Goal: Transaction & Acquisition: Purchase product/service

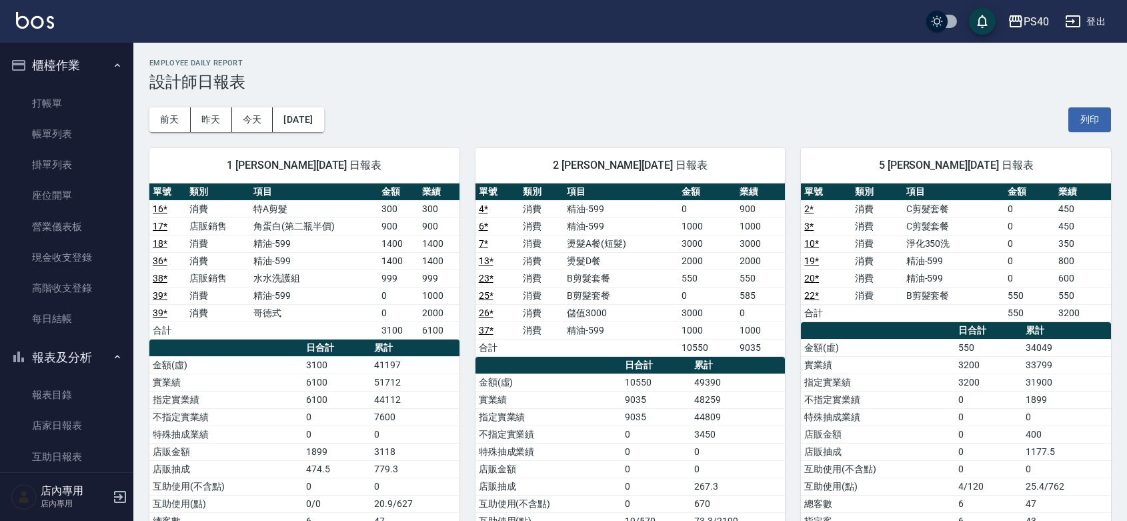
click at [43, 85] on ul "打帳單 帳單列表 掛單列表 座位開單 營業儀表板 現金收支登錄 高階收支登錄 每日結帳" at bounding box center [66, 211] width 123 height 257
click at [39, 91] on link "打帳單" at bounding box center [66, 103] width 123 height 31
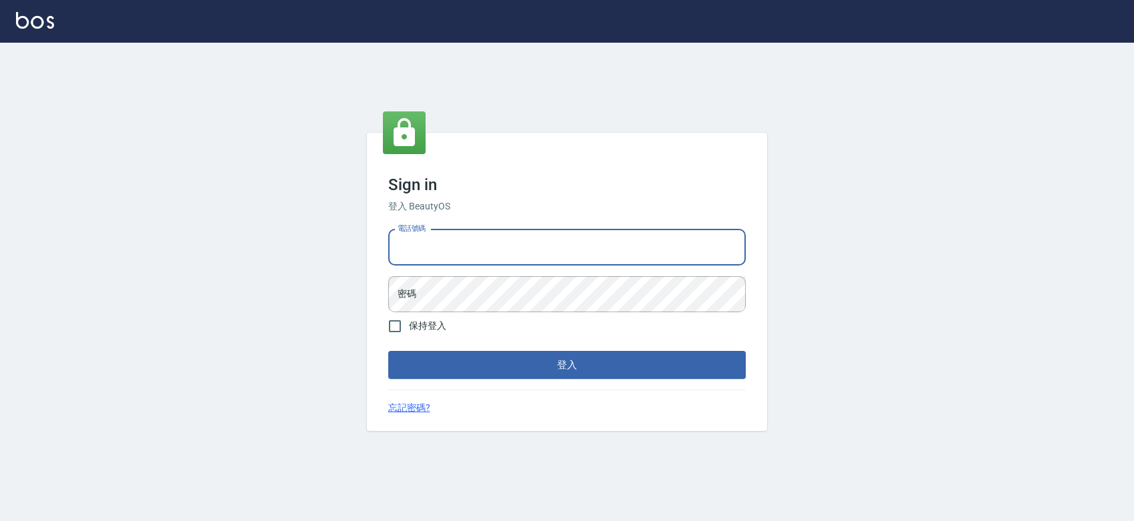
click at [515, 245] on input "電話號碼" at bounding box center [566, 247] width 357 height 36
type input "0427061917"
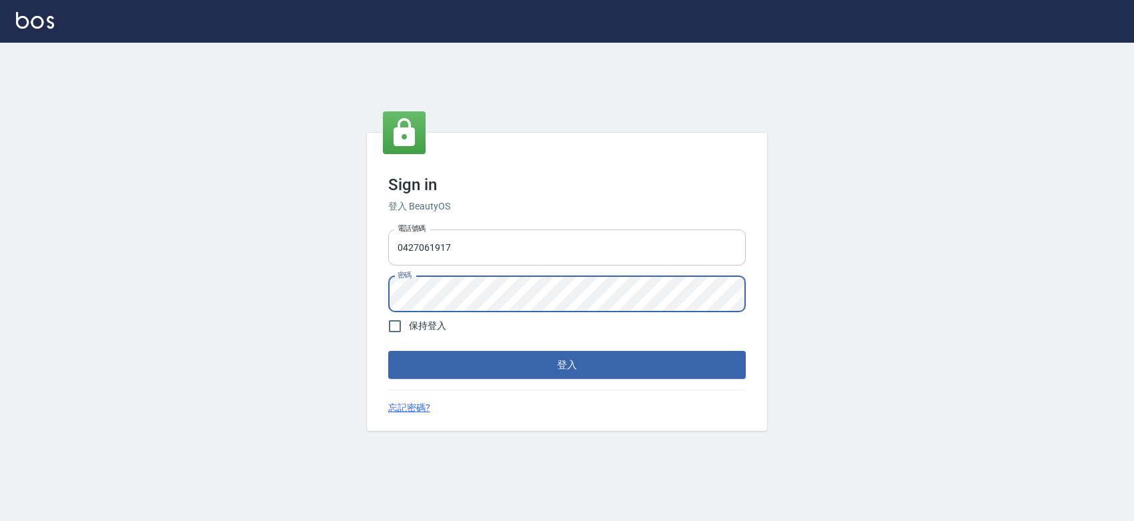
click at [388, 351] on button "登入" at bounding box center [566, 365] width 357 height 28
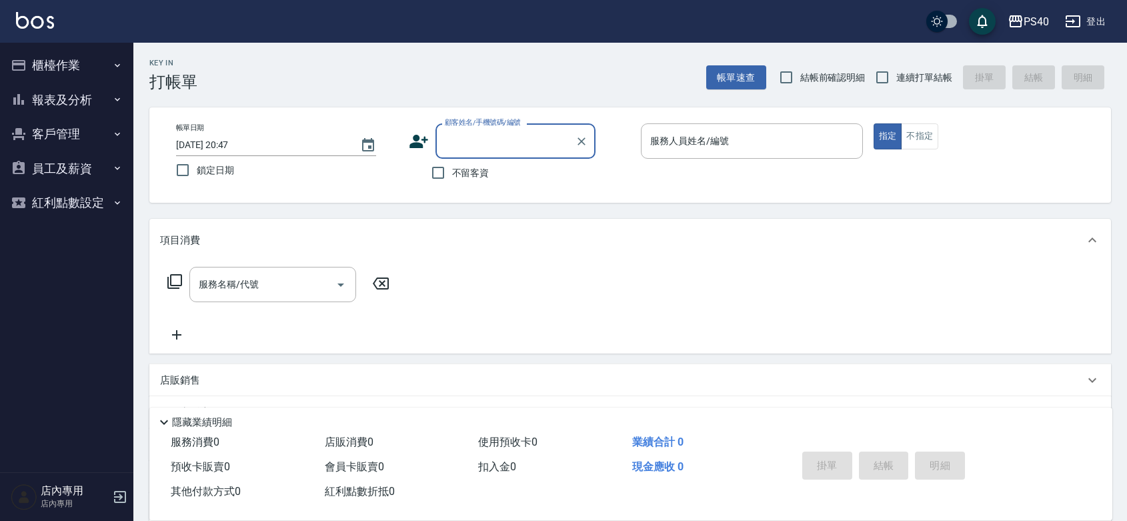
click at [485, 171] on span "不留客資" at bounding box center [470, 173] width 37 height 14
click at [452, 171] on input "不留客資" at bounding box center [438, 173] width 28 height 28
checkbox input "true"
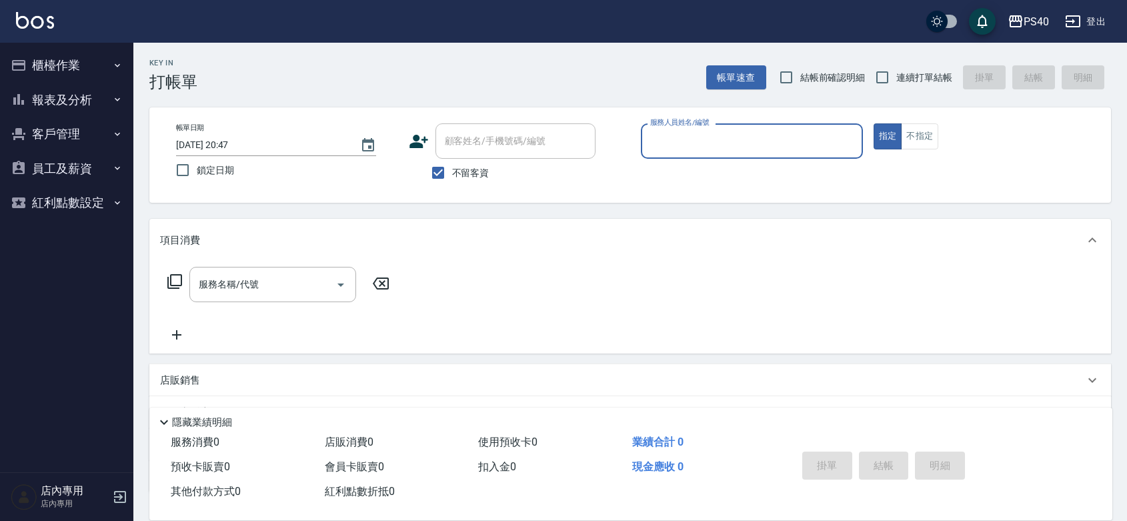
click at [918, 65] on label "連續打單結帳" at bounding box center [910, 77] width 84 height 28
click at [896, 65] on input "連續打單結帳" at bounding box center [882, 77] width 28 height 28
checkbox input "true"
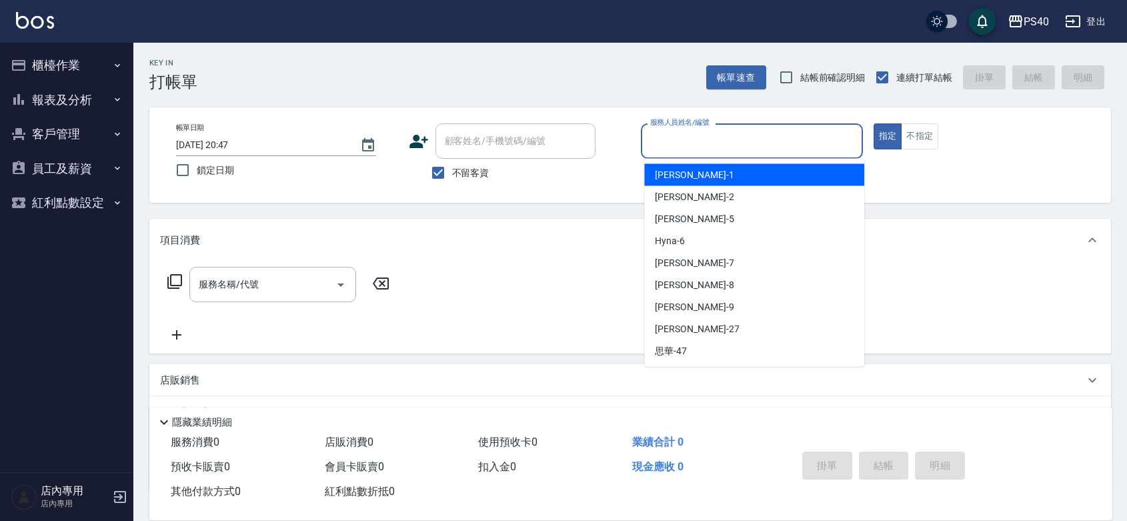
drag, startPoint x: 742, startPoint y: 132, endPoint x: 856, endPoint y: 401, distance: 292.6
click at [742, 133] on input "服務人員姓名/編號" at bounding box center [752, 140] width 210 height 23
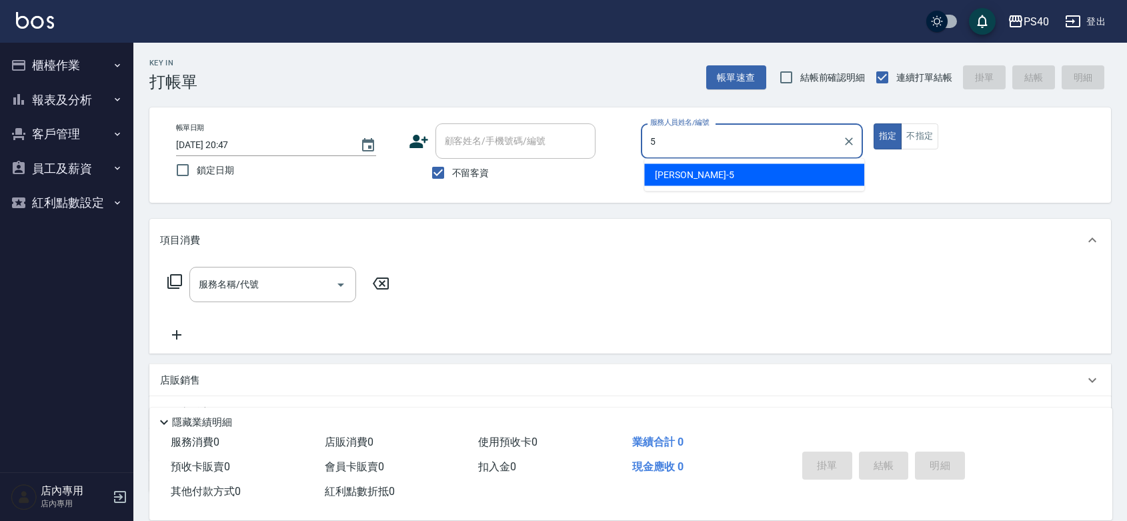
type input "[PERSON_NAME]-5"
type button "true"
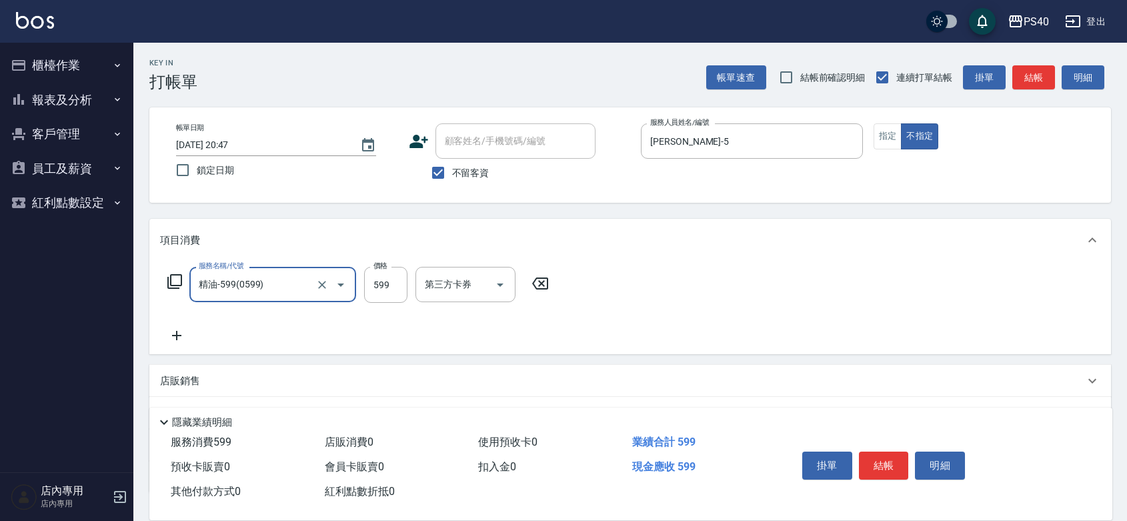
type input "精油-599(0599)"
type input "600"
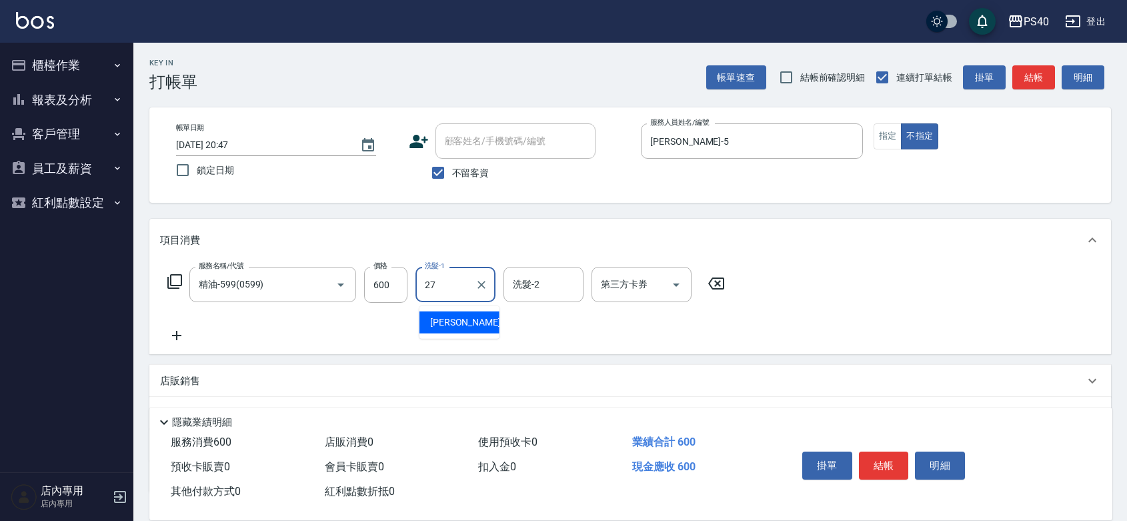
type input "[PERSON_NAME]-27"
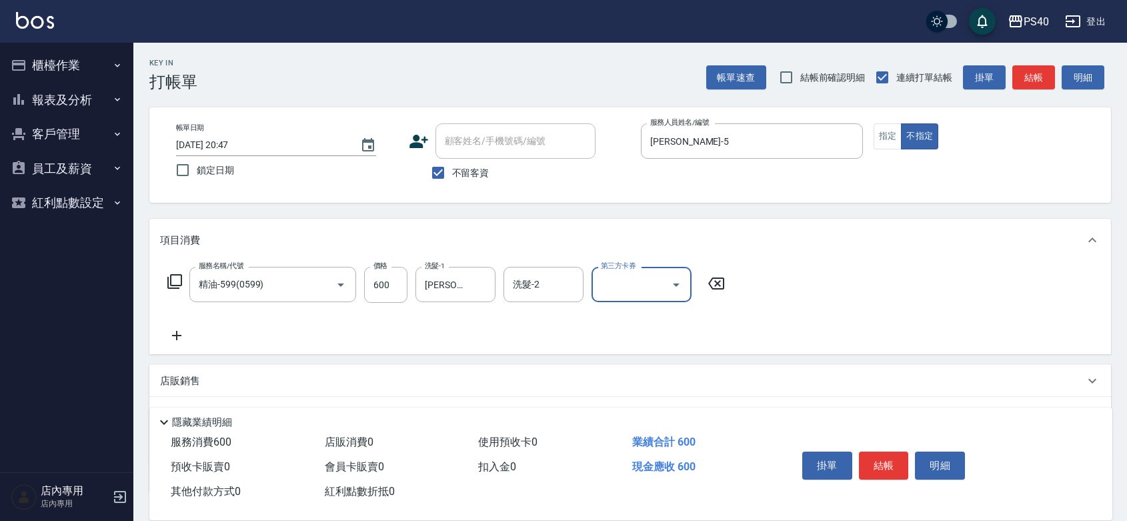
click at [898, 462] on button "結帳" at bounding box center [884, 466] width 50 height 28
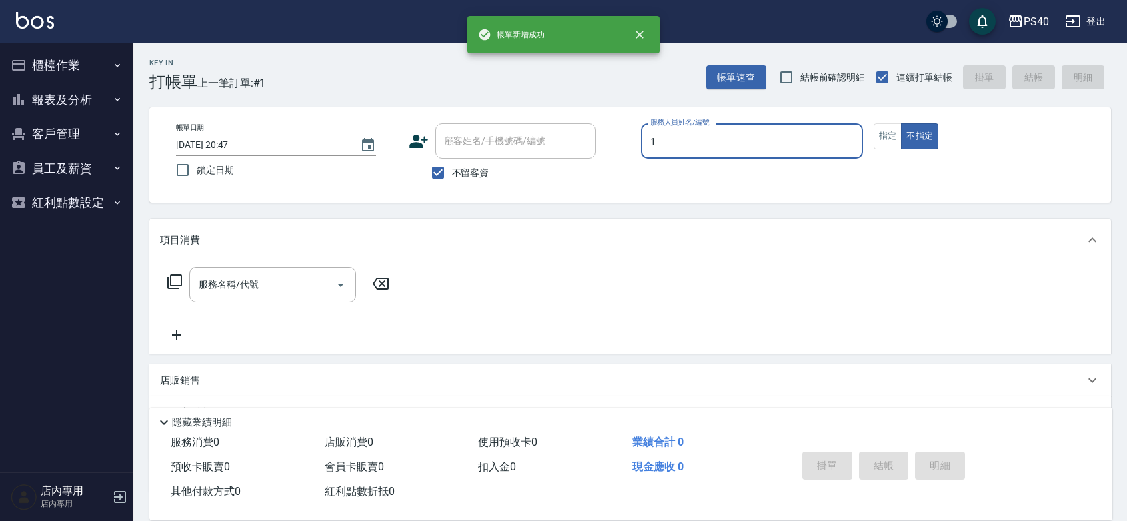
type input "[PERSON_NAME]-1"
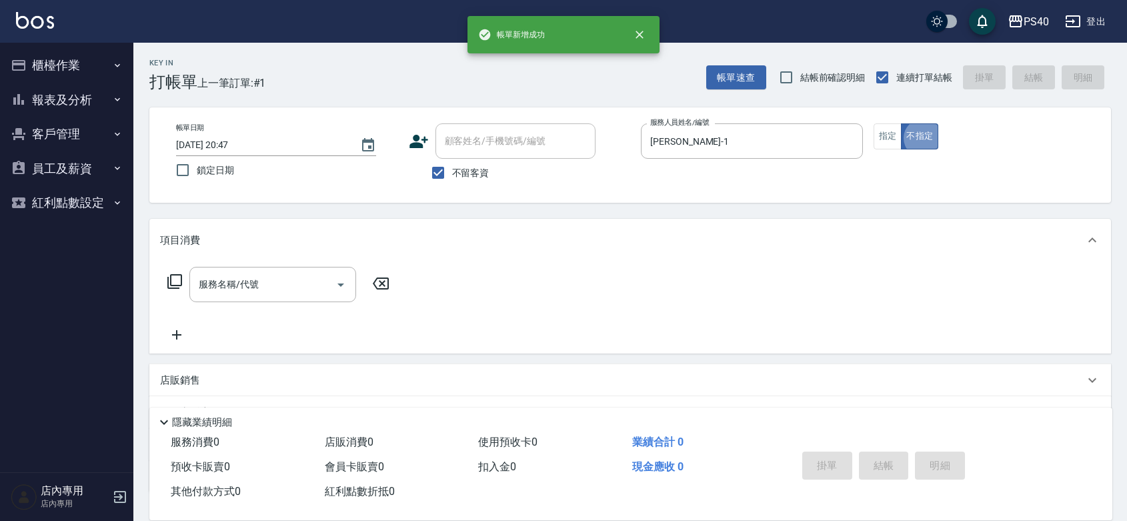
type button "false"
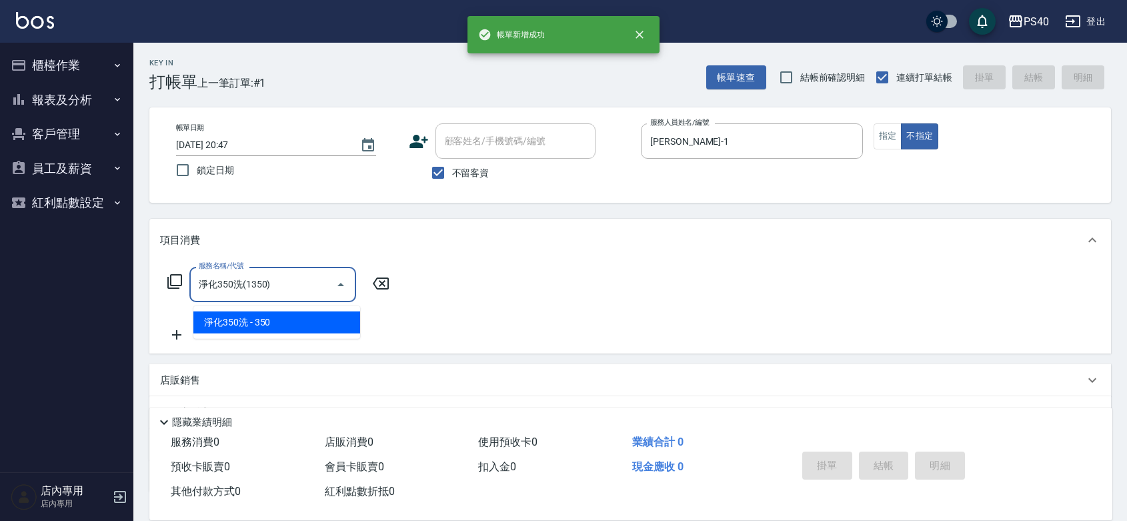
type input "淨化350洗(1350)"
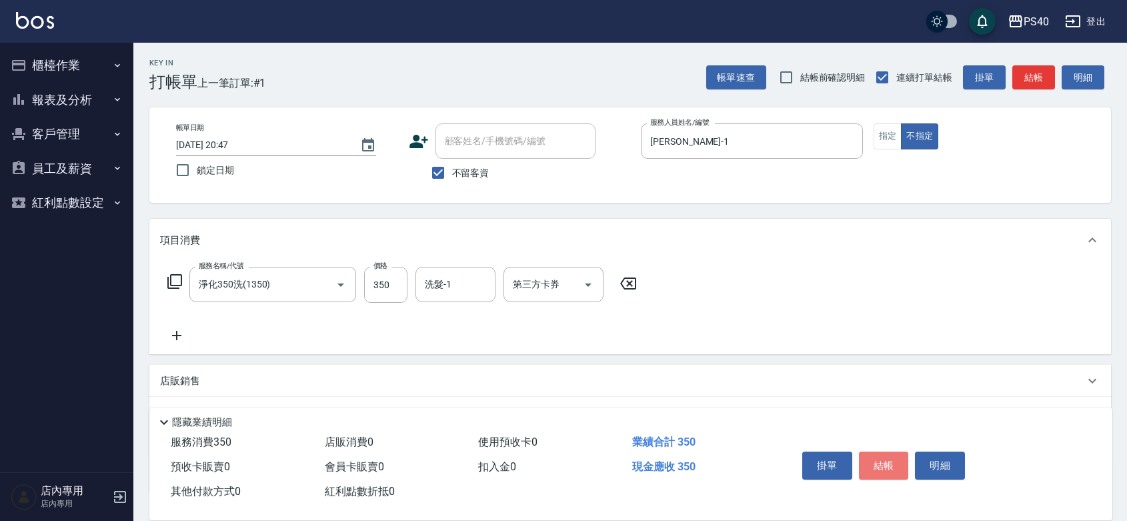
click at [898, 462] on button "結帳" at bounding box center [884, 466] width 50 height 28
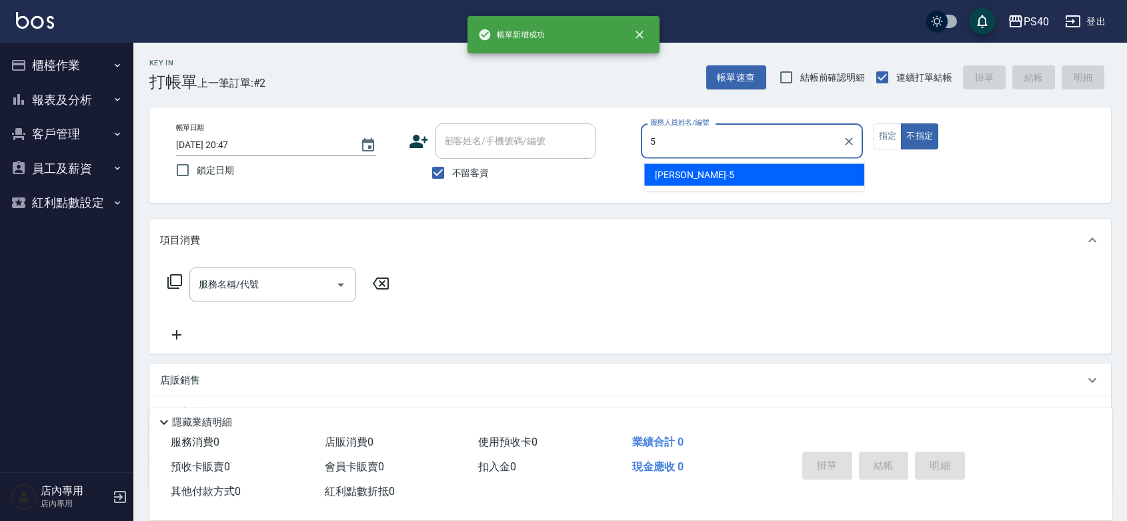
type input "[PERSON_NAME]-5"
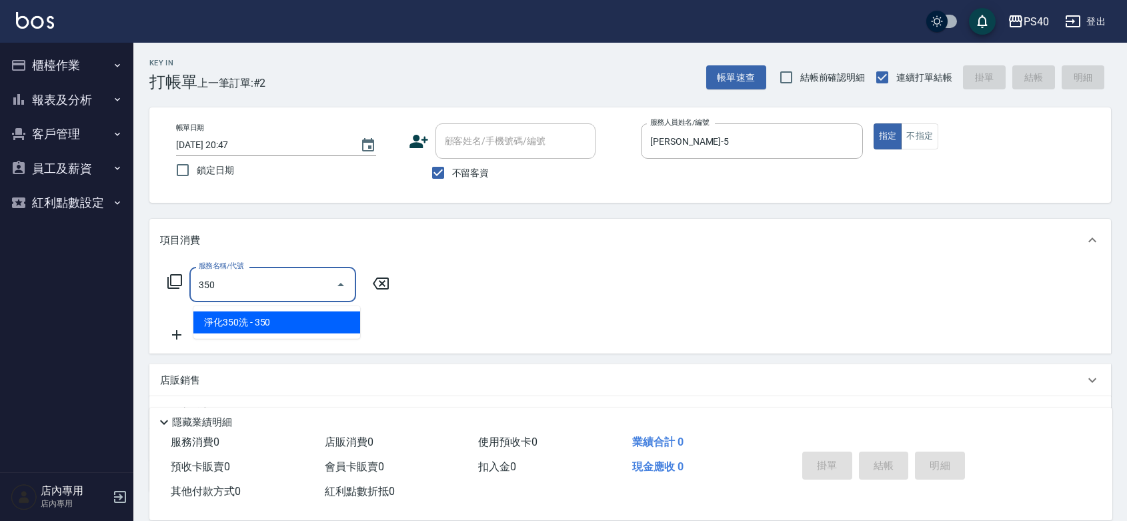
type input "淨化350洗(1350)"
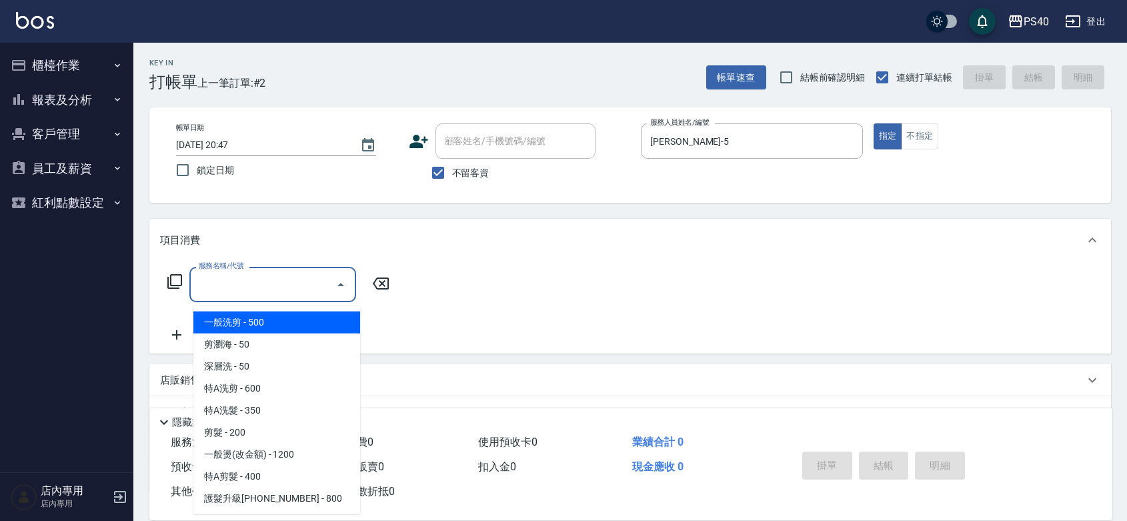
type input "1"
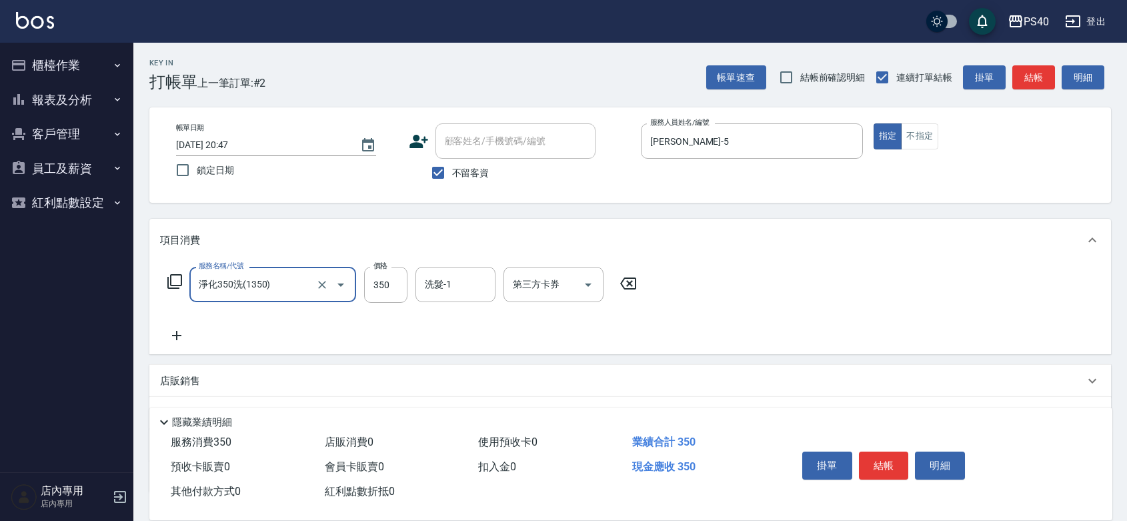
type input "淨化350洗(1350)"
type input "315"
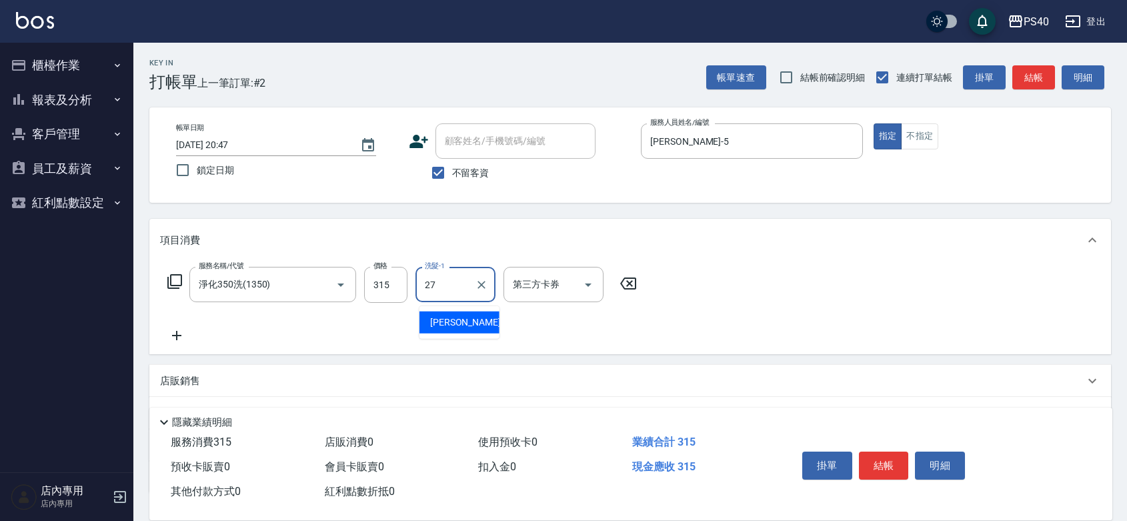
type input "[PERSON_NAME]-27"
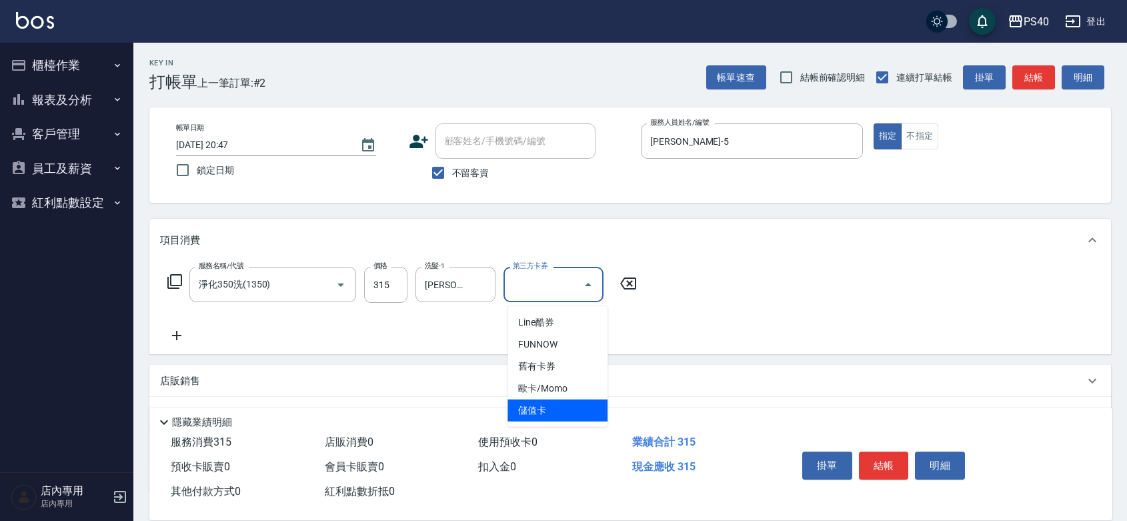
type input "儲值卡"
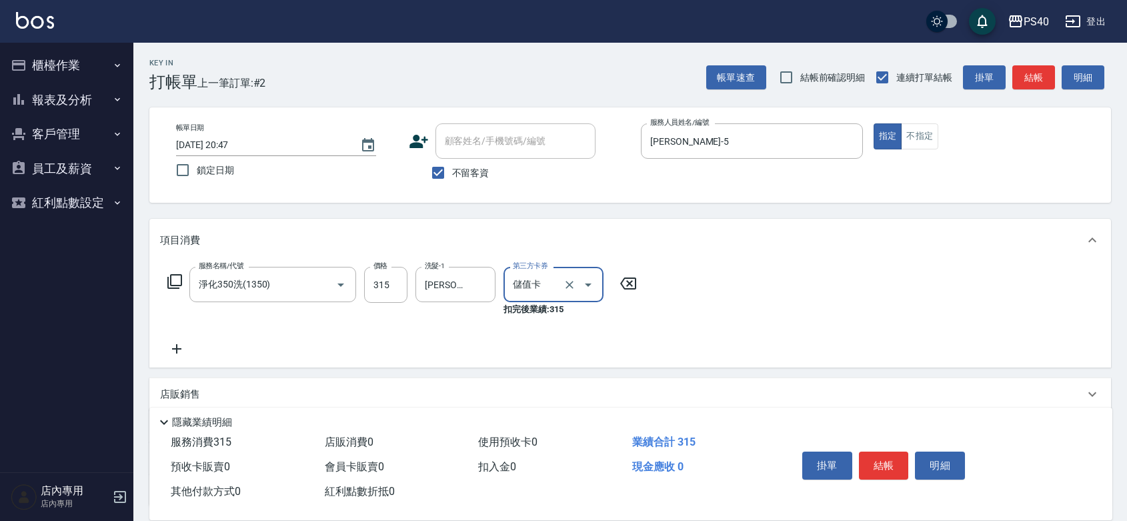
click at [898, 462] on button "結帳" at bounding box center [884, 466] width 50 height 28
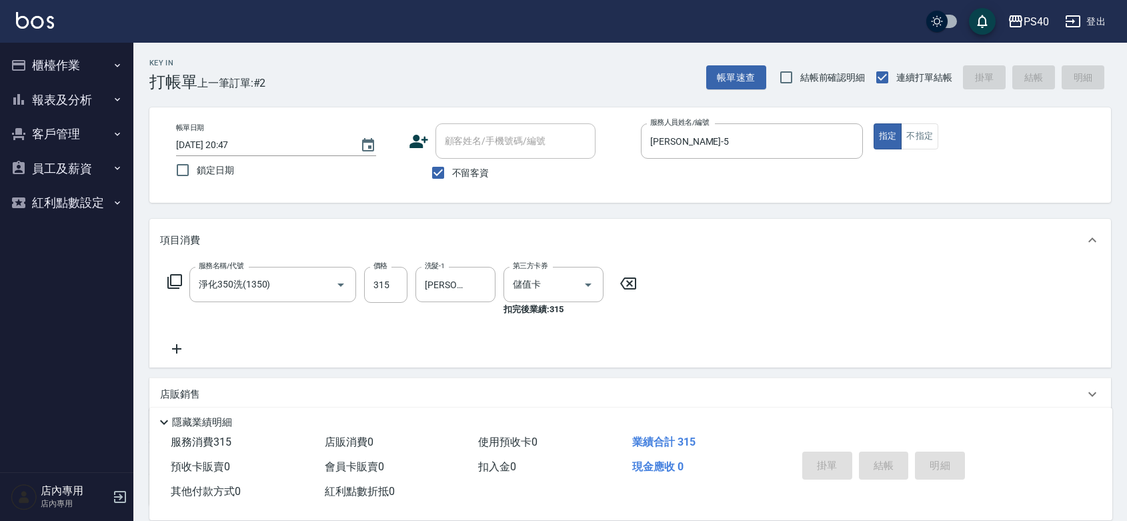
type input "[DATE] 20:48"
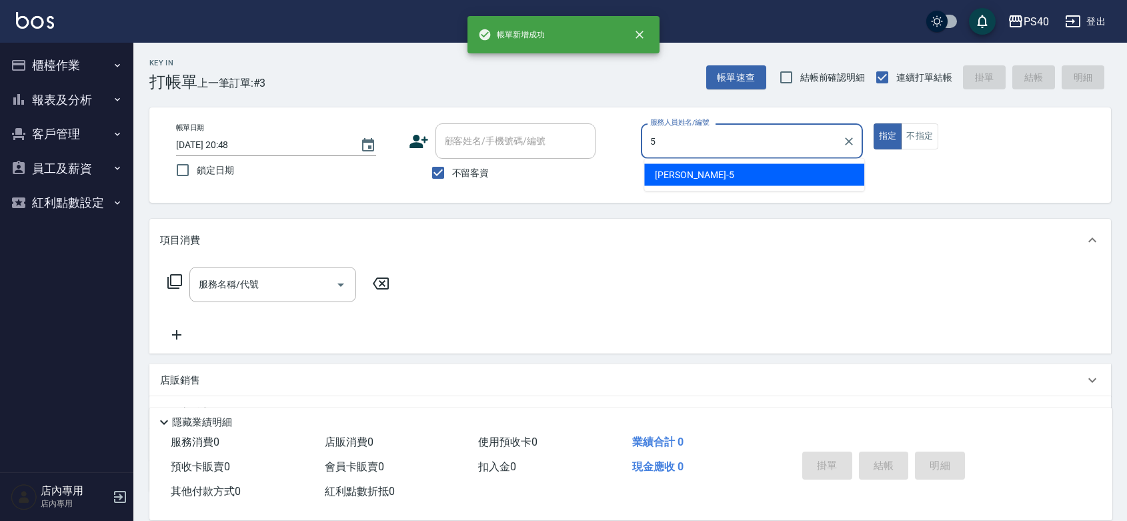
type input "[PERSON_NAME]-5"
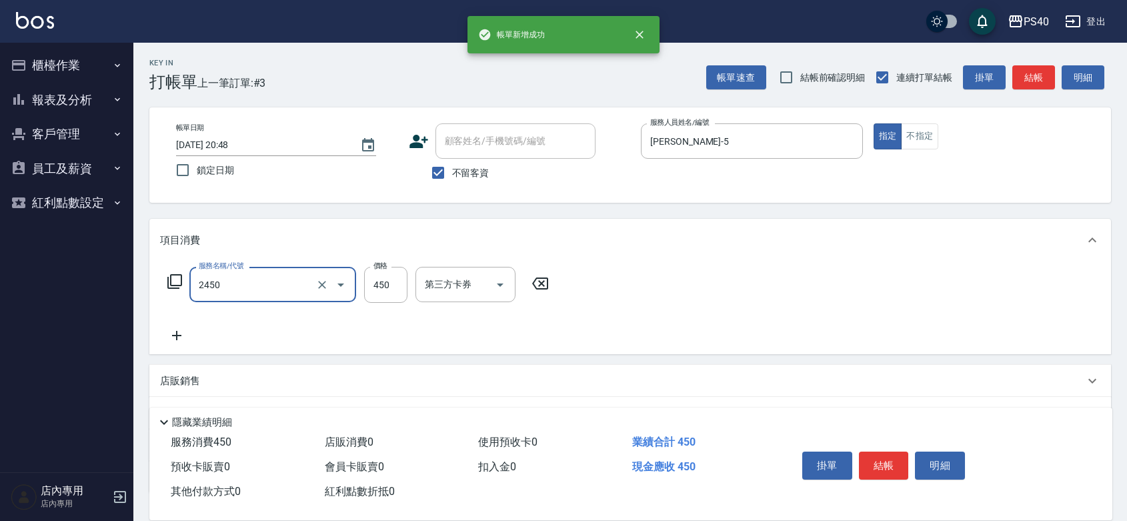
type input "C剪髮套餐(2450)"
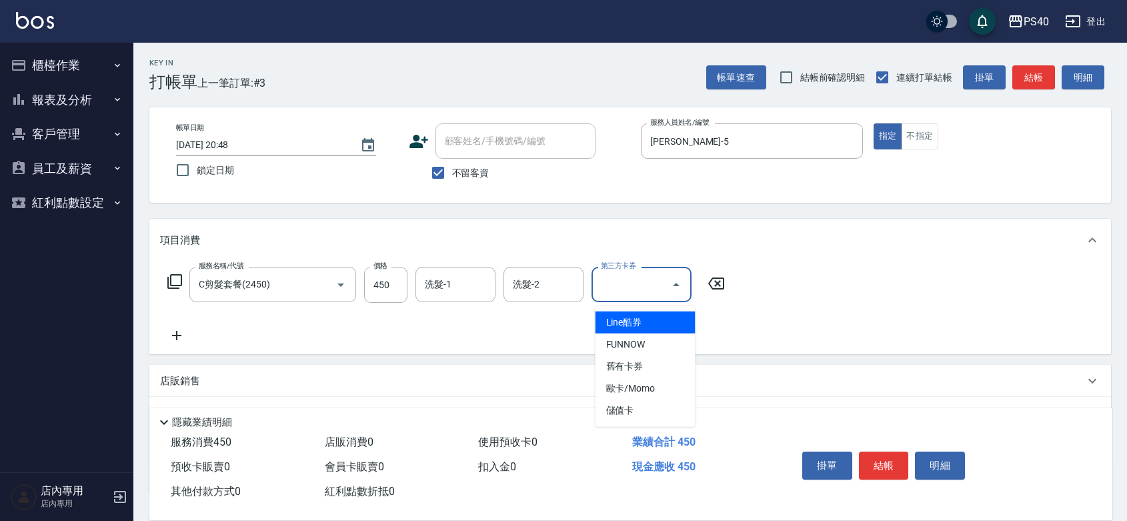
type input "儲值卡"
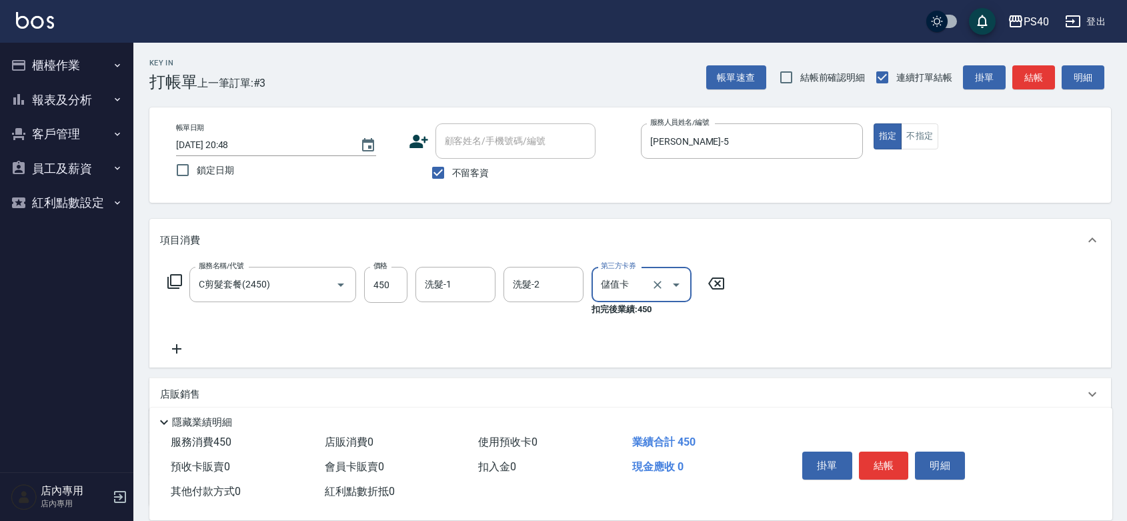
click at [898, 462] on button "結帳" at bounding box center [884, 466] width 50 height 28
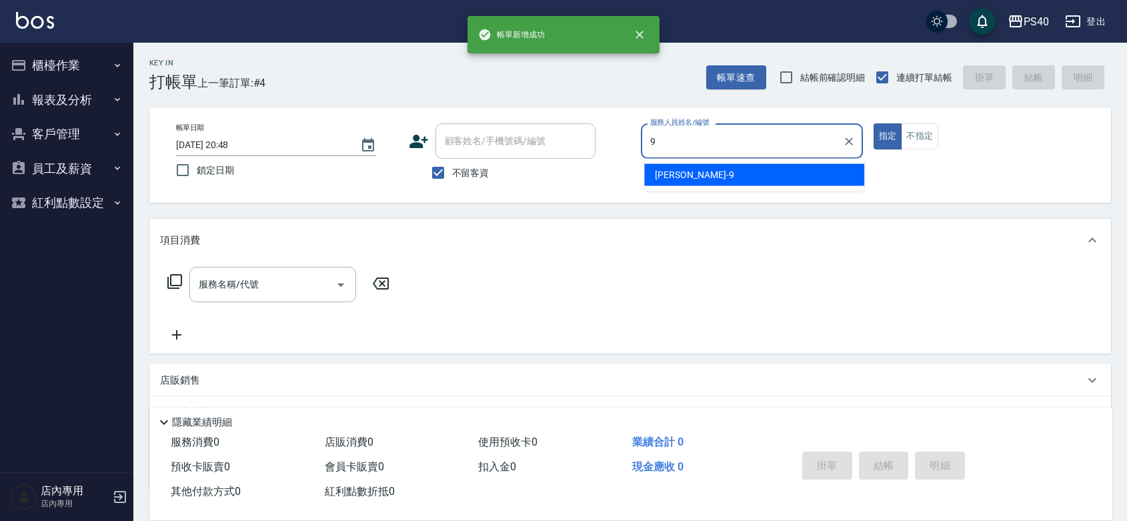
type input "[PERSON_NAME]-9"
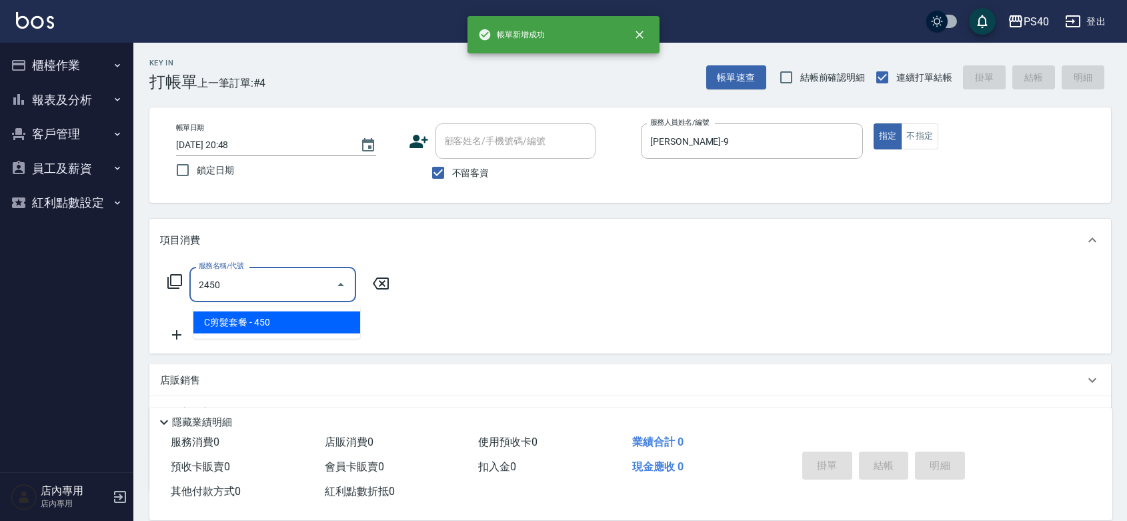
type input "C剪髮套餐(2450)"
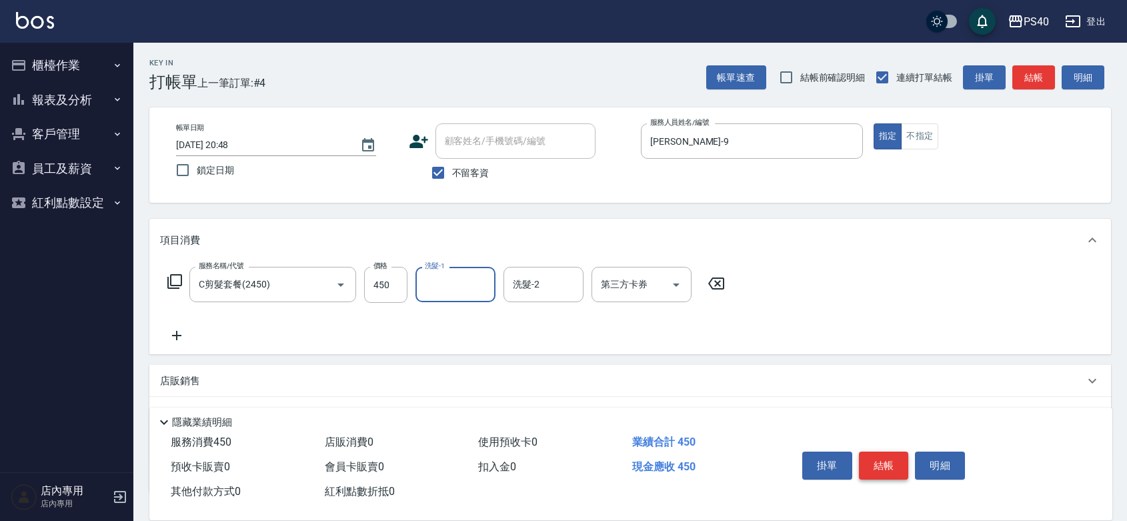
click at [898, 452] on button "結帳" at bounding box center [884, 466] width 50 height 28
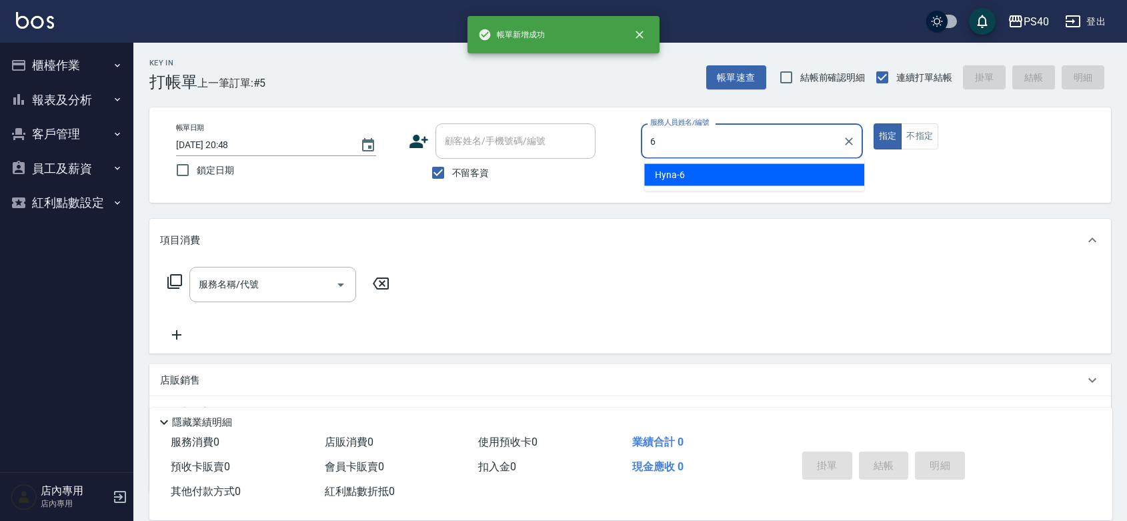
type input "Hyna-6"
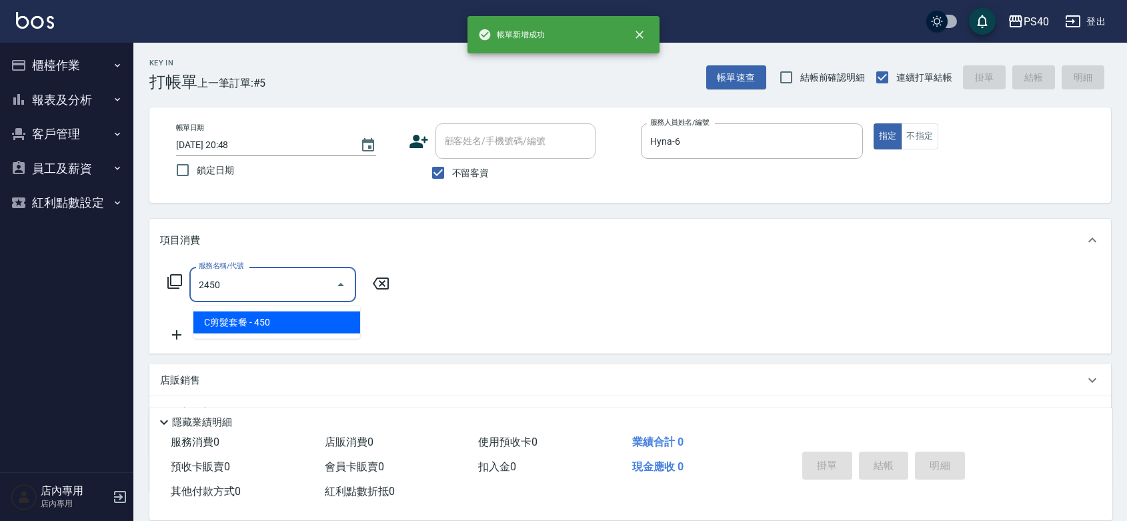
type input "C剪髮套餐(2450)"
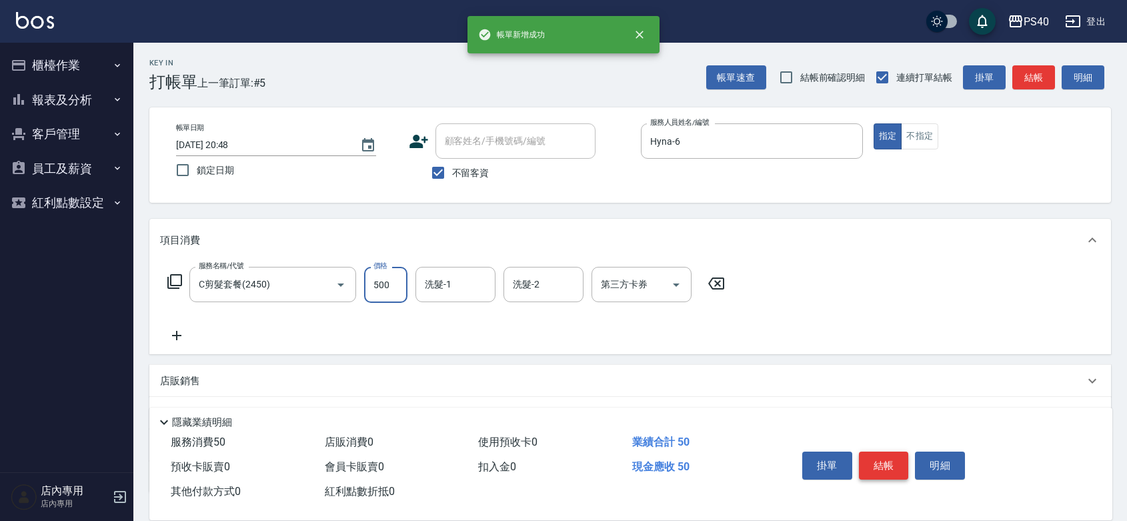
type input "500"
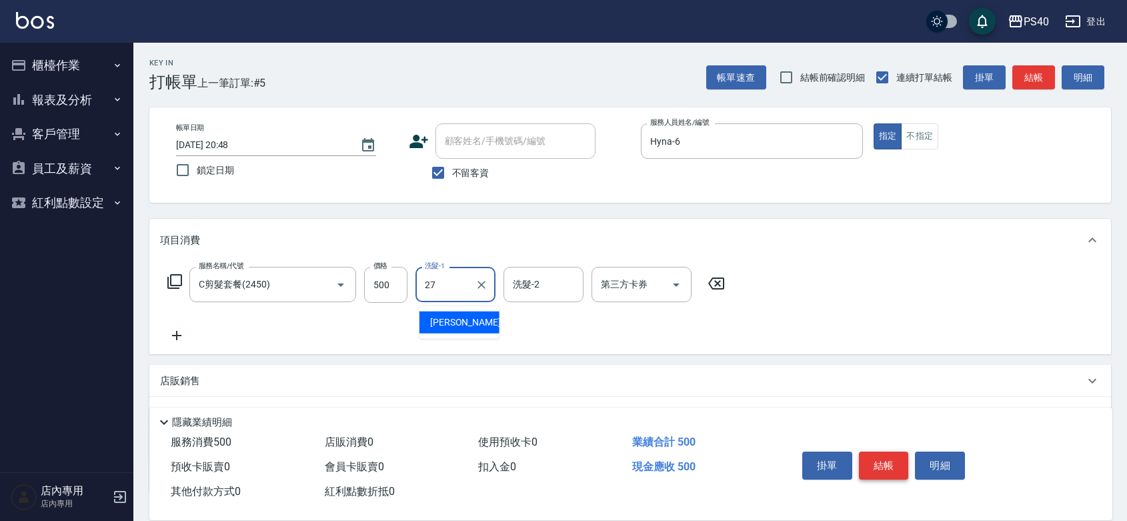
type input "[PERSON_NAME]-27"
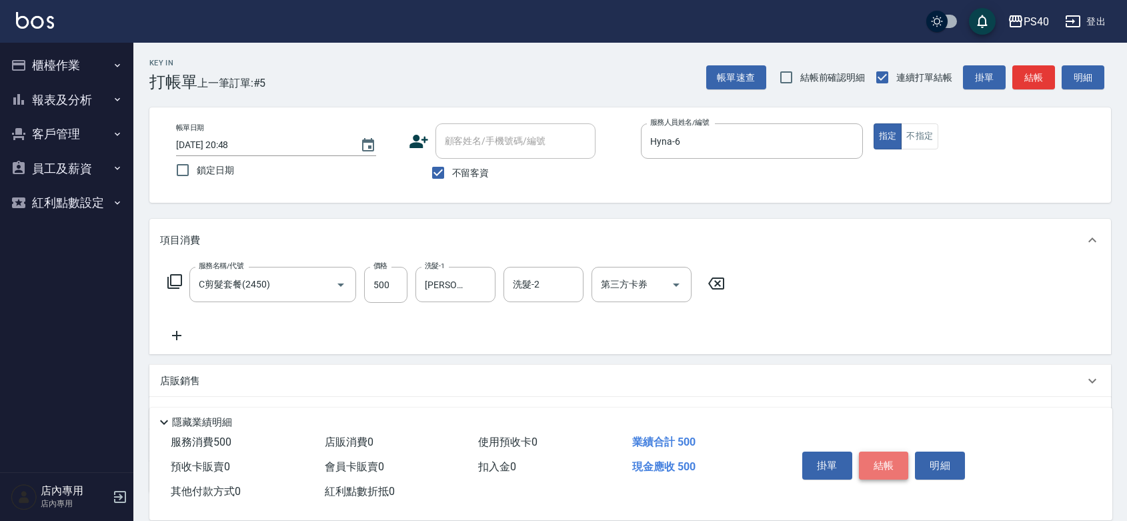
click at [898, 452] on button "結帳" at bounding box center [884, 466] width 50 height 28
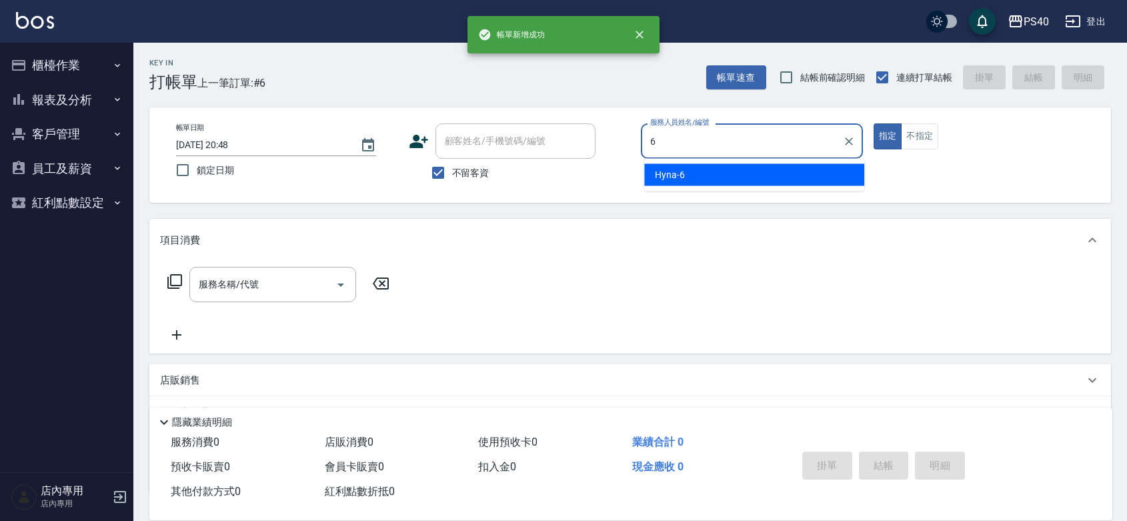
type input "Hyna-6"
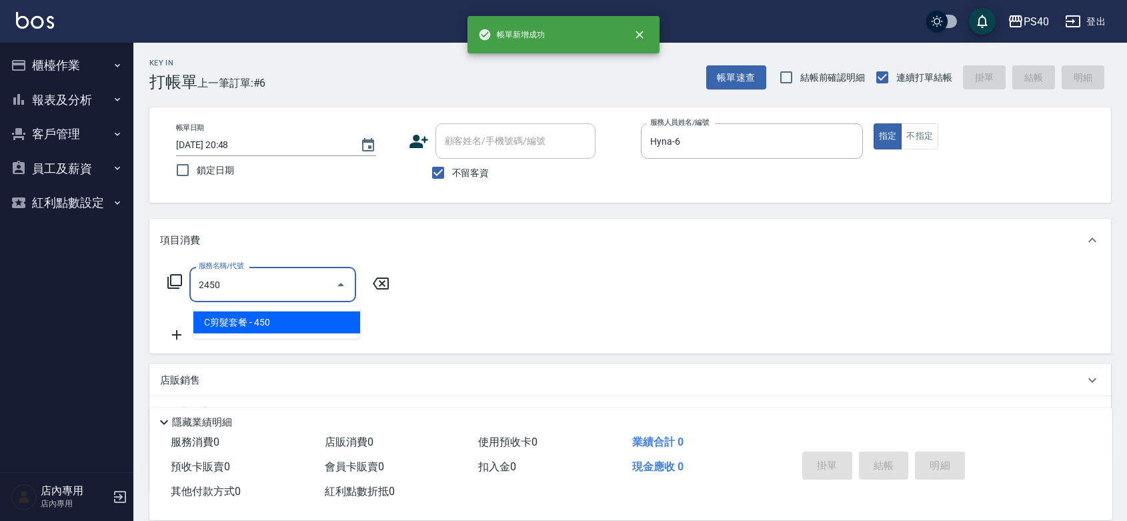
type input "C剪髮套餐(2450)"
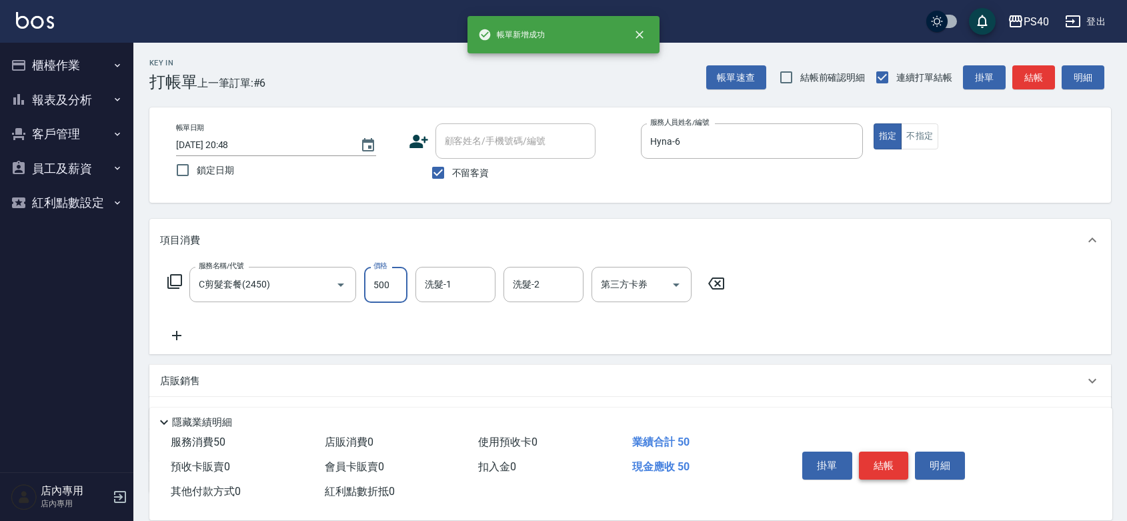
type input "500"
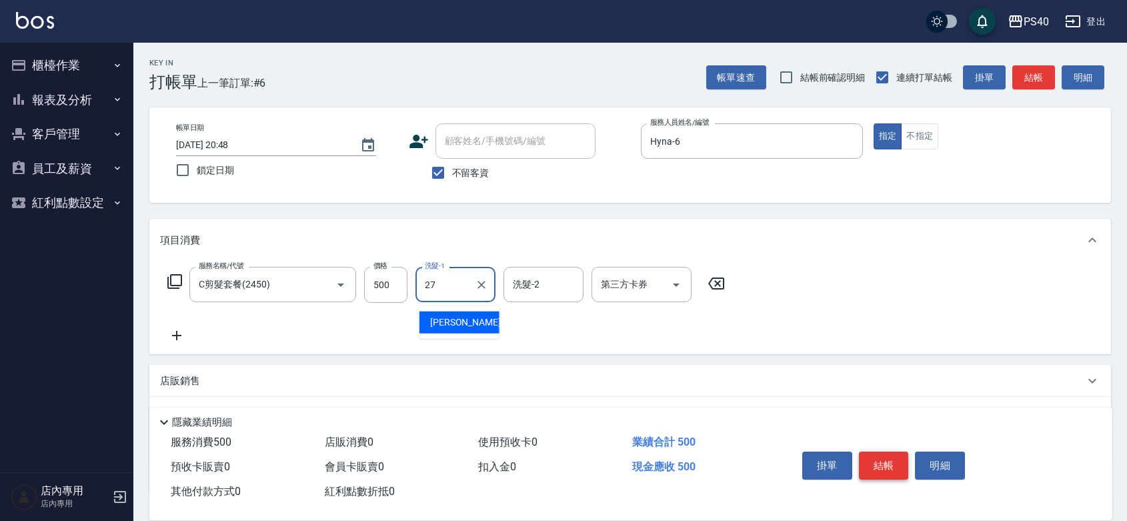
type input "[PERSON_NAME]-27"
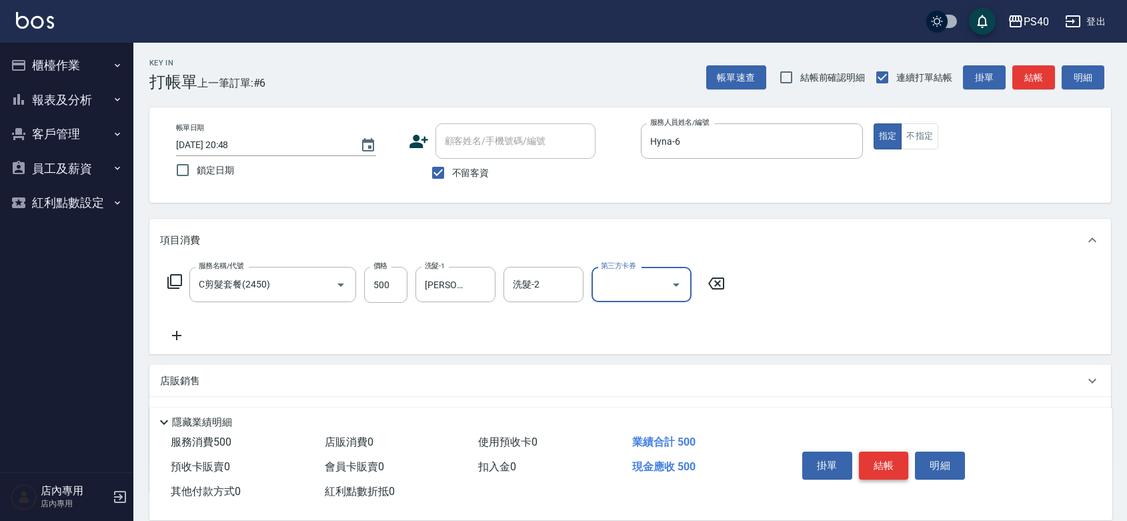
click at [898, 452] on button "結帳" at bounding box center [884, 466] width 50 height 28
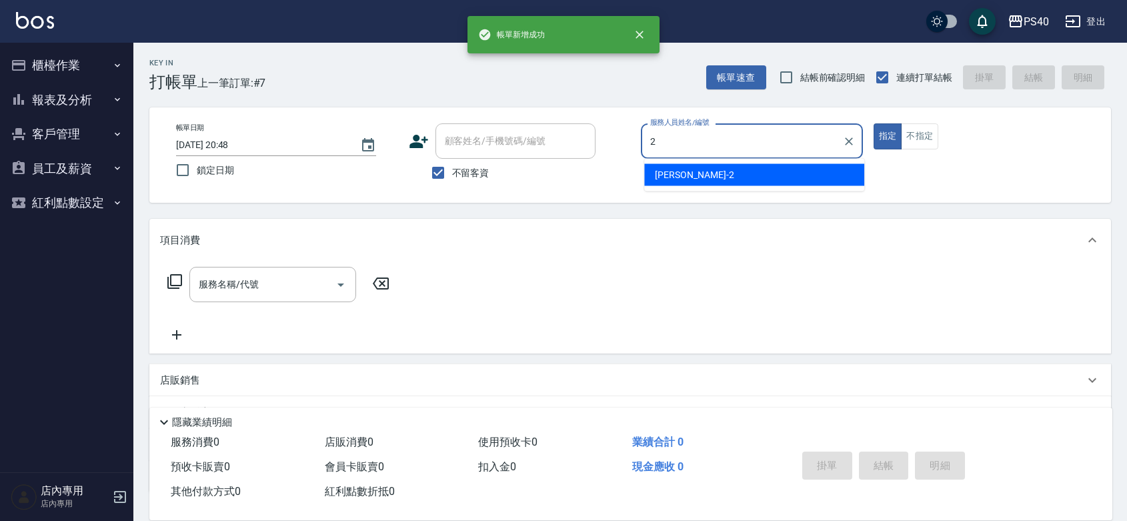
type input "[PERSON_NAME]-2"
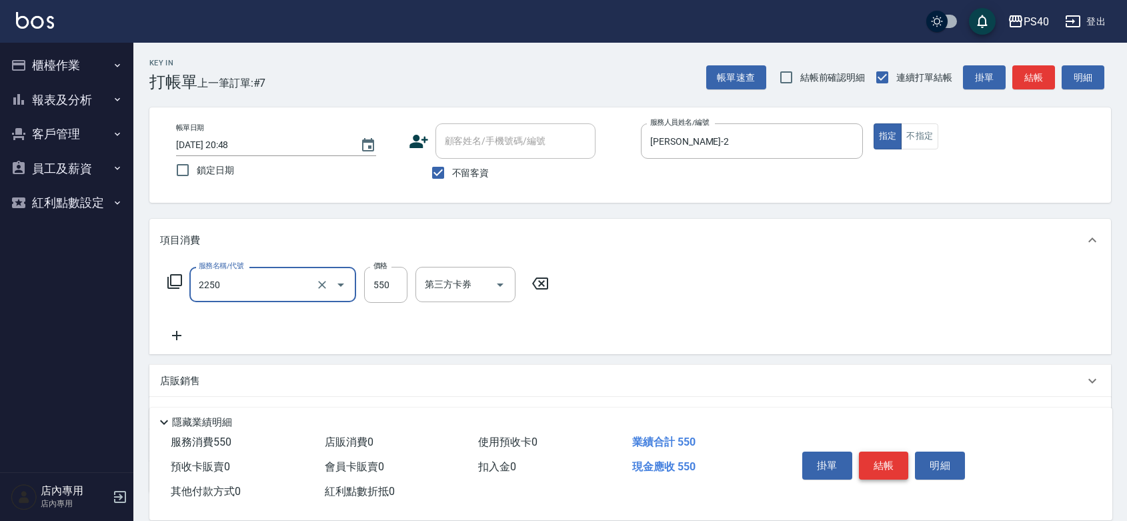
type input "B剪髮套餐(2250)"
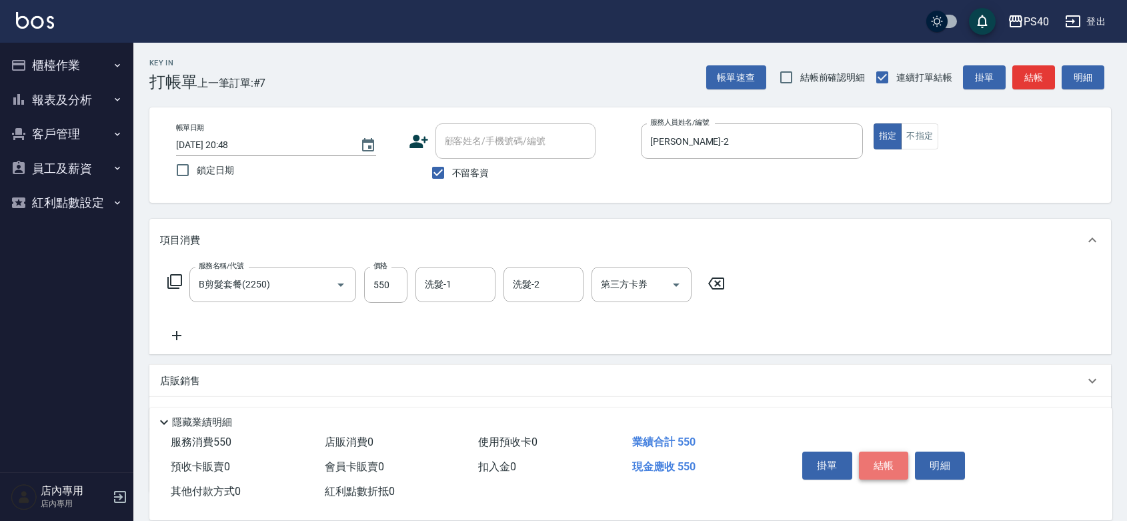
click at [898, 452] on button "結帳" at bounding box center [884, 466] width 50 height 28
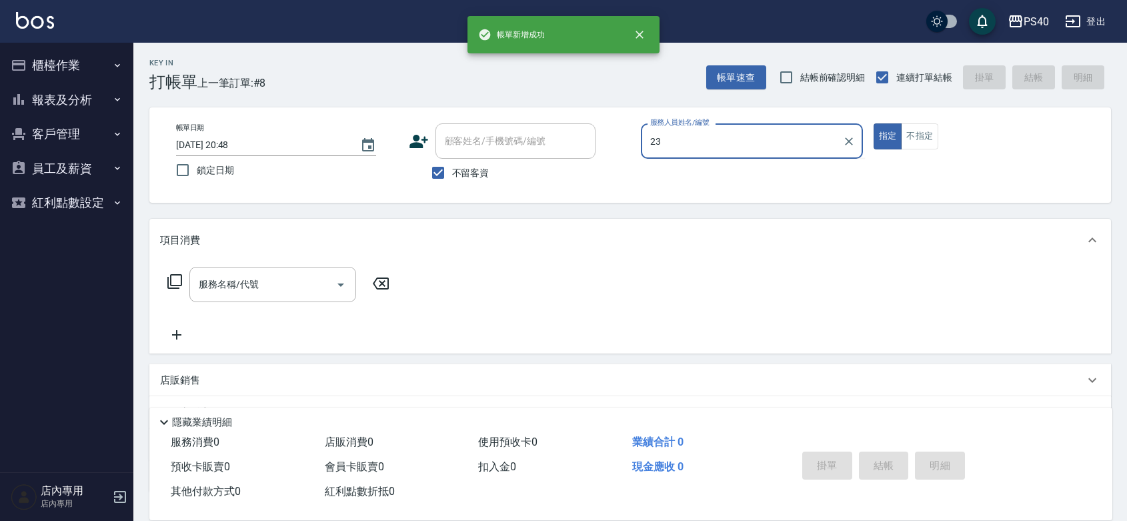
type input "23"
click at [874, 123] on button "指定" at bounding box center [888, 136] width 29 height 26
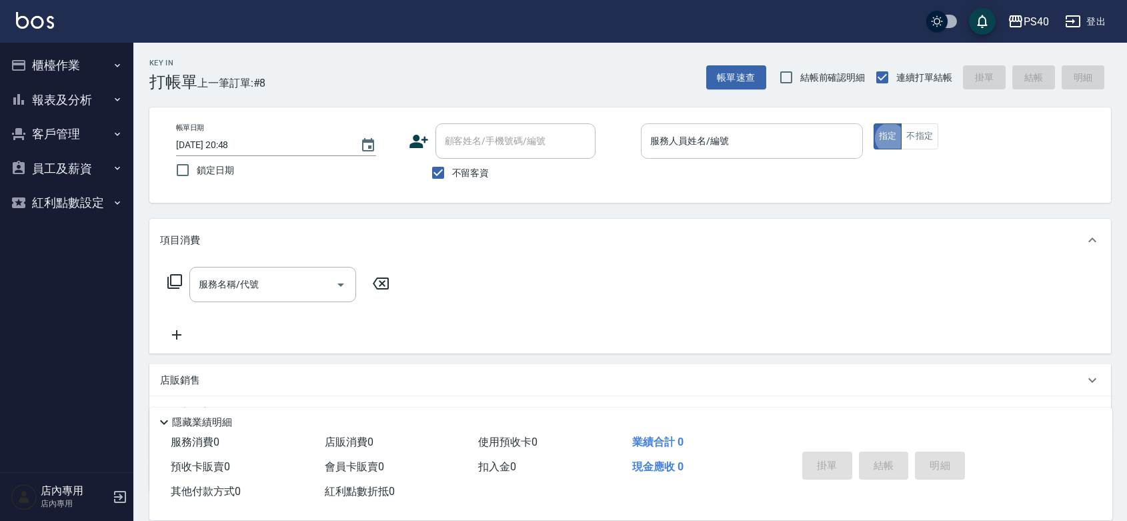
click at [704, 141] on input "服務人員姓名/編號" at bounding box center [752, 140] width 210 height 23
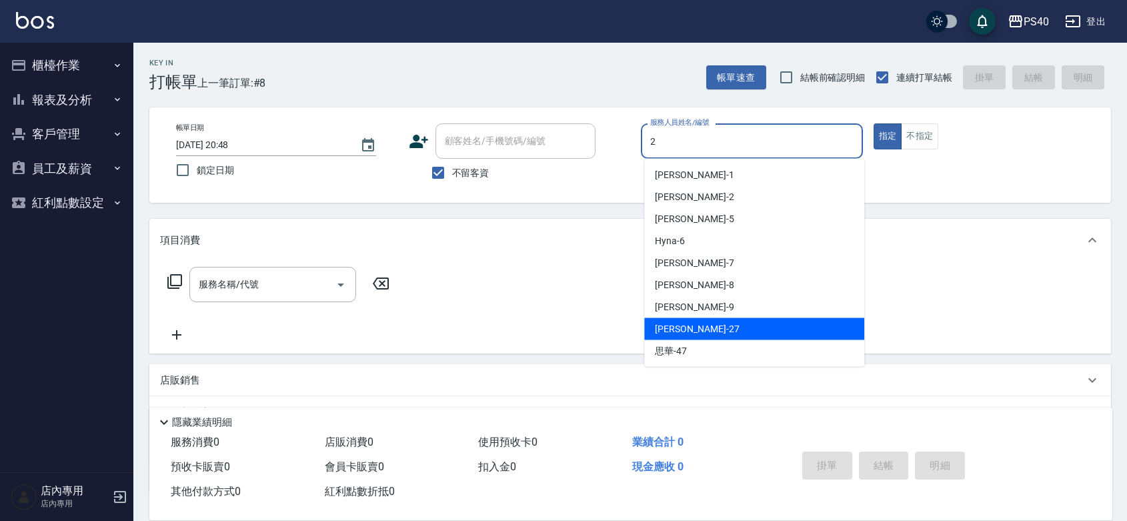
type input "[PERSON_NAME]-2"
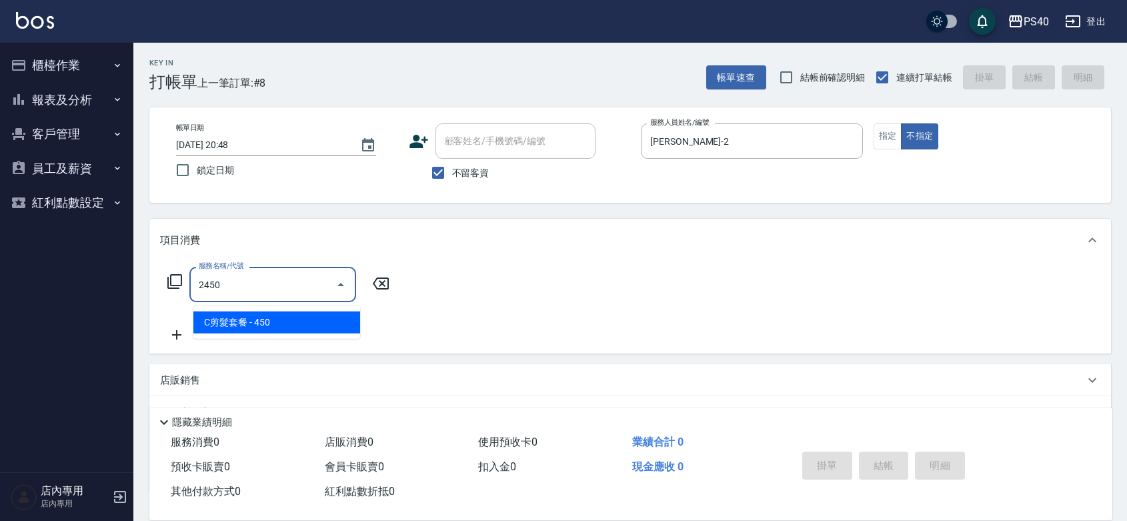
type input "C剪髮套餐(2450)"
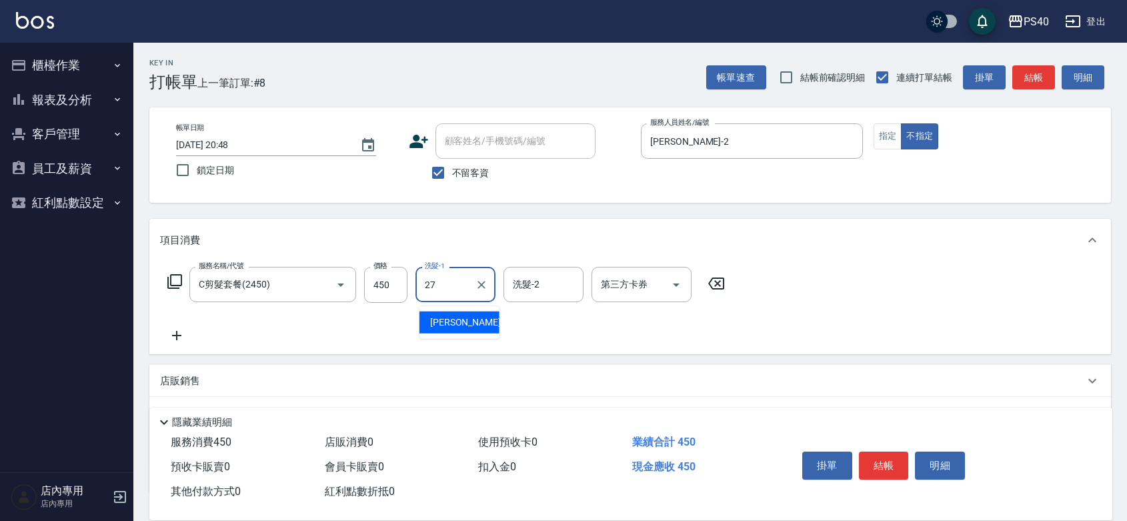
type input "[PERSON_NAME]-27"
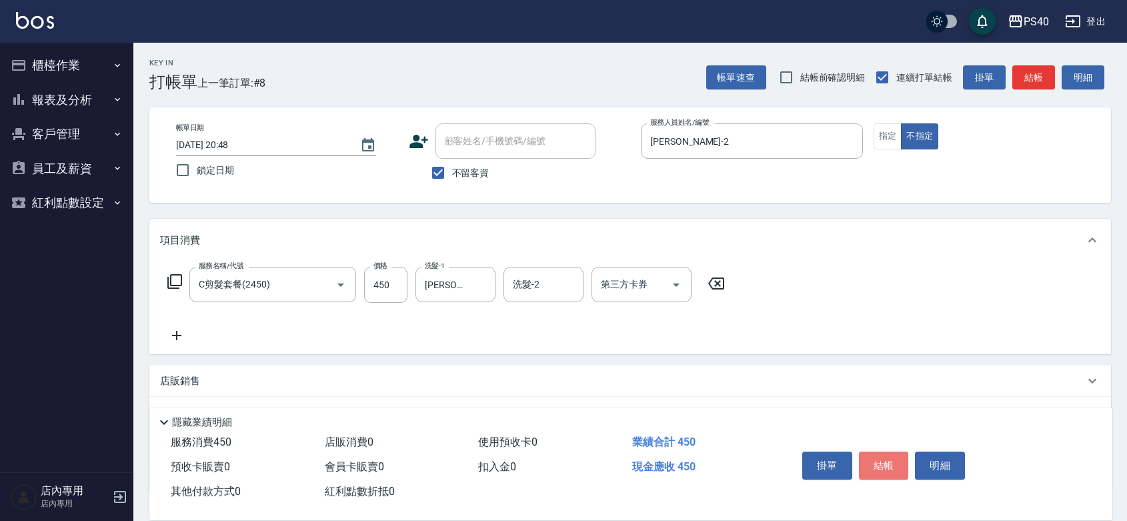
click at [904, 452] on button "結帳" at bounding box center [884, 466] width 50 height 28
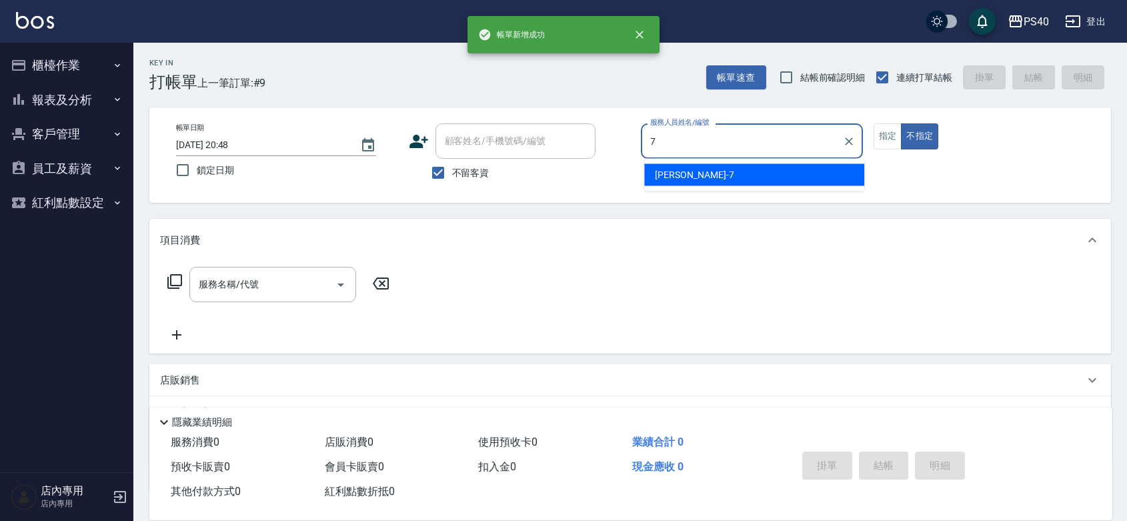
type input "[PERSON_NAME]-7"
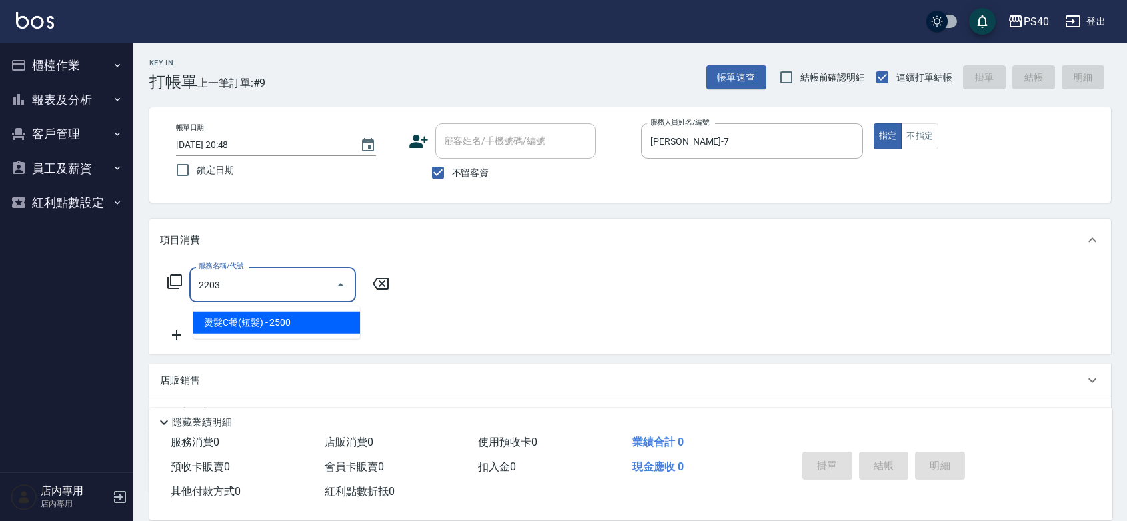
type input "燙髮C餐(短髮)(2203)"
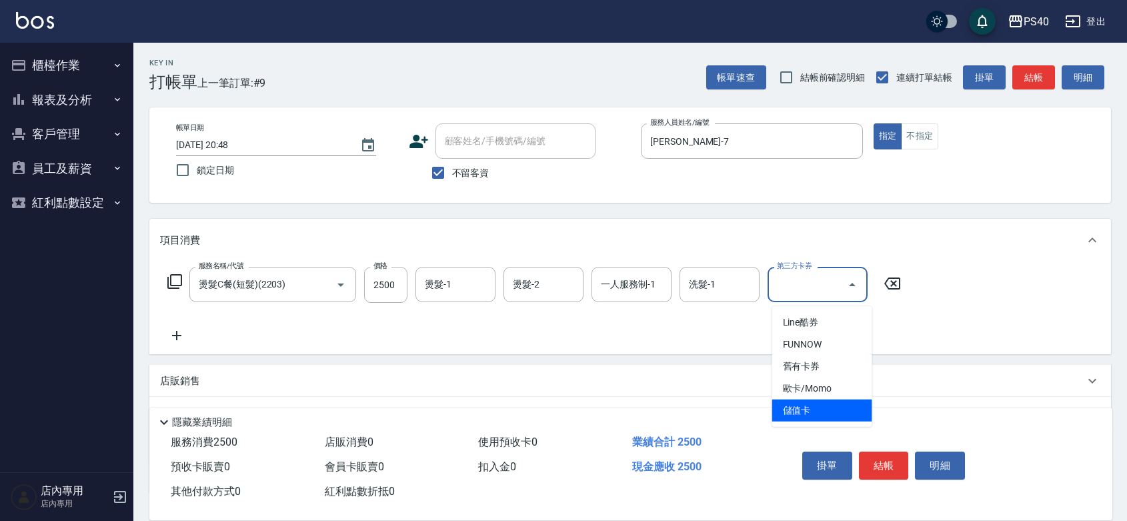
type input "儲值卡"
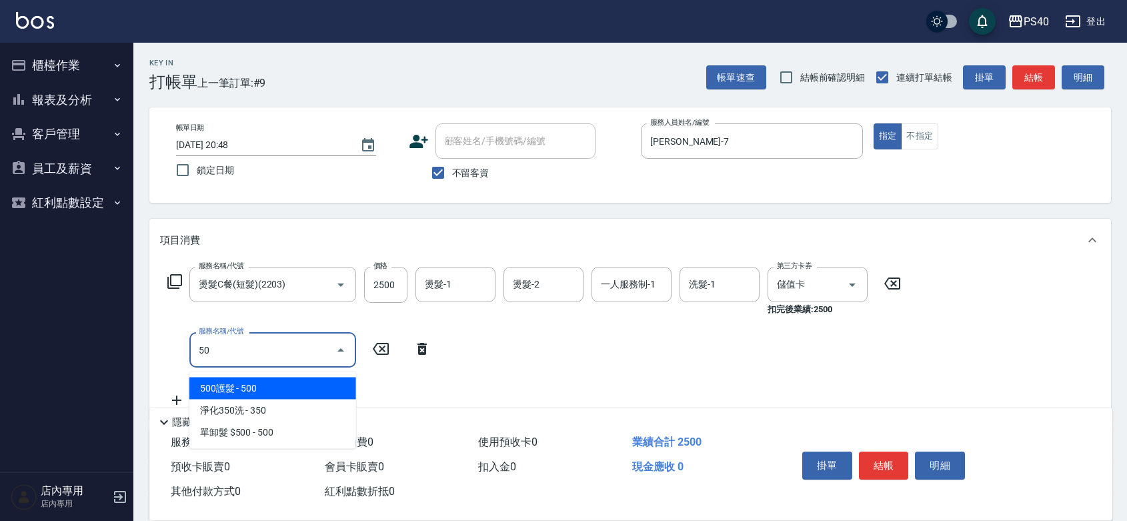
type input "5"
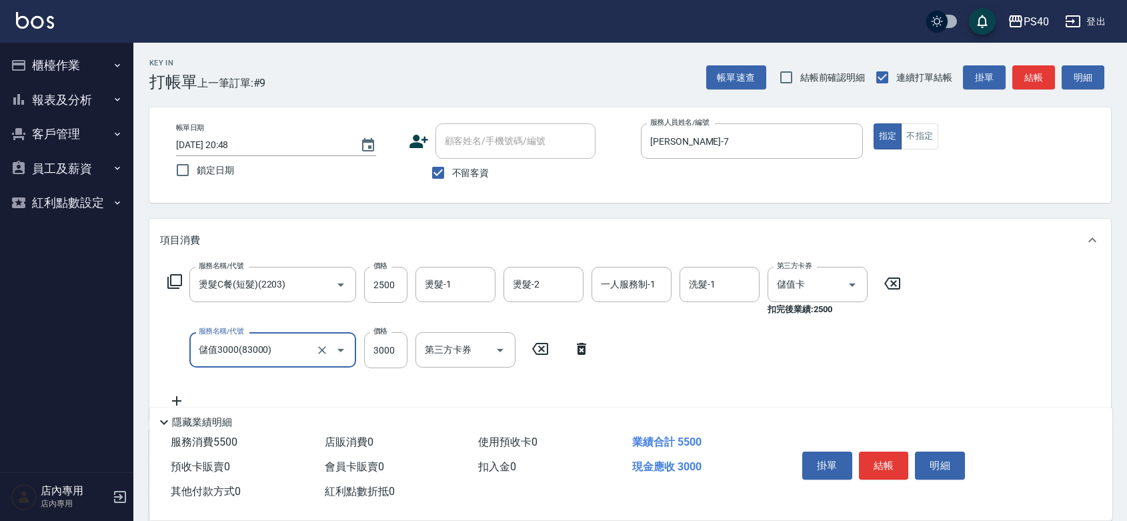
type input "儲值3000(83000)"
type input "920"
click at [904, 452] on button "結帳" at bounding box center [884, 466] width 50 height 28
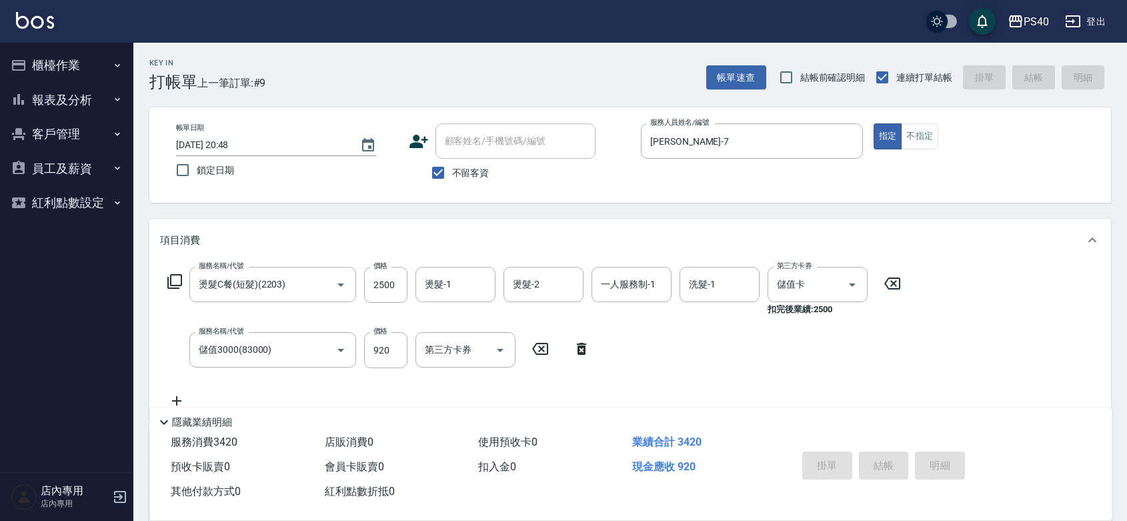
type input "[DATE] 20:49"
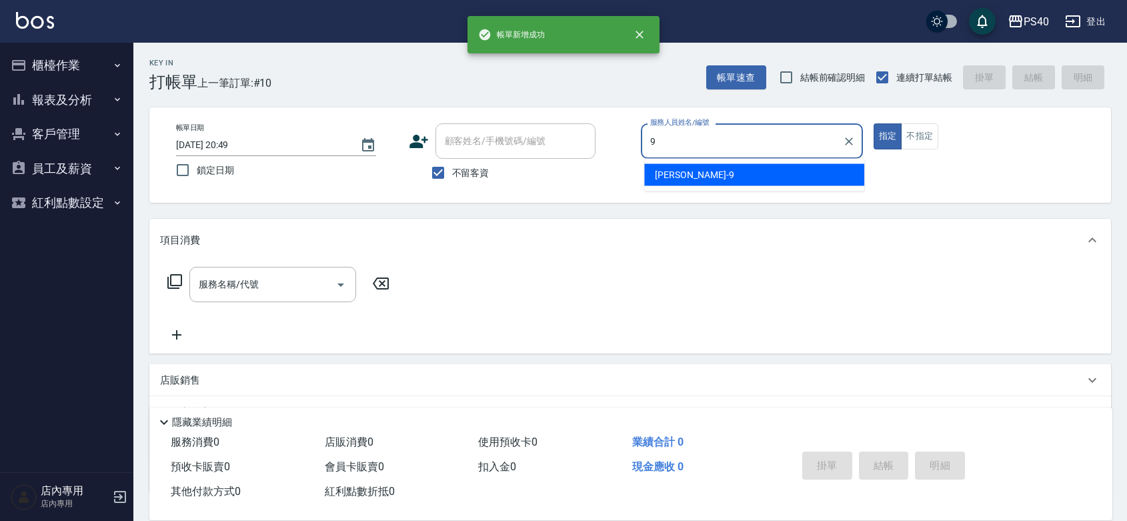
type input "[PERSON_NAME]-9"
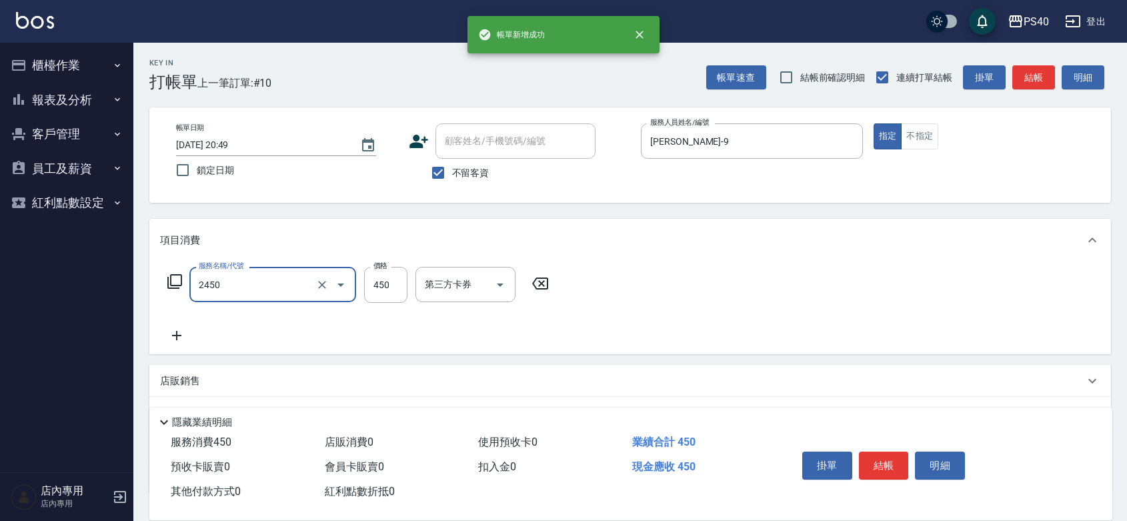
type input "C剪髮套餐(2450)"
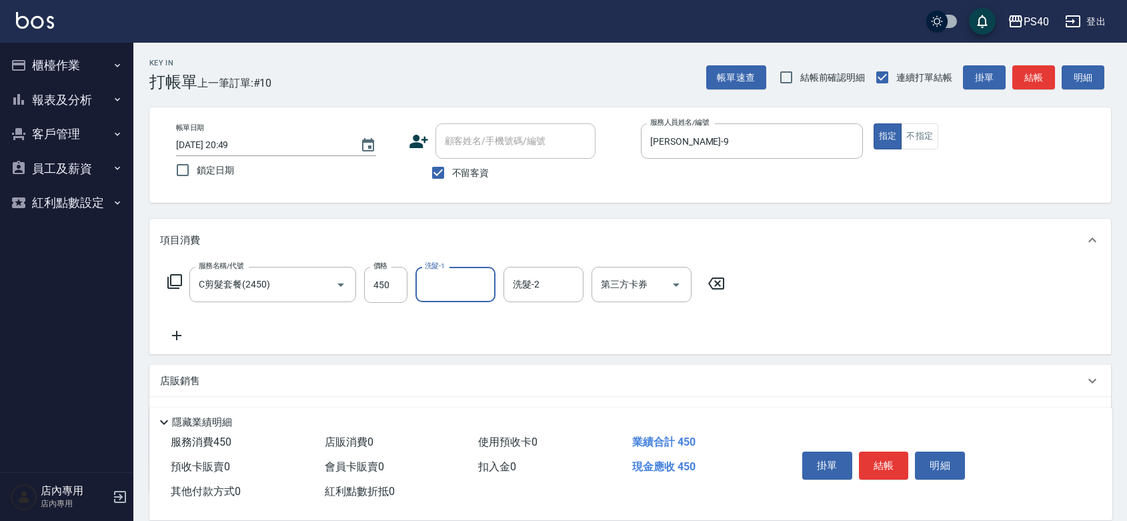
click at [904, 452] on button "結帳" at bounding box center [884, 466] width 50 height 28
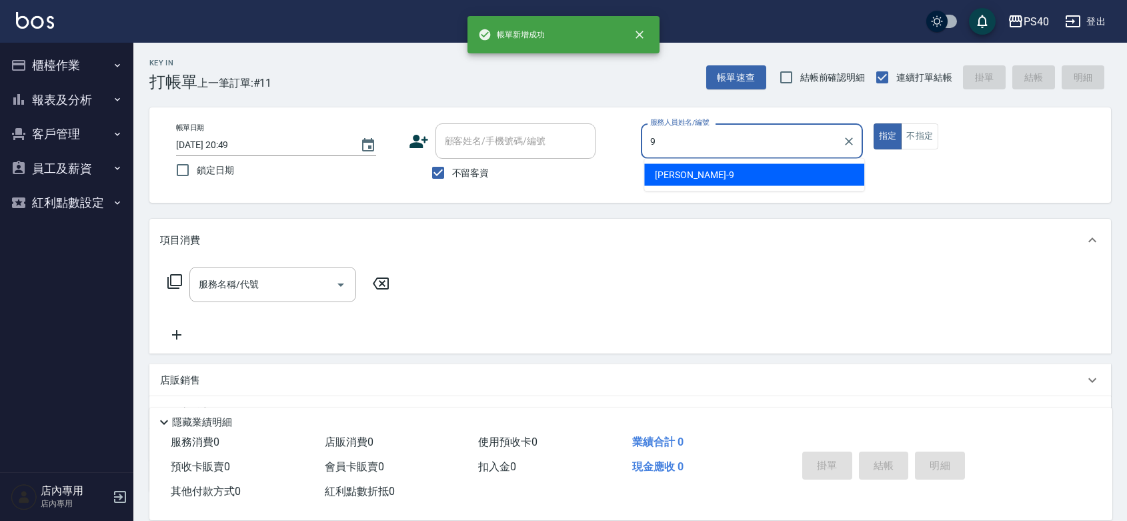
type input "[PERSON_NAME]-9"
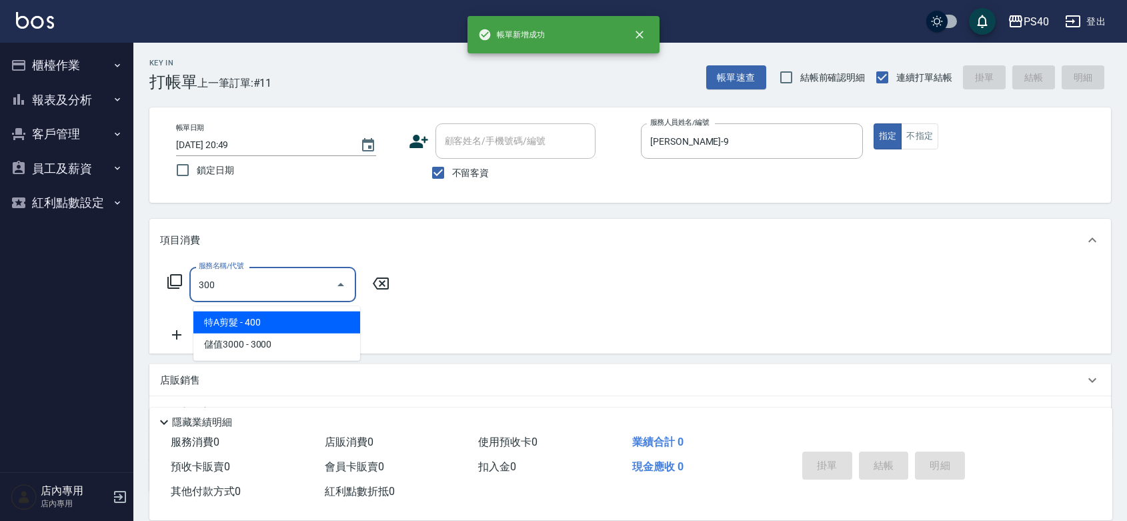
type input "特A剪髮(300)"
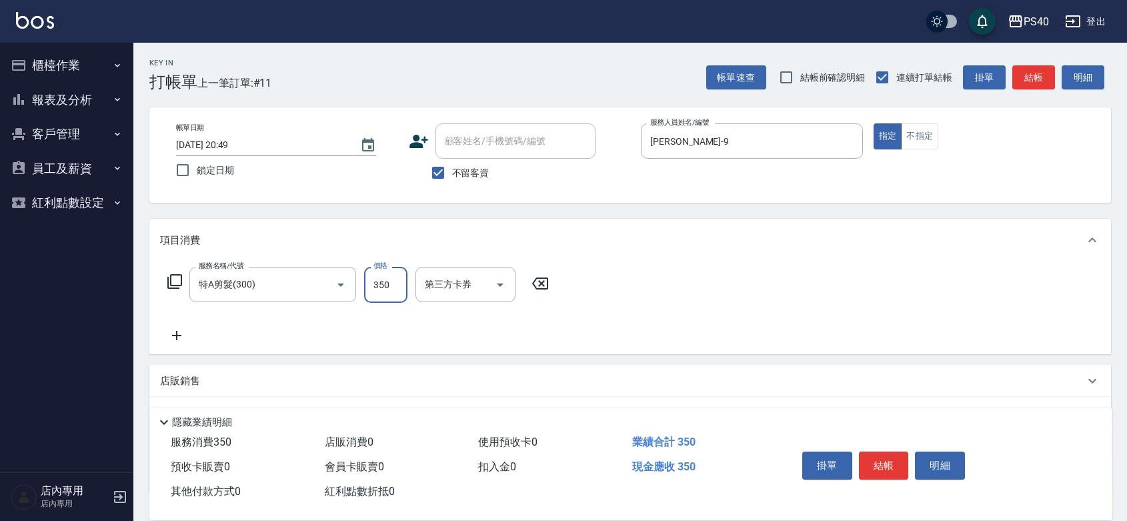
type input "350"
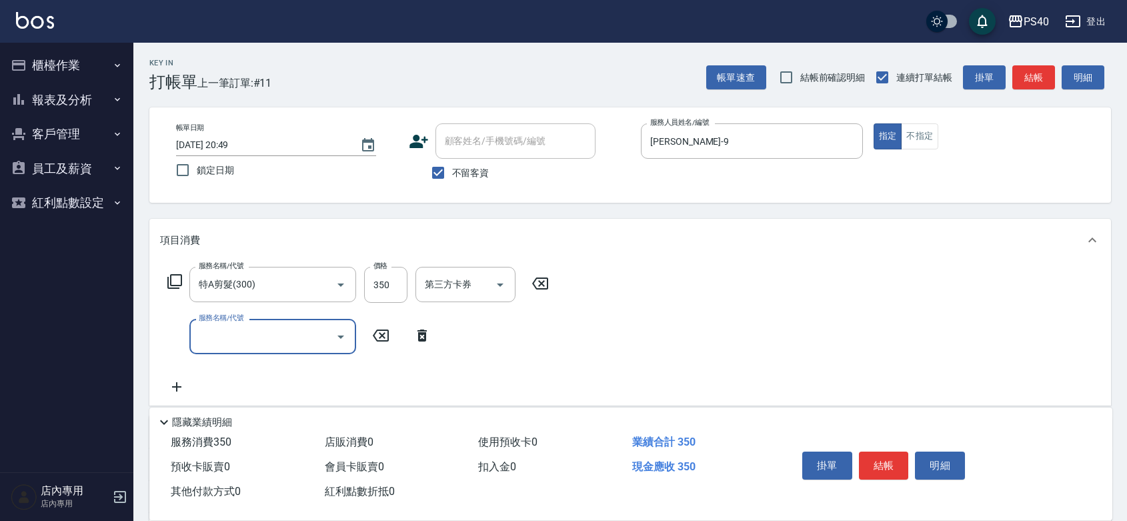
click at [904, 452] on button "結帳" at bounding box center [884, 466] width 50 height 28
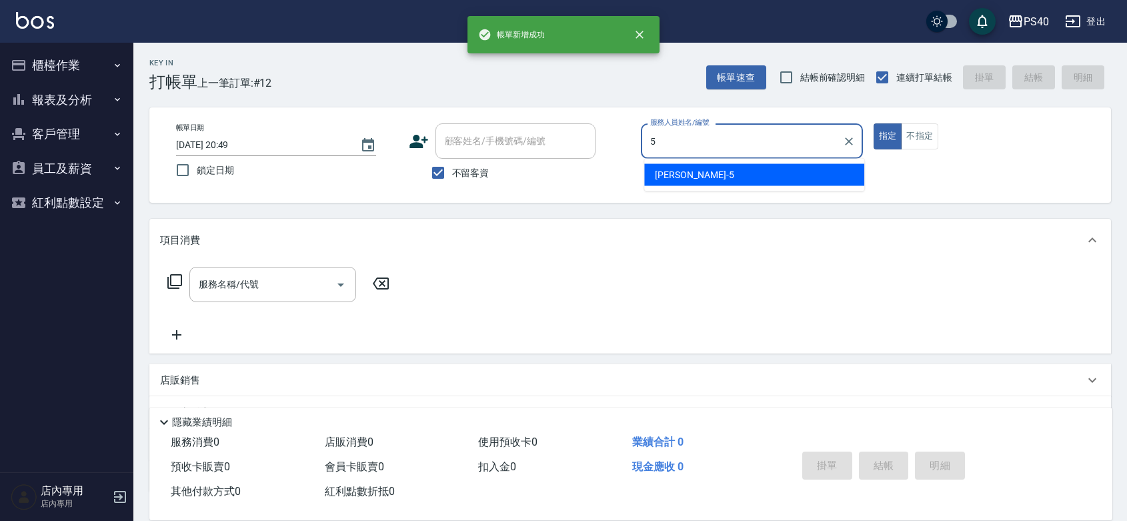
type input "[PERSON_NAME]-5"
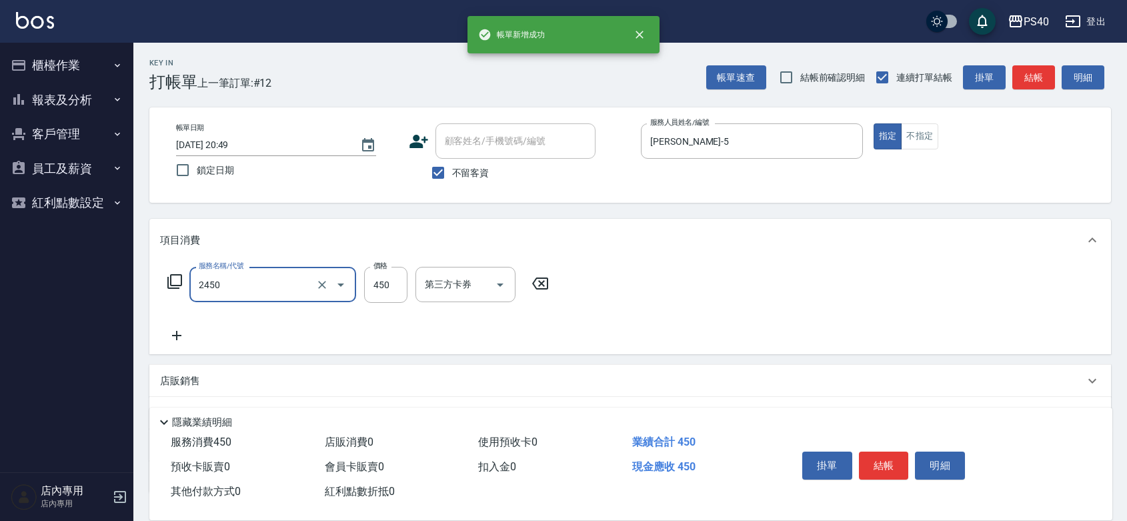
type input "C剪髮套餐(2450)"
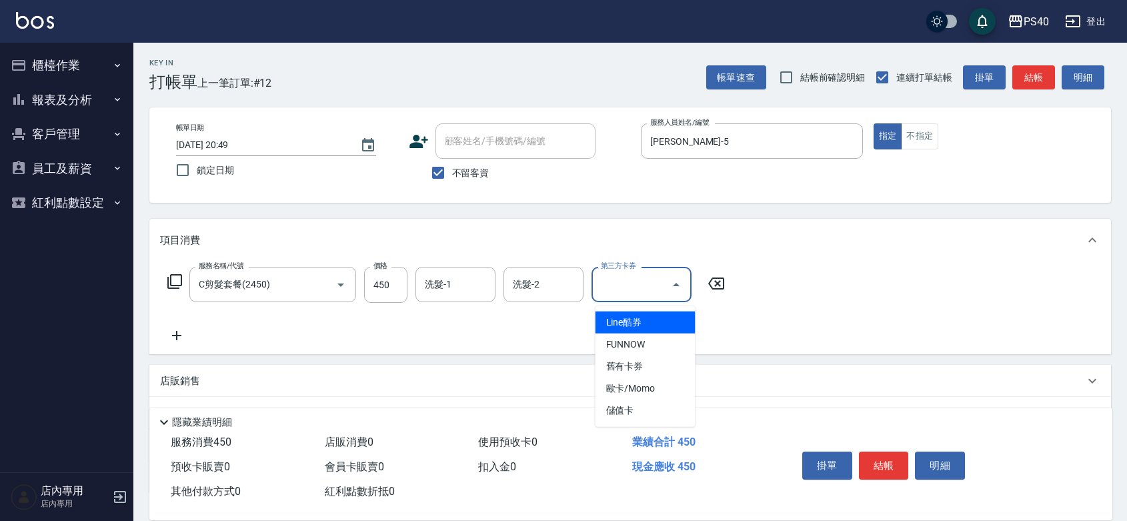
type input "儲值卡"
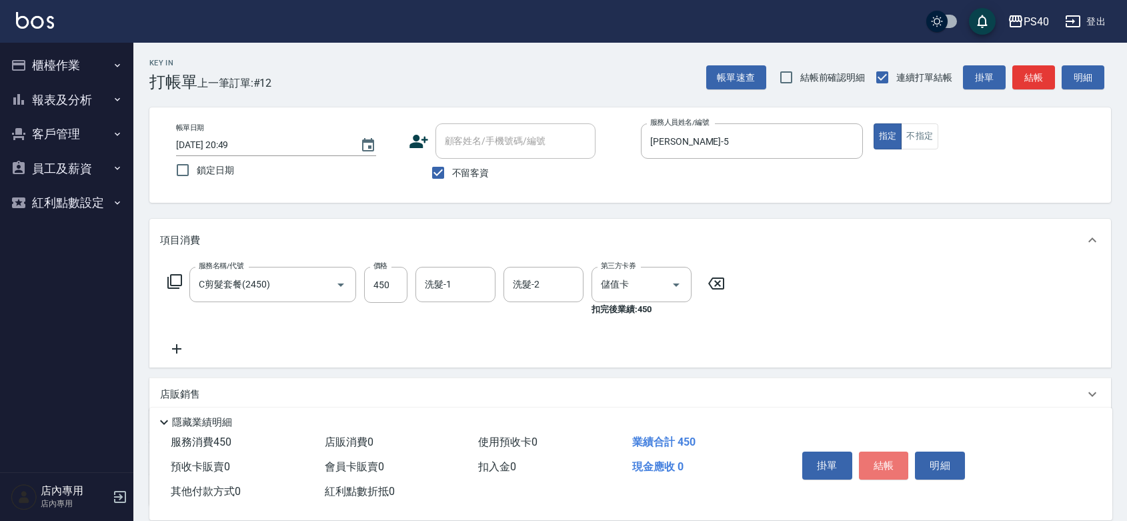
click at [904, 452] on button "結帳" at bounding box center [884, 466] width 50 height 28
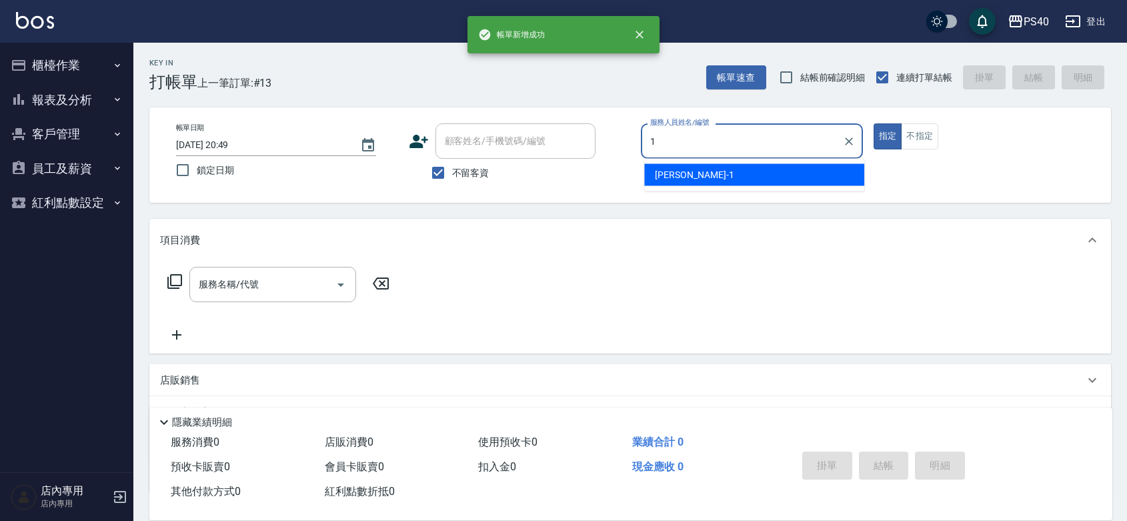
type input "[PERSON_NAME]-1"
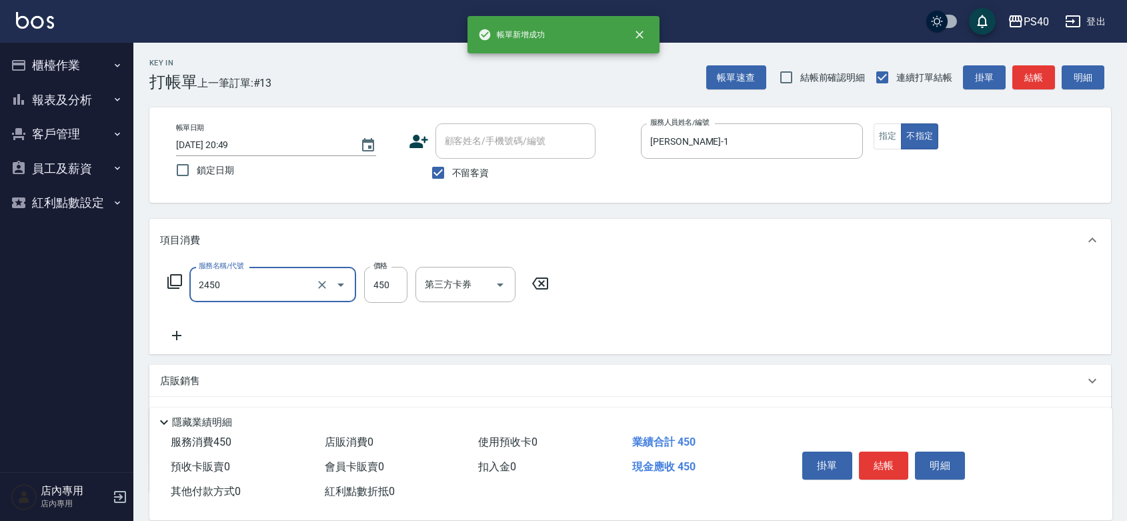
type input "C剪髮套餐(2450)"
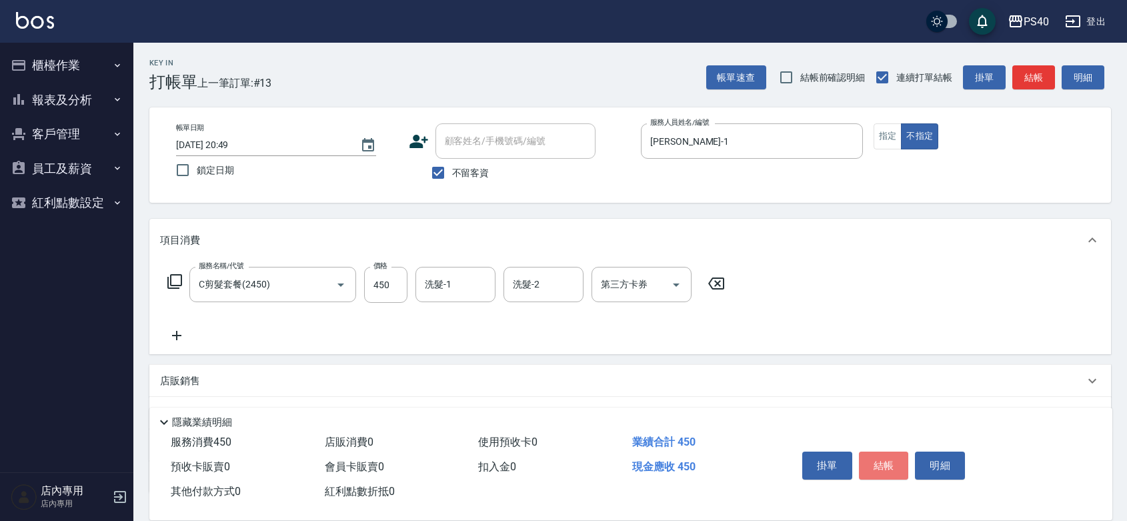
click at [904, 452] on button "結帳" at bounding box center [884, 466] width 50 height 28
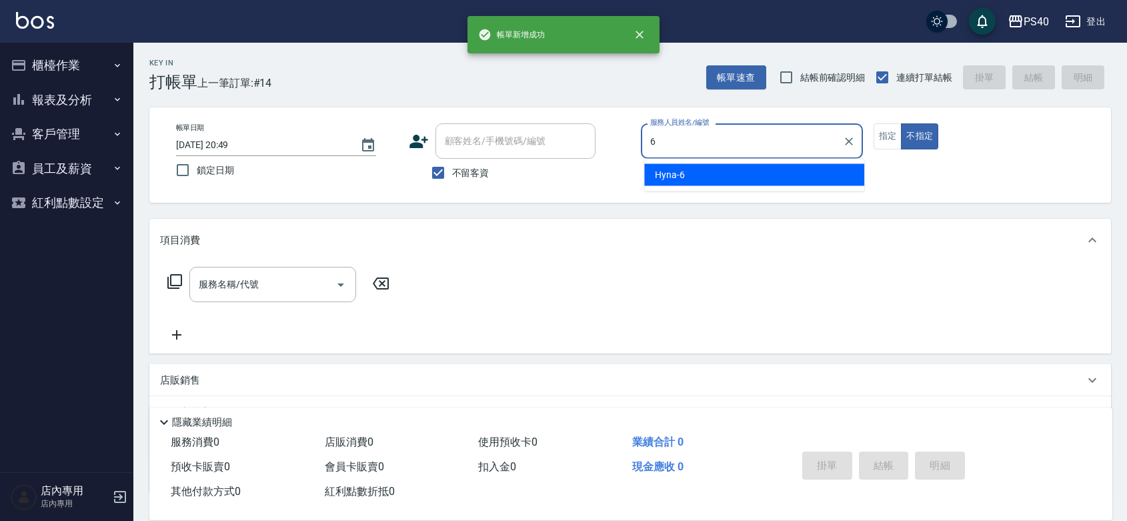
type input "Hyna-6"
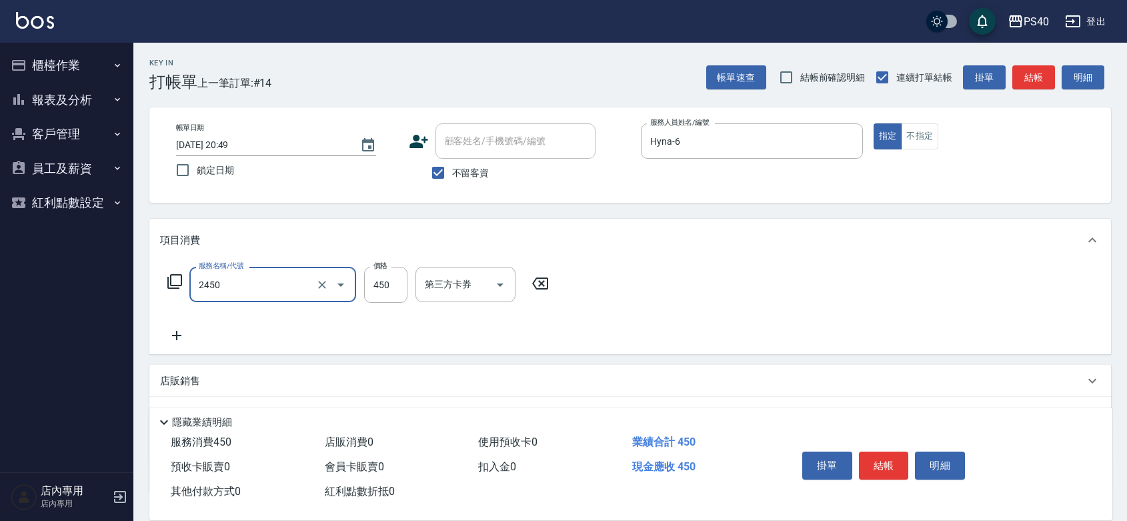
type input "C剪髮套餐(2450)"
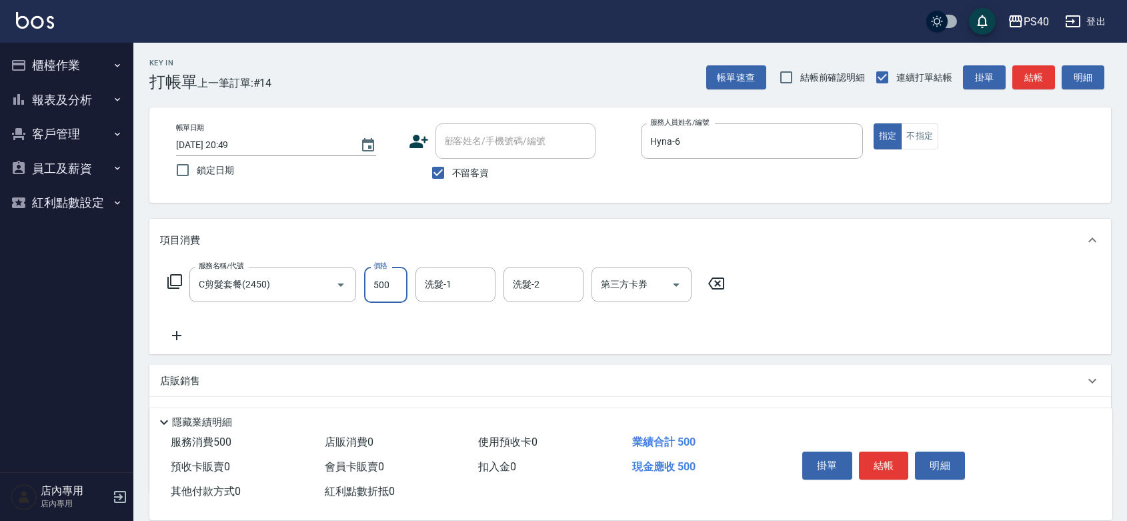
type input "500"
type input "[PERSON_NAME]-27"
click at [904, 452] on button "結帳" at bounding box center [884, 466] width 50 height 28
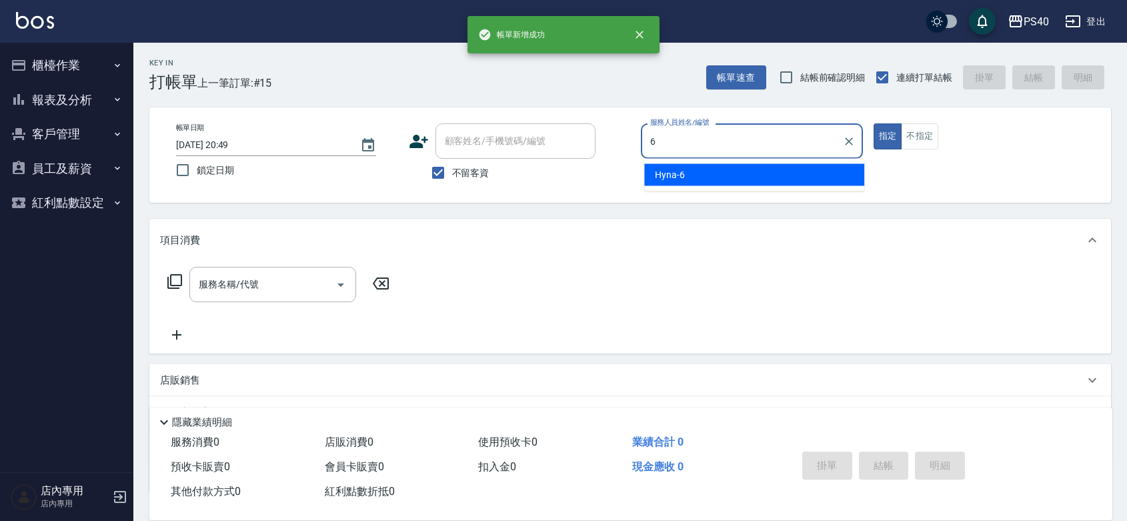
type input "Hyna-6"
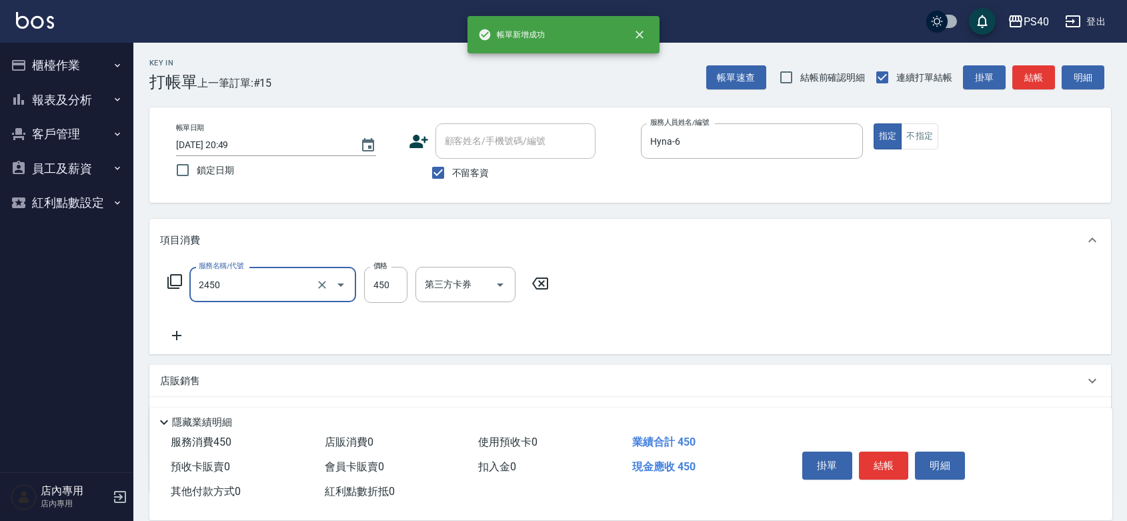
type input "C剪髮套餐(2450)"
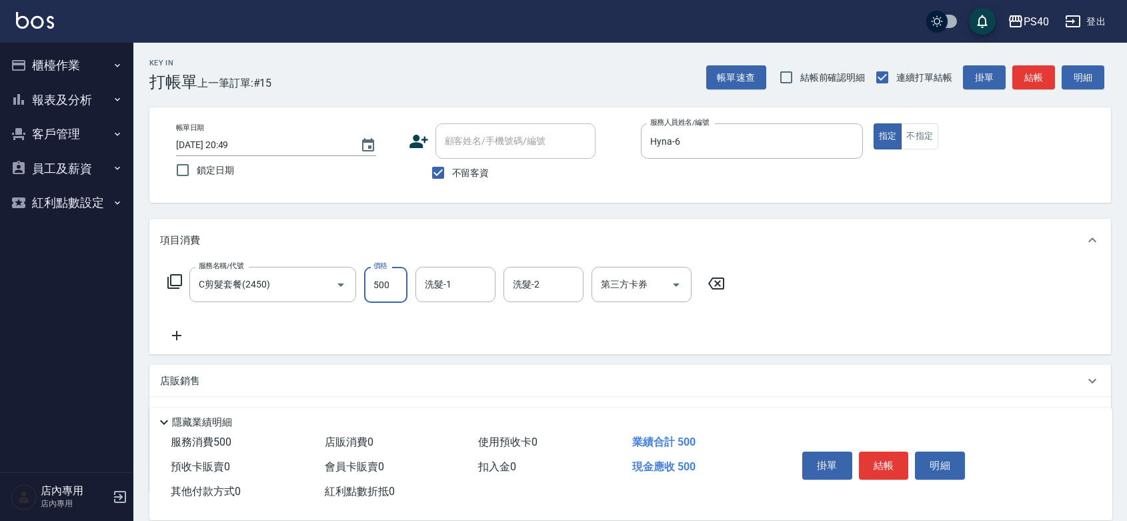
type input "500"
click at [904, 452] on button "結帳" at bounding box center [884, 466] width 50 height 28
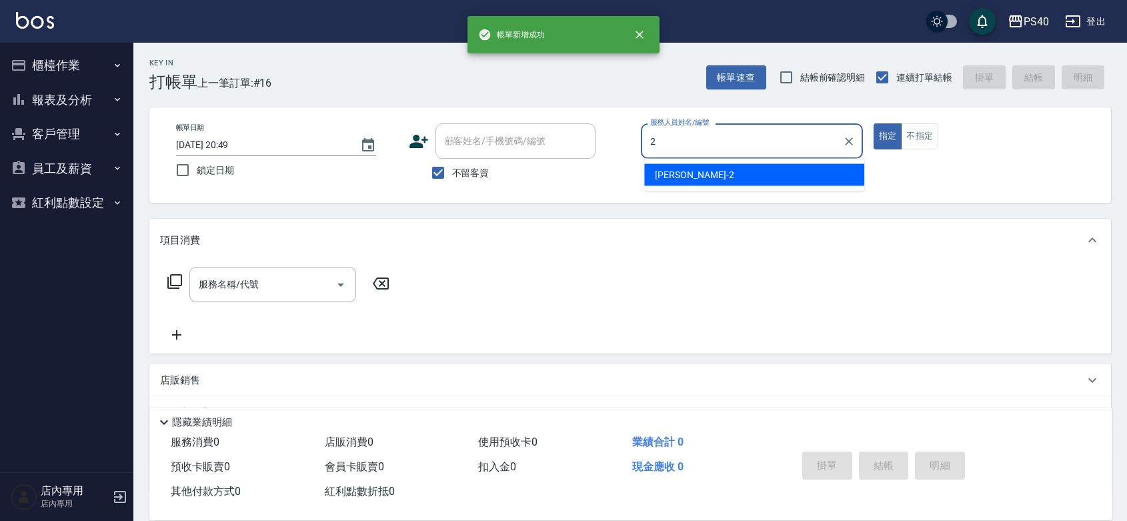
type input "[PERSON_NAME]-2"
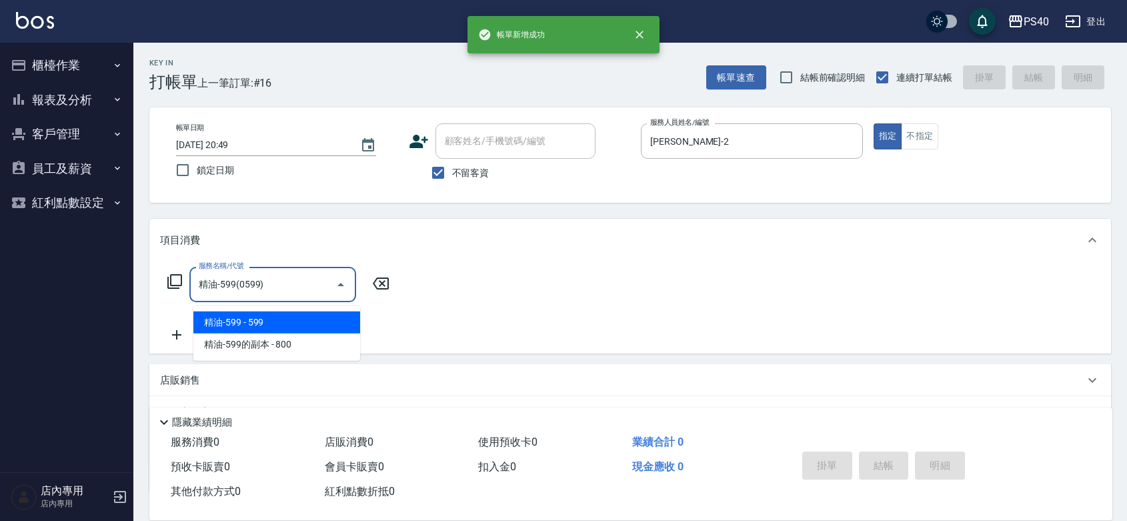
type input "精油-599(0599)"
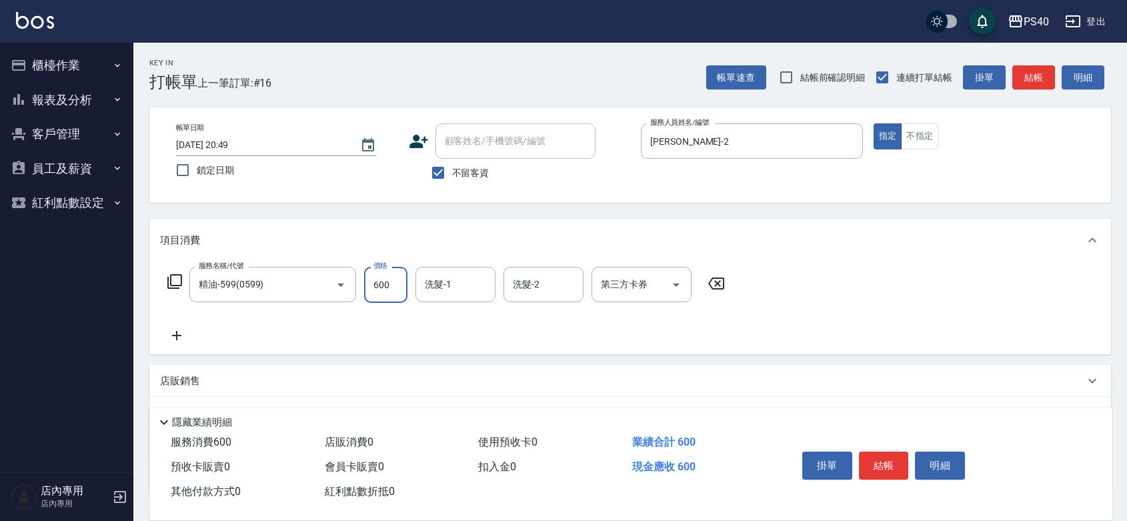
type input "600"
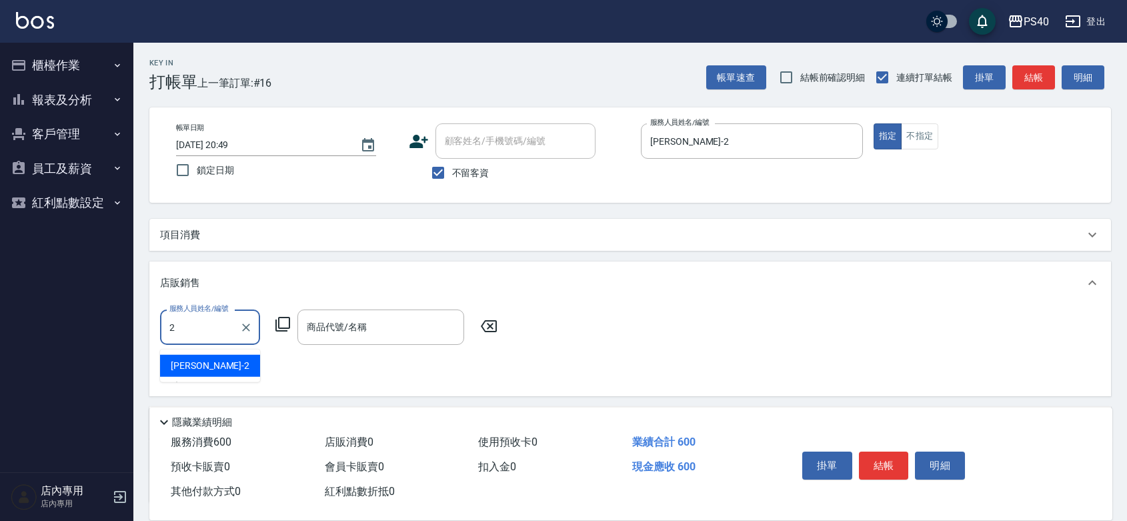
type input "[PERSON_NAME]-2"
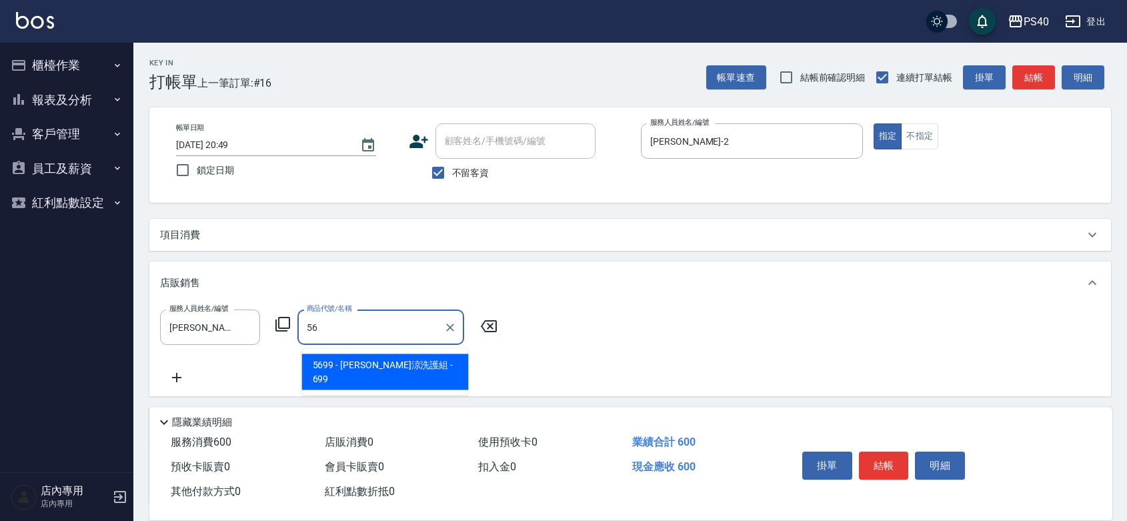
type input "水水沁涼洗護組"
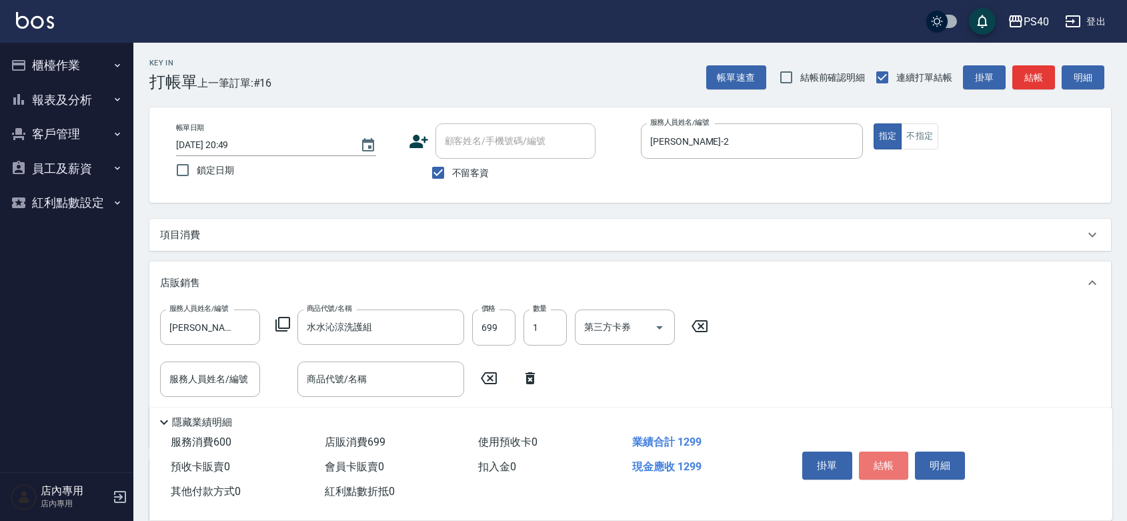
click at [904, 452] on button "結帳" at bounding box center [884, 466] width 50 height 28
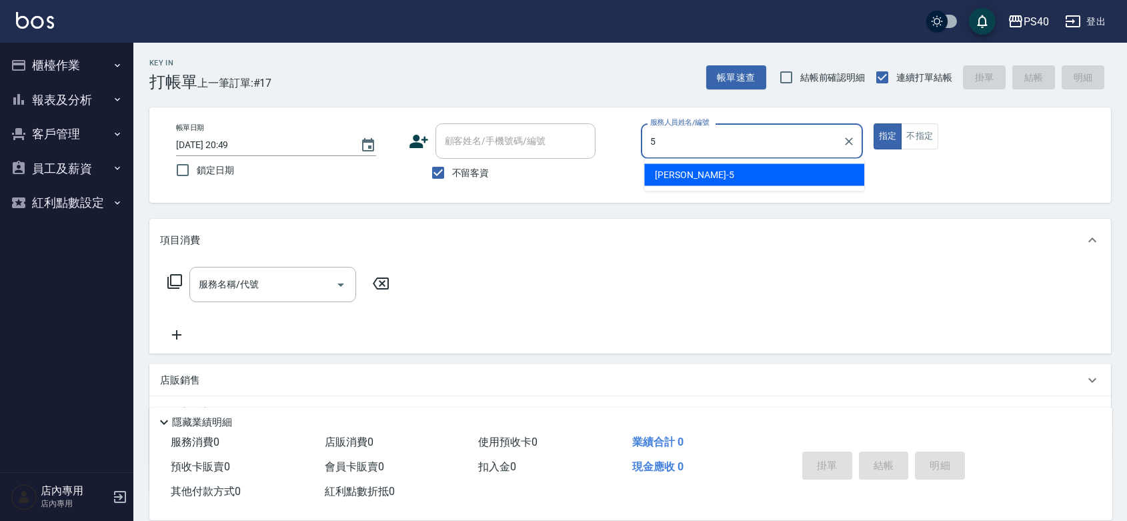
type input "[PERSON_NAME]-5"
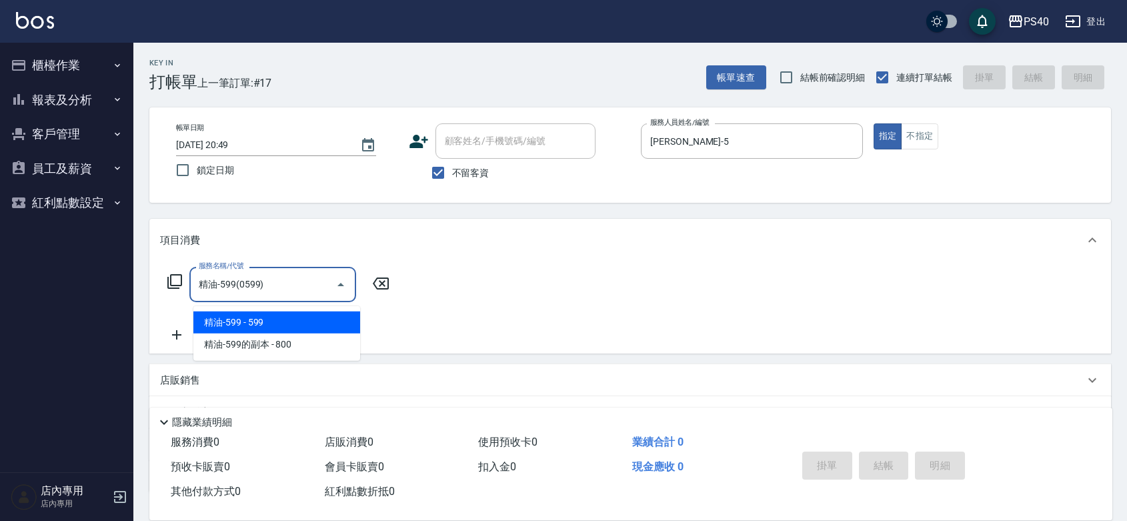
type input "精油-599(0599)"
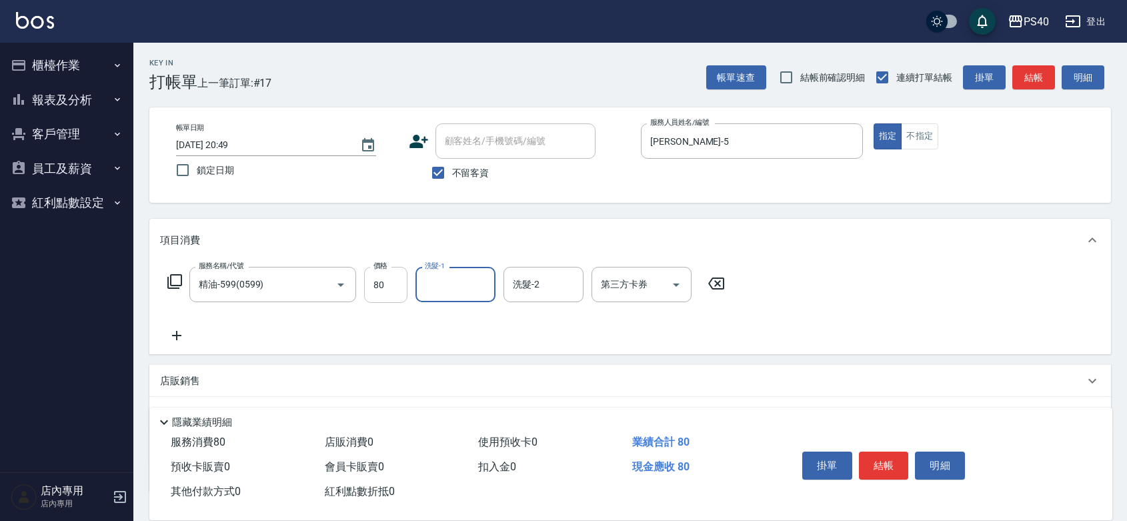
drag, startPoint x: 385, startPoint y: 265, endPoint x: 387, endPoint y: 275, distance: 10.2
click at [385, 271] on label "價格" at bounding box center [380, 266] width 14 height 10
click at [385, 271] on input "80" at bounding box center [385, 285] width 43 height 36
click at [387, 285] on input "80" at bounding box center [385, 285] width 43 height 36
click at [397, 295] on input "80" at bounding box center [385, 285] width 43 height 36
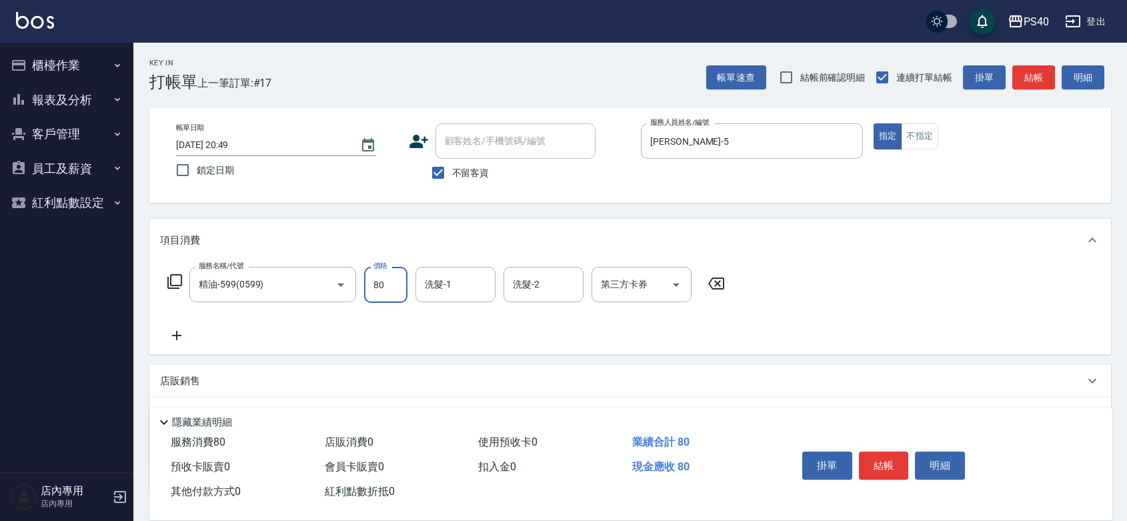
click at [397, 295] on input "80" at bounding box center [385, 285] width 43 height 36
type input "800"
type input "[PERSON_NAME]-27"
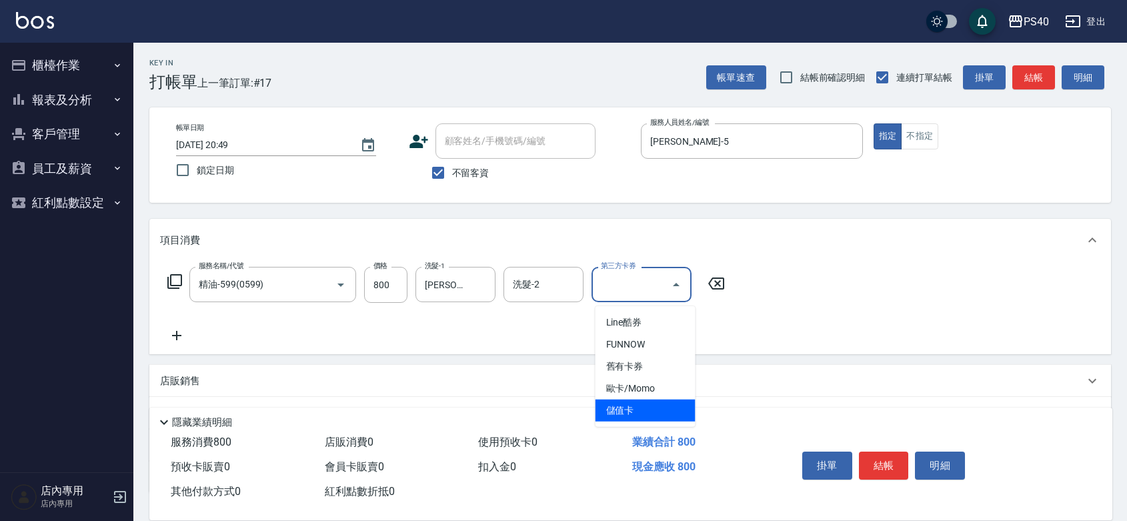
type input "儲值卡"
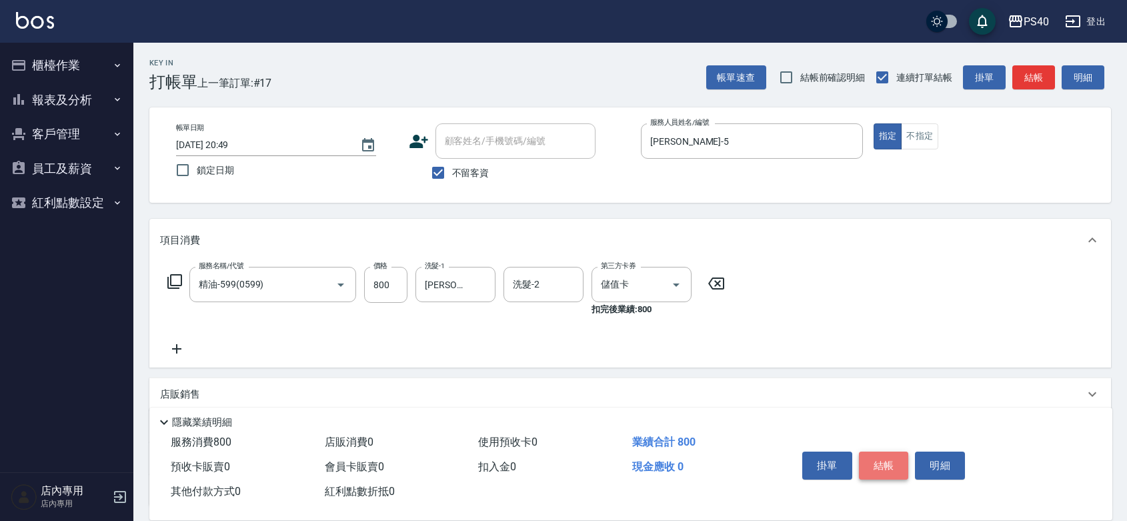
click at [878, 452] on button "結帳" at bounding box center [884, 466] width 50 height 28
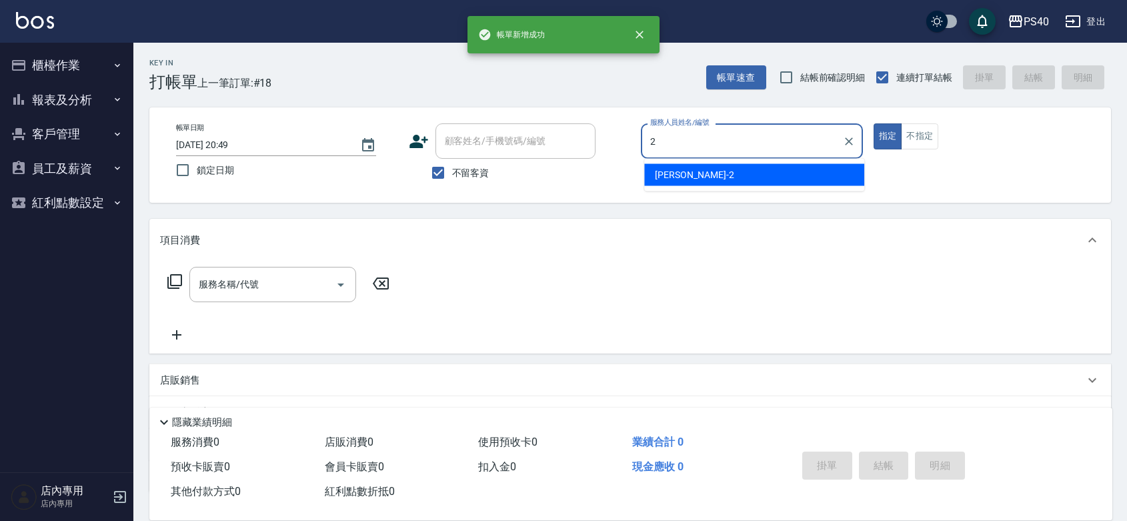
type input "[PERSON_NAME]-2"
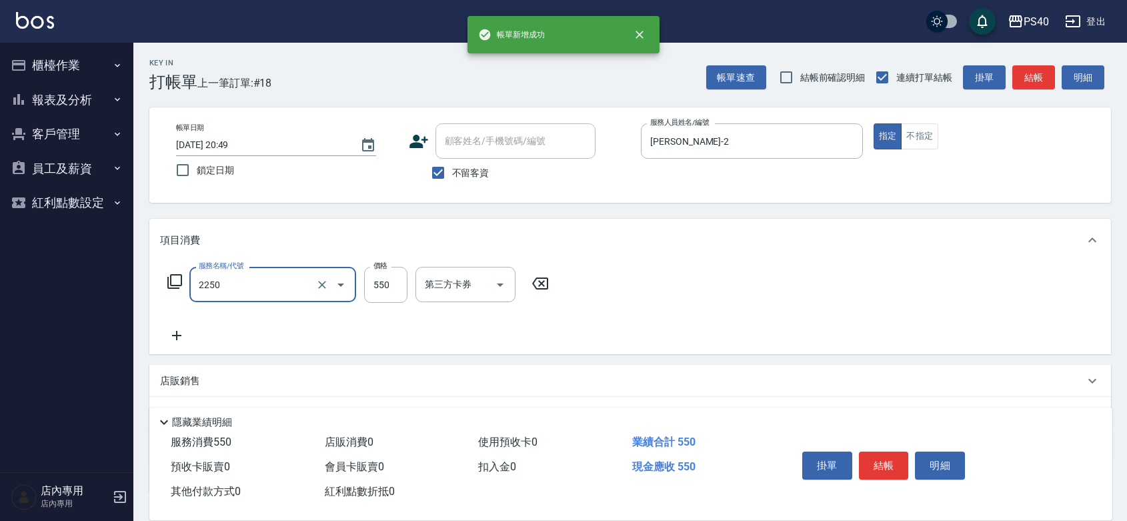
type input "B剪髮套餐(2250)"
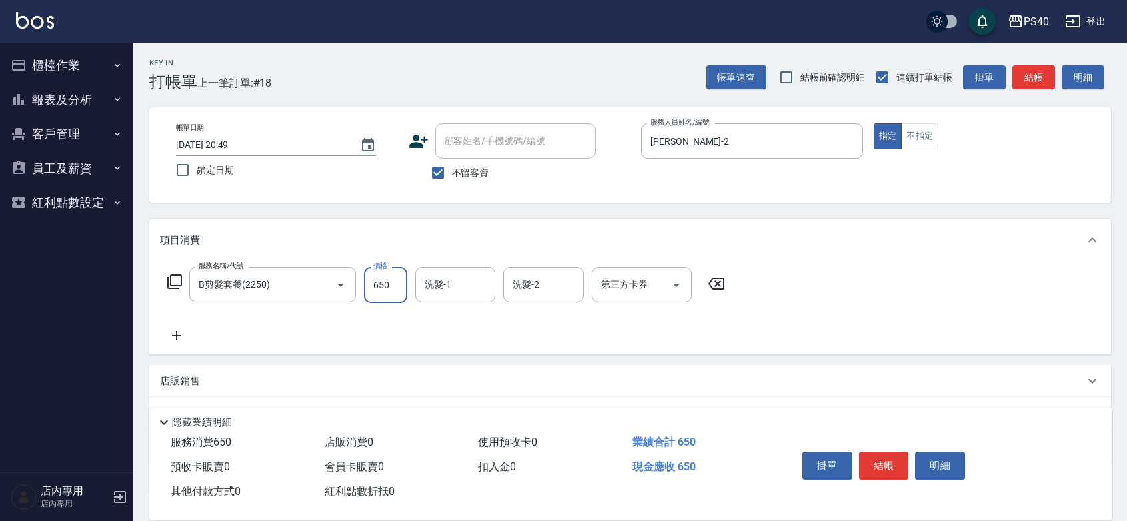
type input "650"
type input "[PERSON_NAME]-27"
click at [877, 452] on button "結帳" at bounding box center [884, 466] width 50 height 28
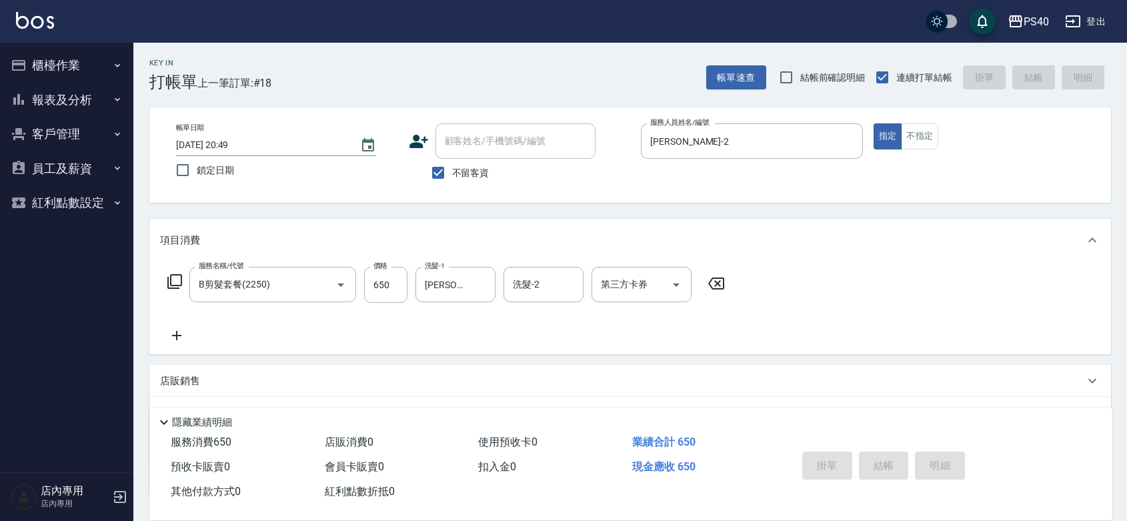
type input "[DATE] 20:50"
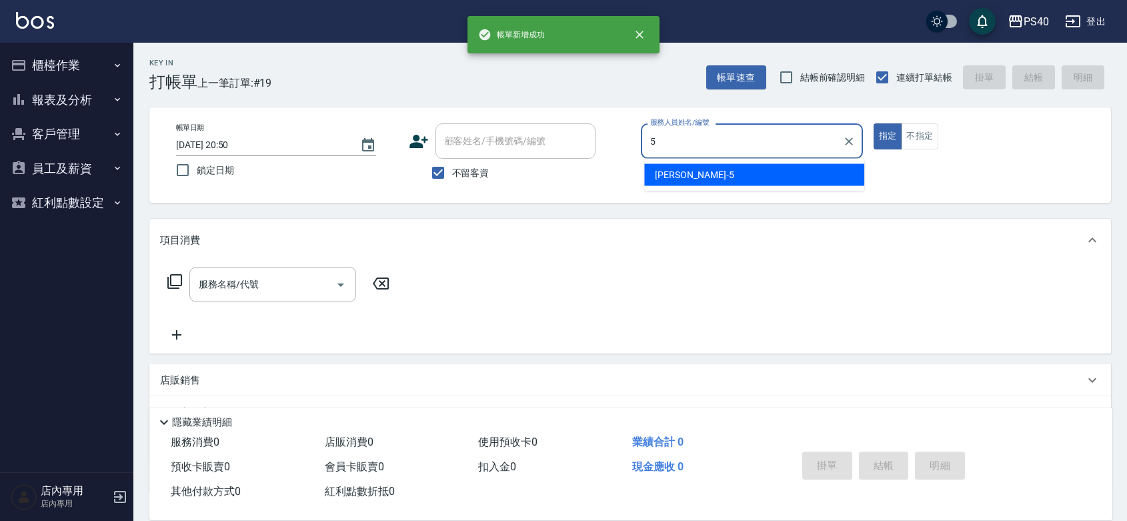
type input "[PERSON_NAME]-5"
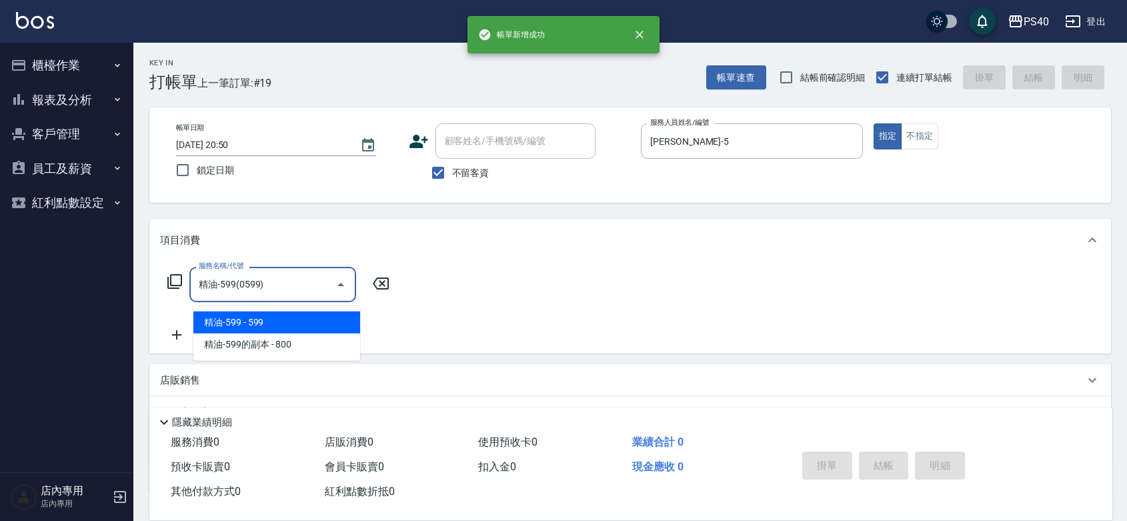
type input "精油-599(0599)"
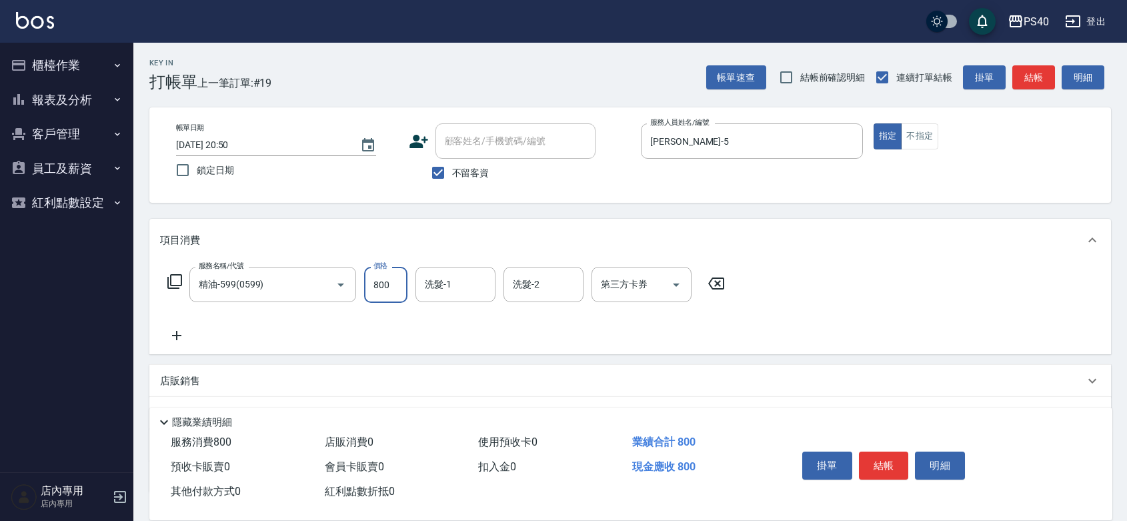
type input "800"
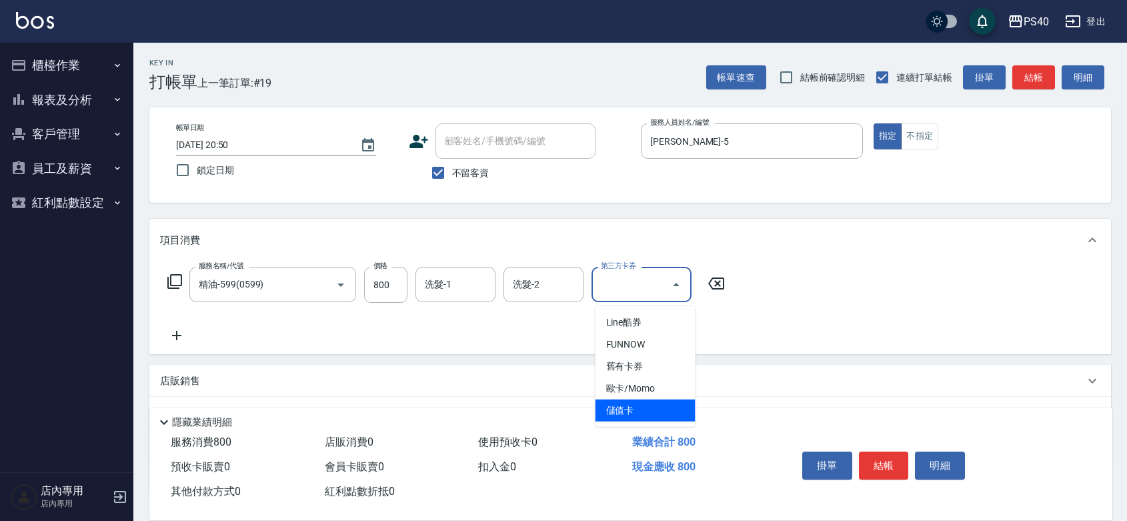
type input "儲值卡"
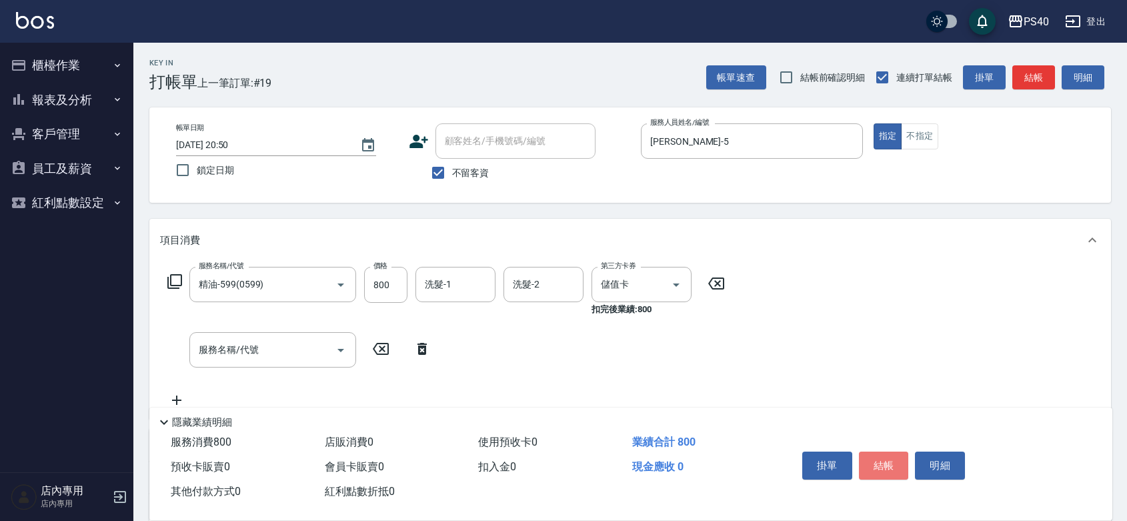
click at [877, 452] on button "結帳" at bounding box center [884, 466] width 50 height 28
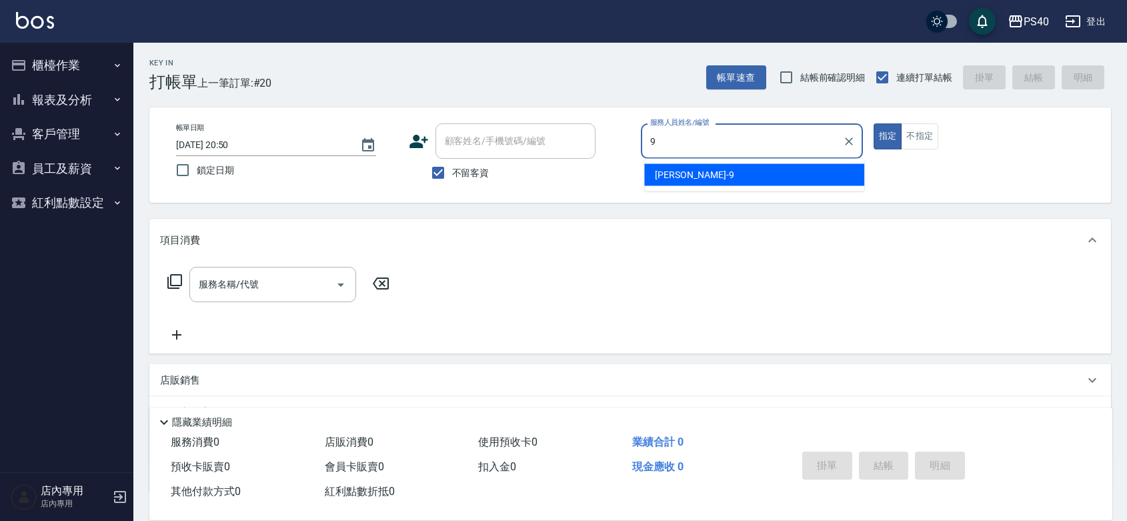
type input "[PERSON_NAME]-9"
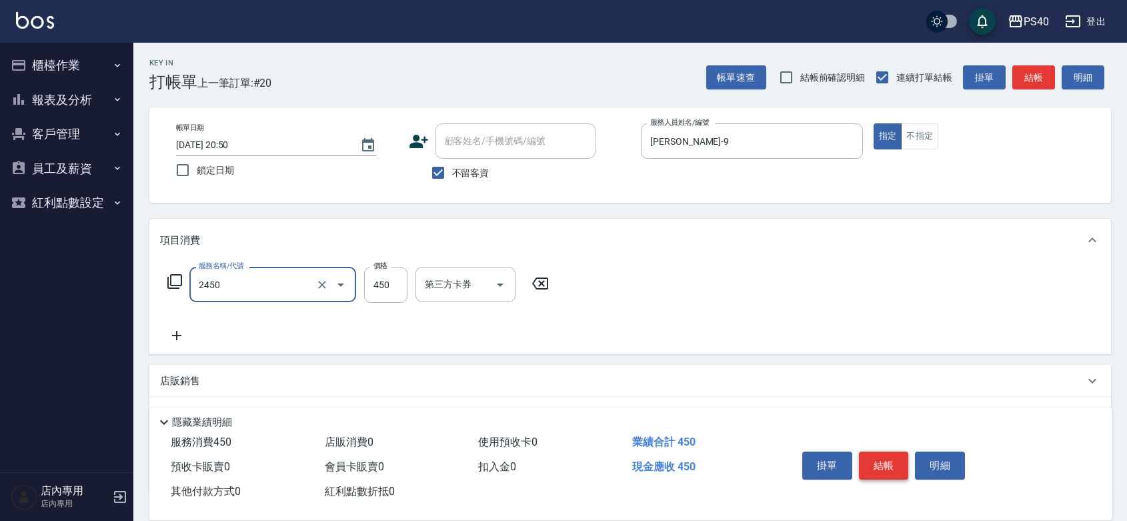
type input "C剪髮套餐(2450)"
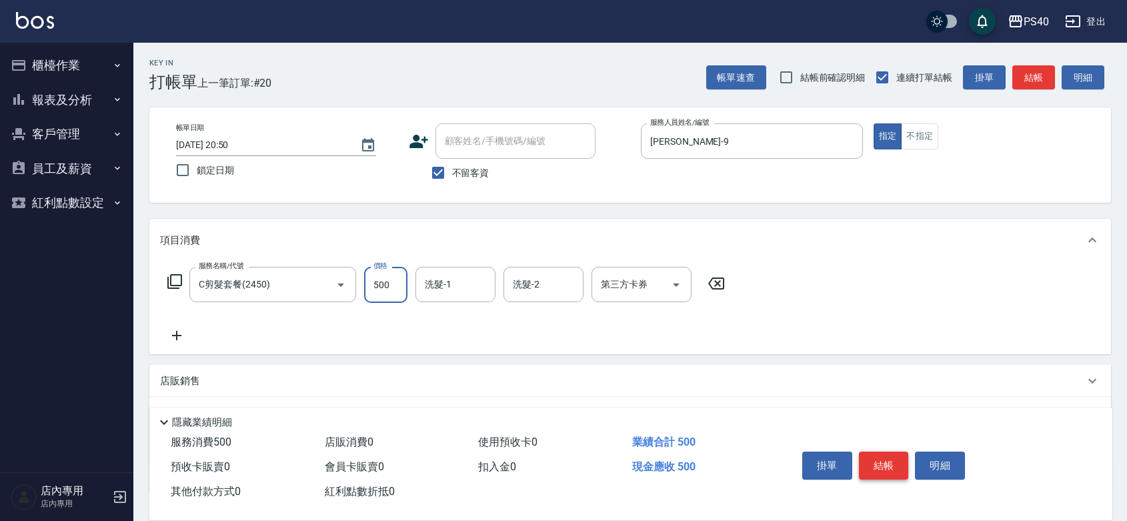
type input "500"
click at [877, 452] on button "結帳" at bounding box center [884, 466] width 50 height 28
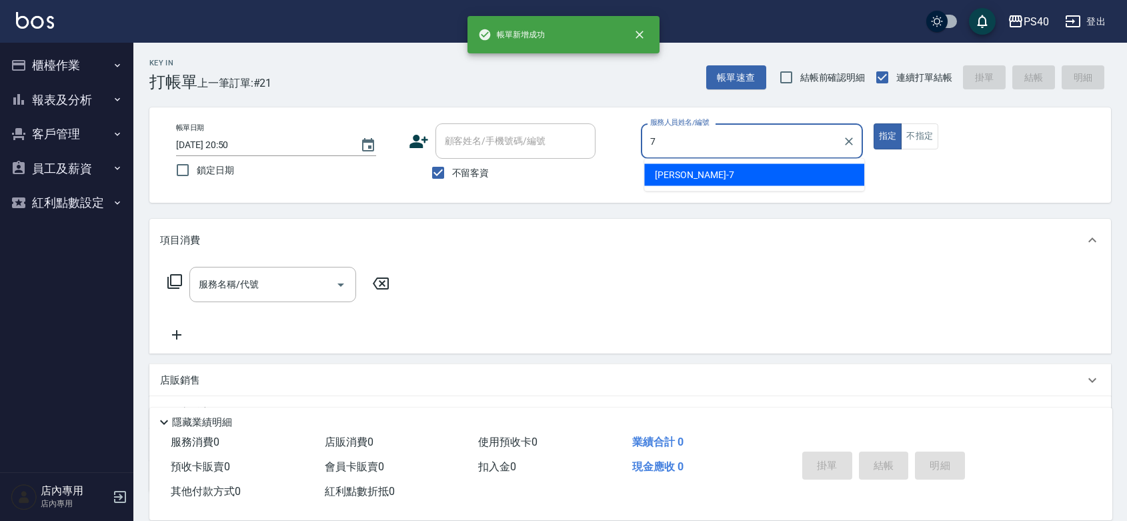
type input "[PERSON_NAME]-7"
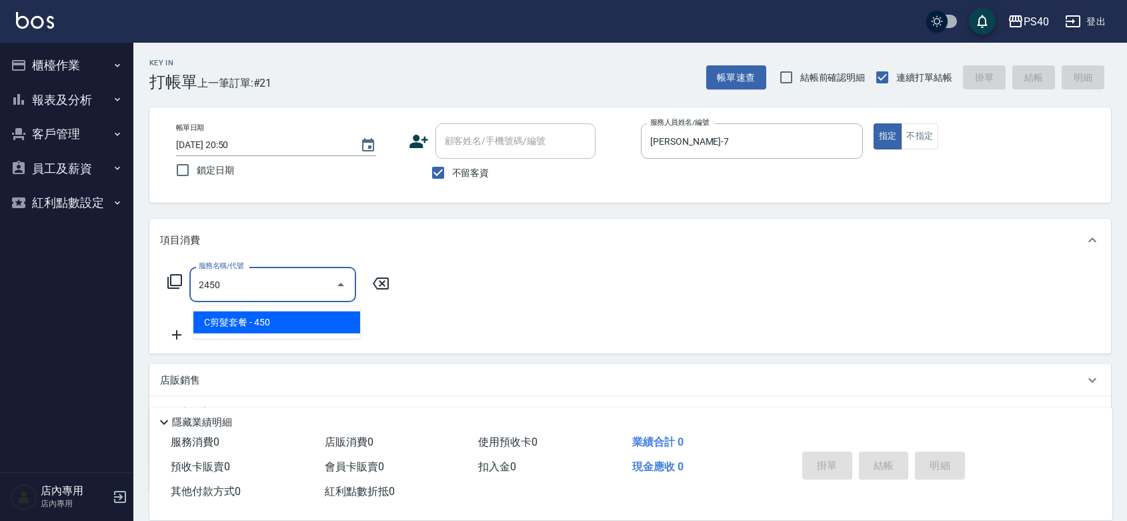
type input "C剪髮套餐(2450)"
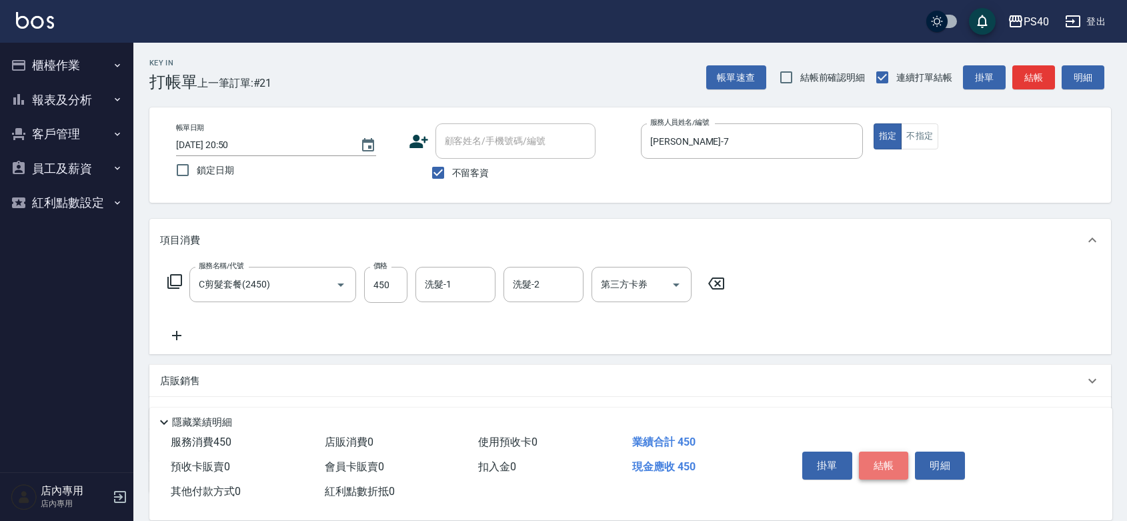
click at [877, 452] on button "結帳" at bounding box center [884, 466] width 50 height 28
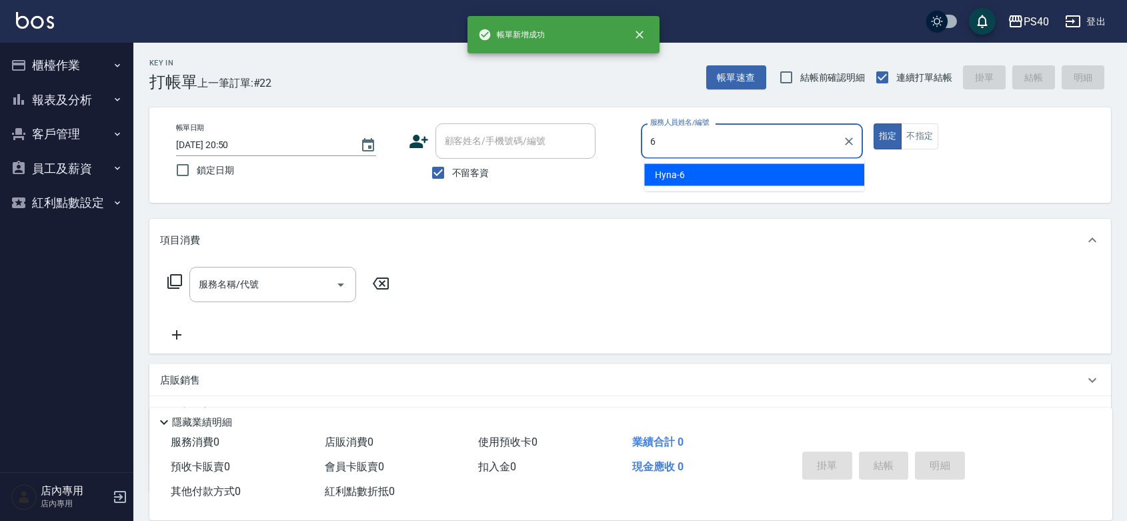
type input "Hyna-6"
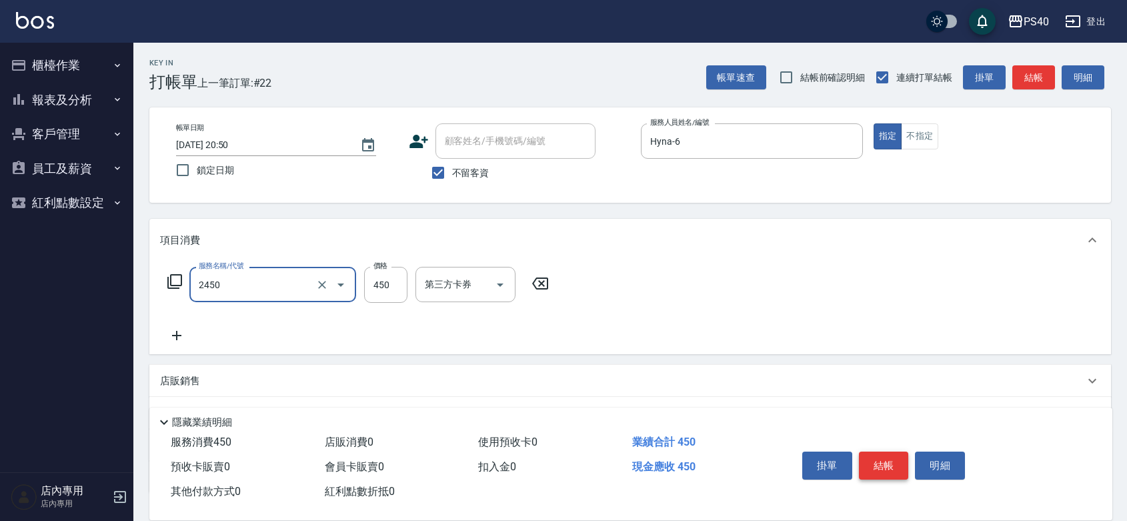
type input "C剪髮套餐(2450)"
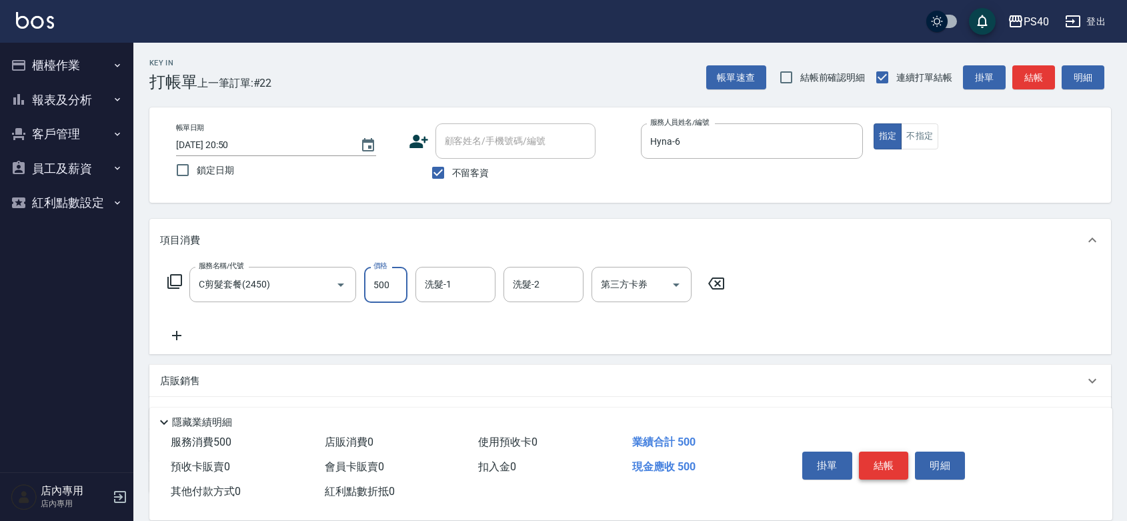
type input "500"
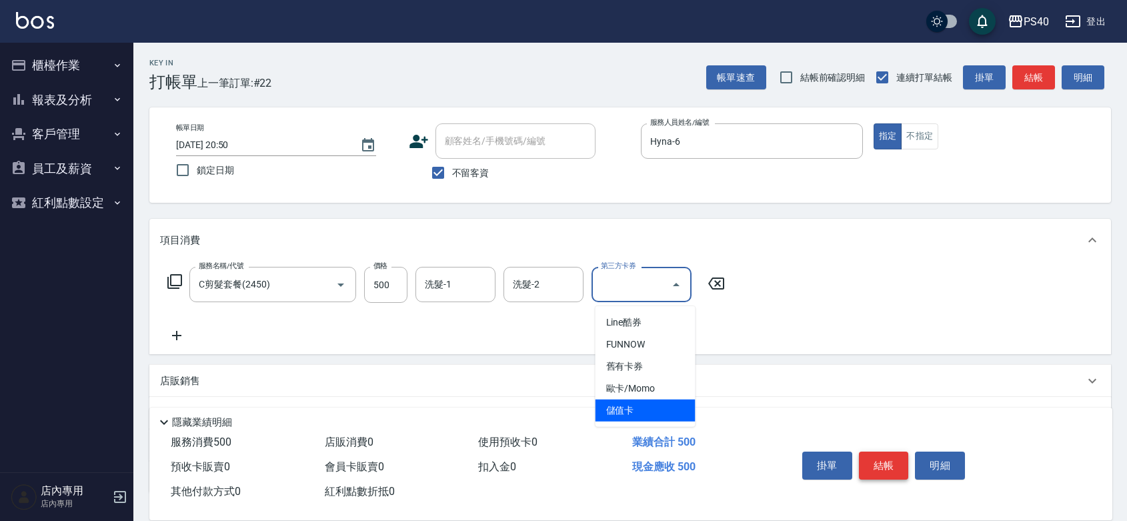
type input "儲值卡"
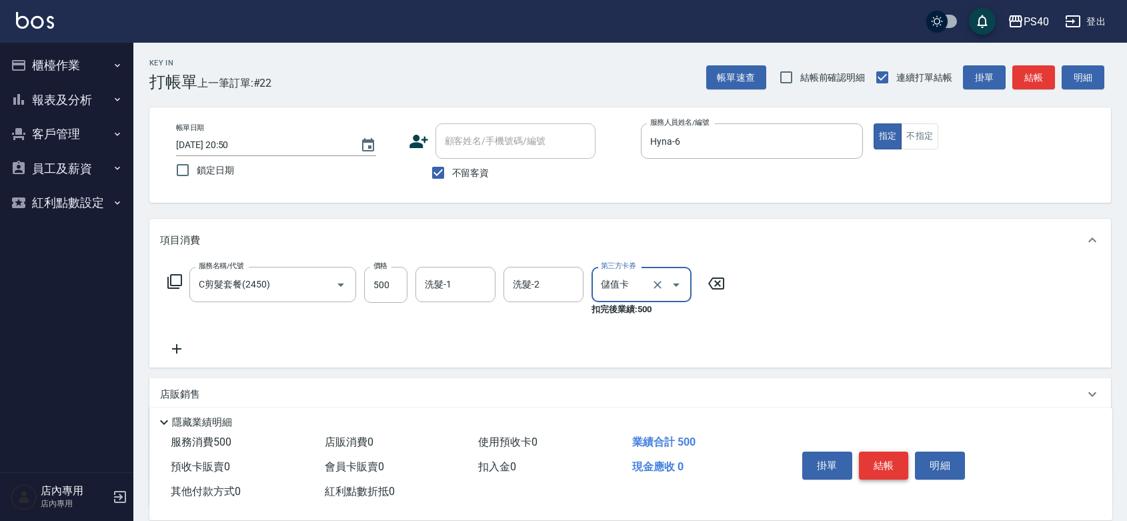
click at [877, 452] on button "結帳" at bounding box center [884, 466] width 50 height 28
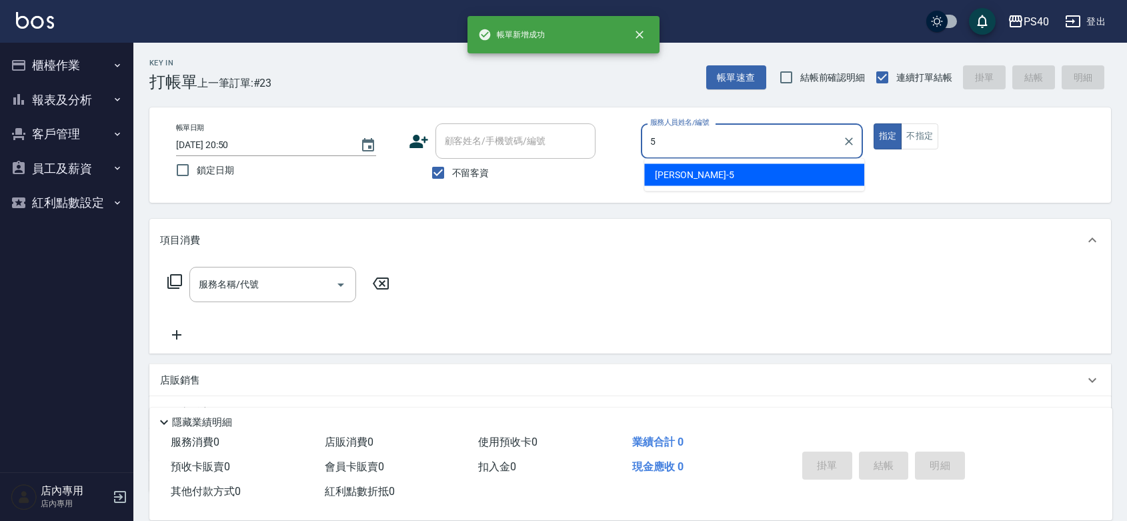
type input "[PERSON_NAME]-5"
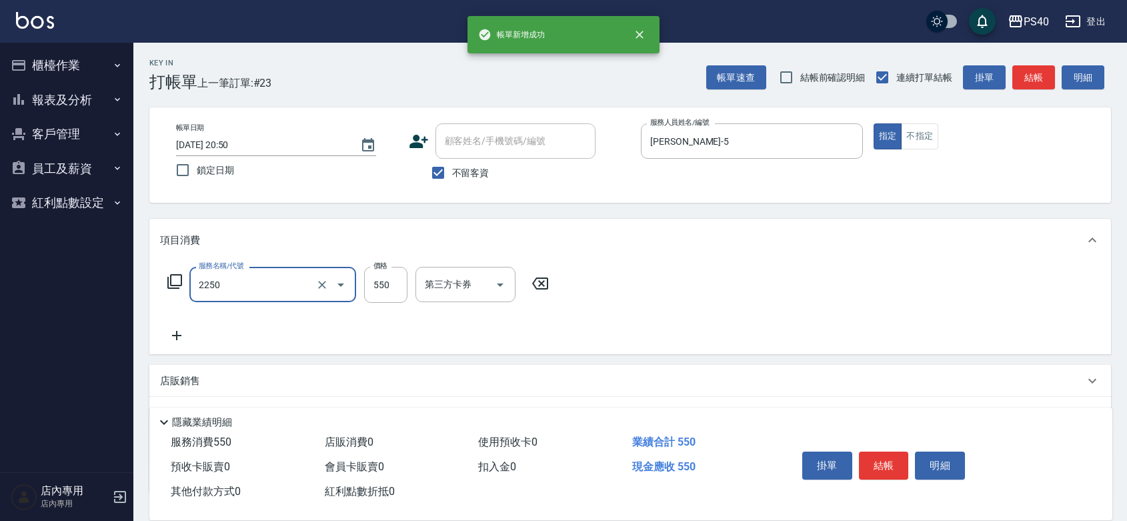
type input "B剪髮套餐(2250)"
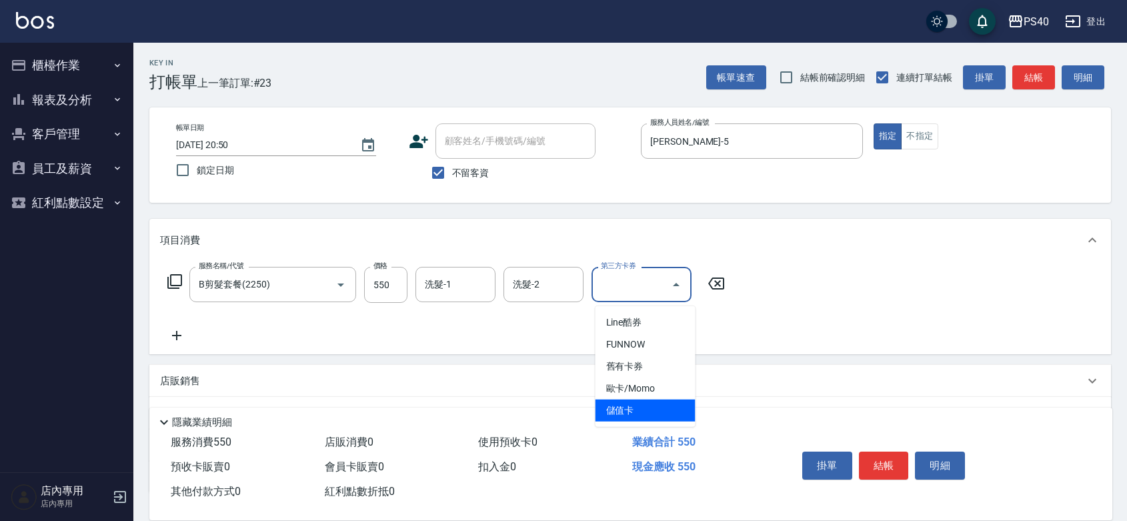
type input "儲值卡"
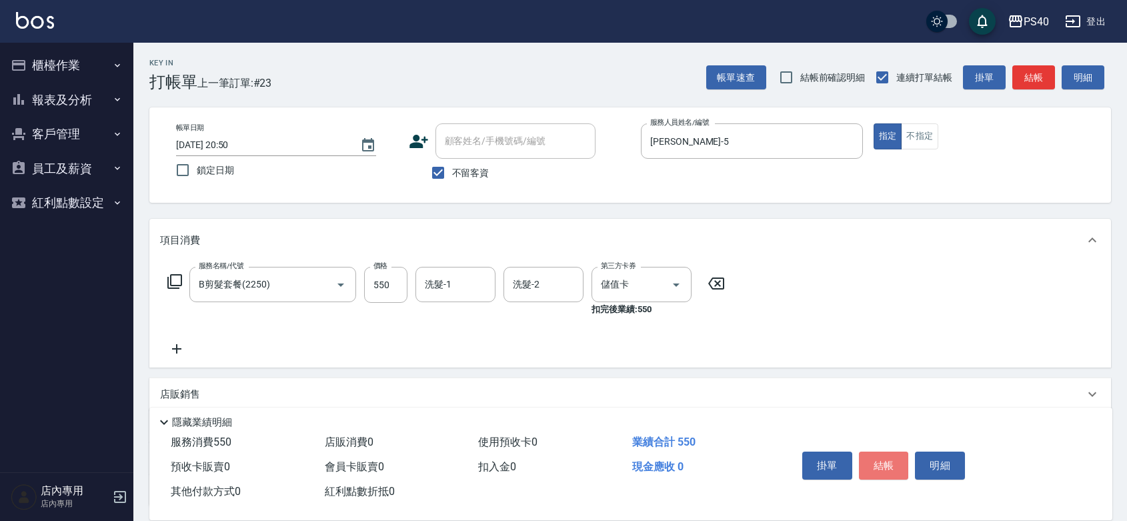
click at [878, 452] on button "結帳" at bounding box center [884, 466] width 50 height 28
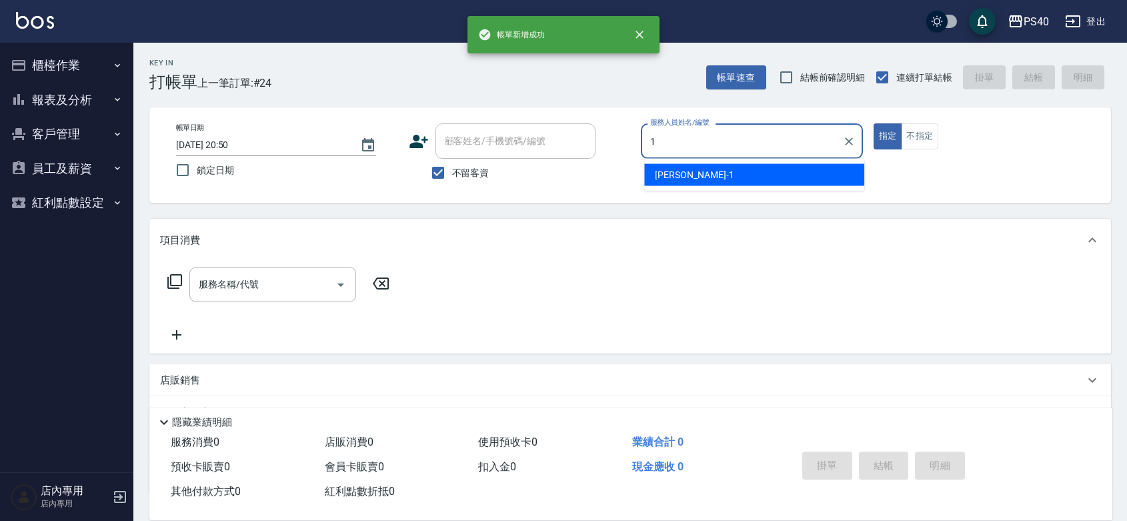
type input "[PERSON_NAME]-1"
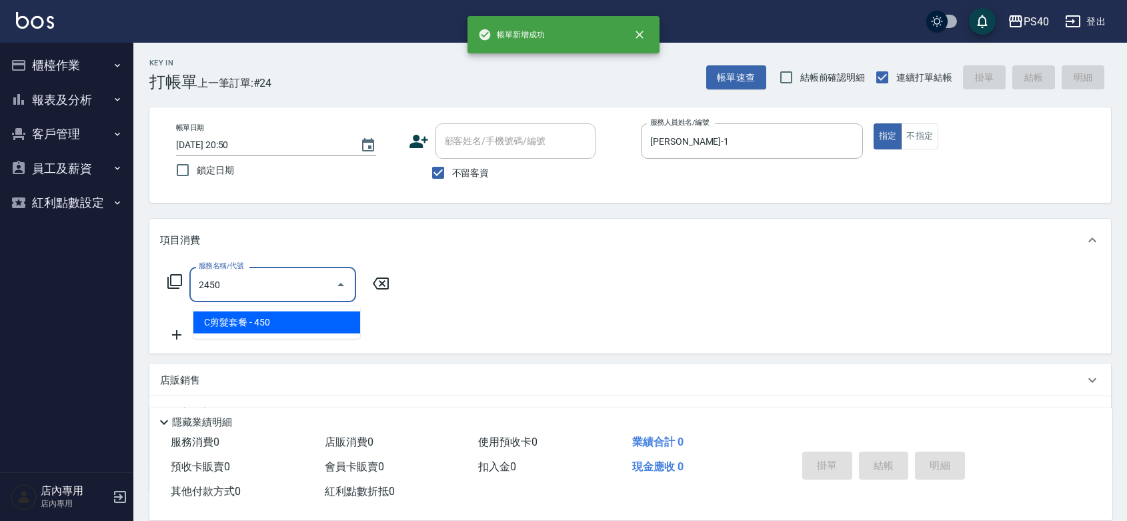
type input "C剪髮套餐(2450)"
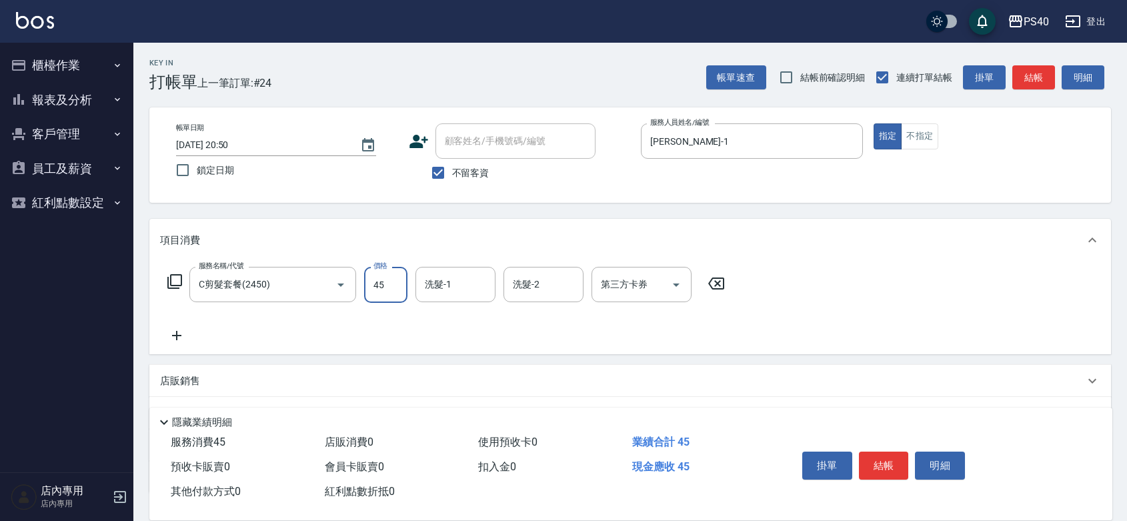
type input "450"
type input "[PERSON_NAME]-27"
click at [878, 452] on button "結帳" at bounding box center [884, 466] width 50 height 28
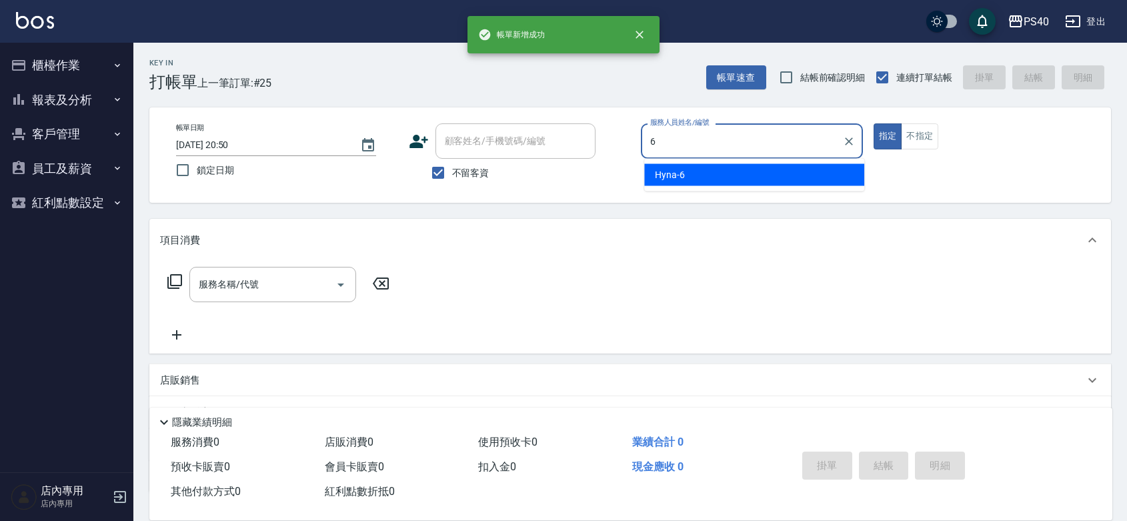
type input "Hyna-6"
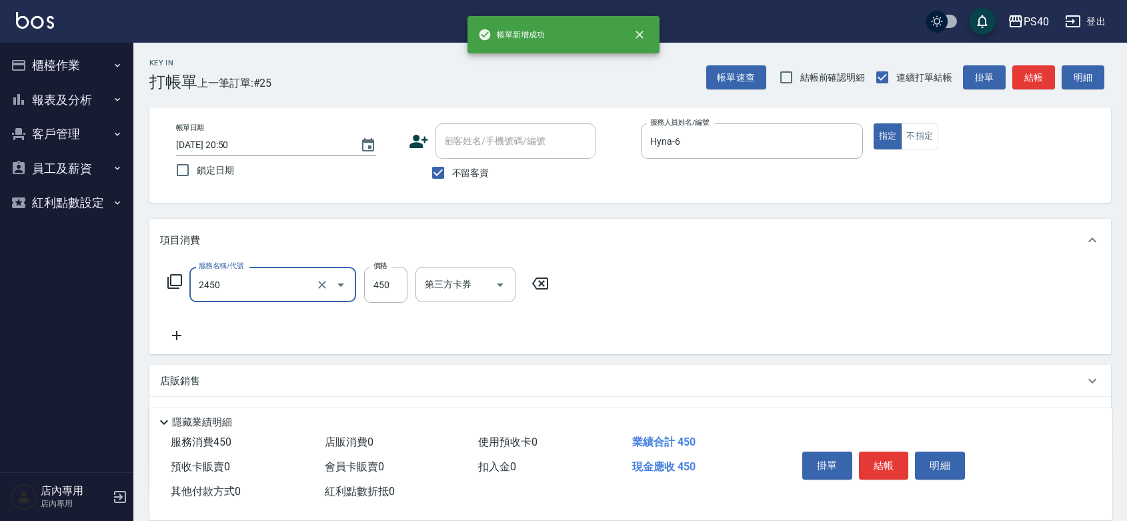
type input "C剪髮套餐(2450)"
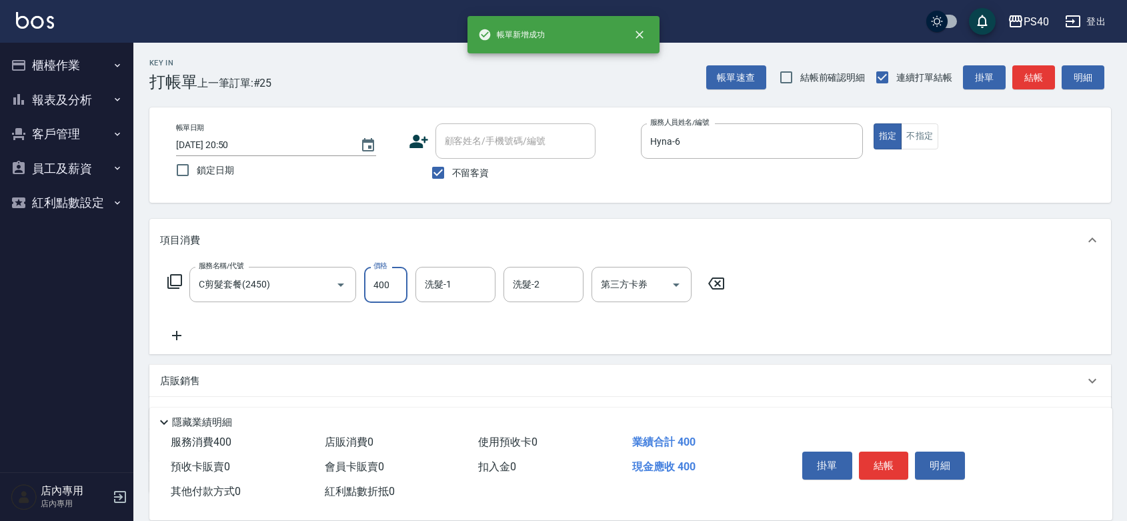
type input "400"
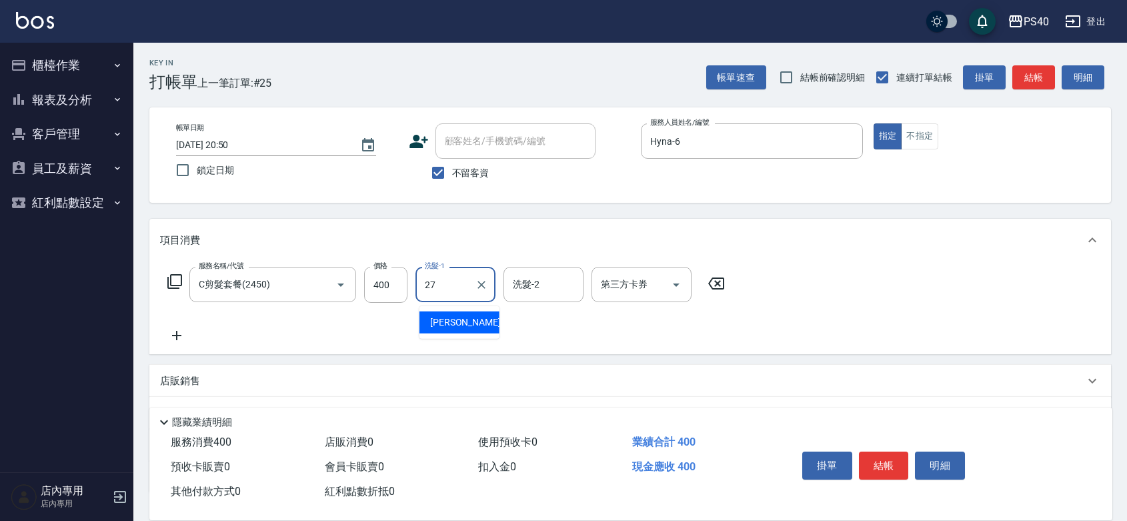
type input "[PERSON_NAME]-27"
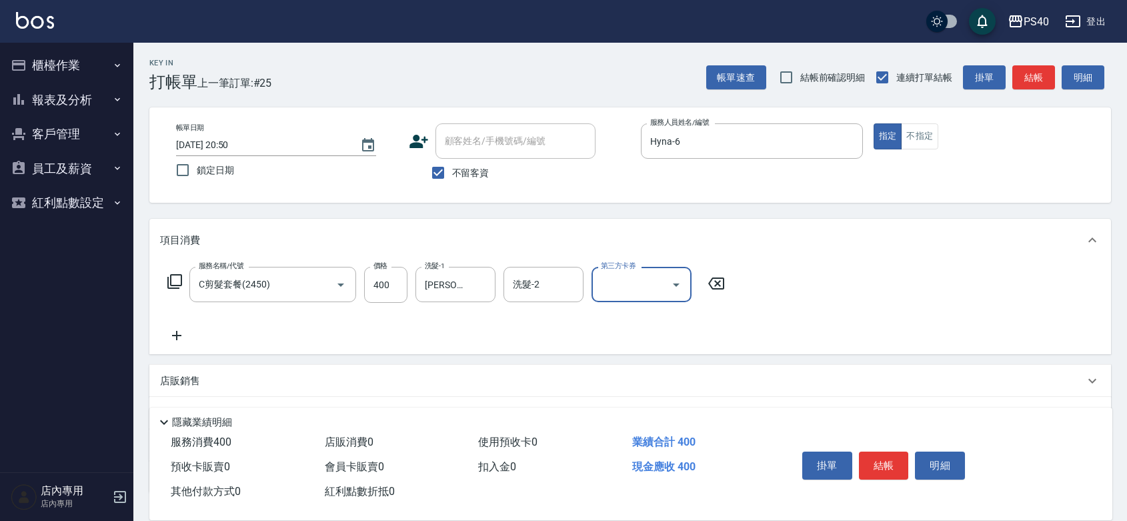
click at [878, 452] on button "結帳" at bounding box center [884, 466] width 50 height 28
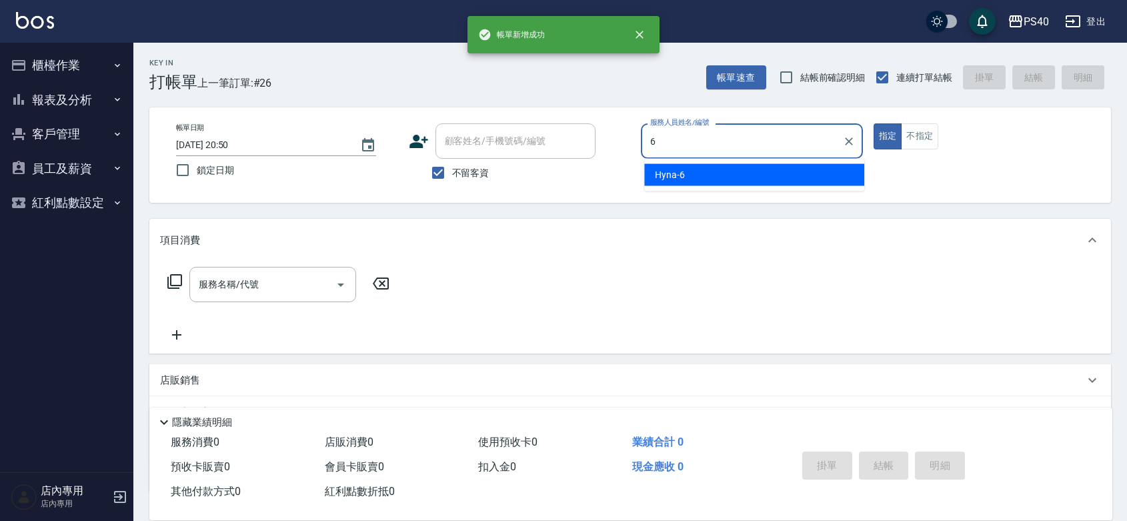
type input "Hyna-6"
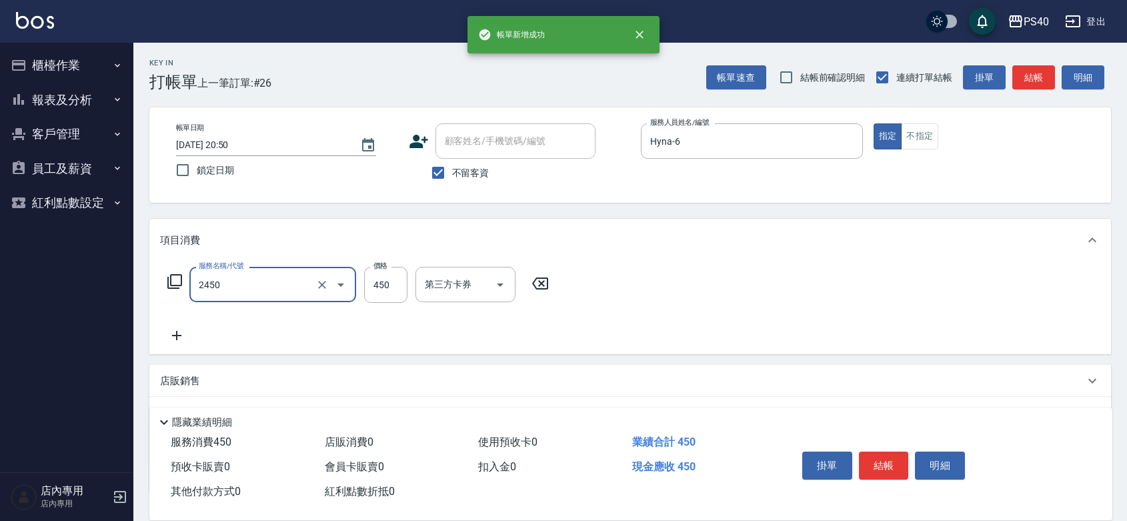
type input "C剪髮套餐(2450)"
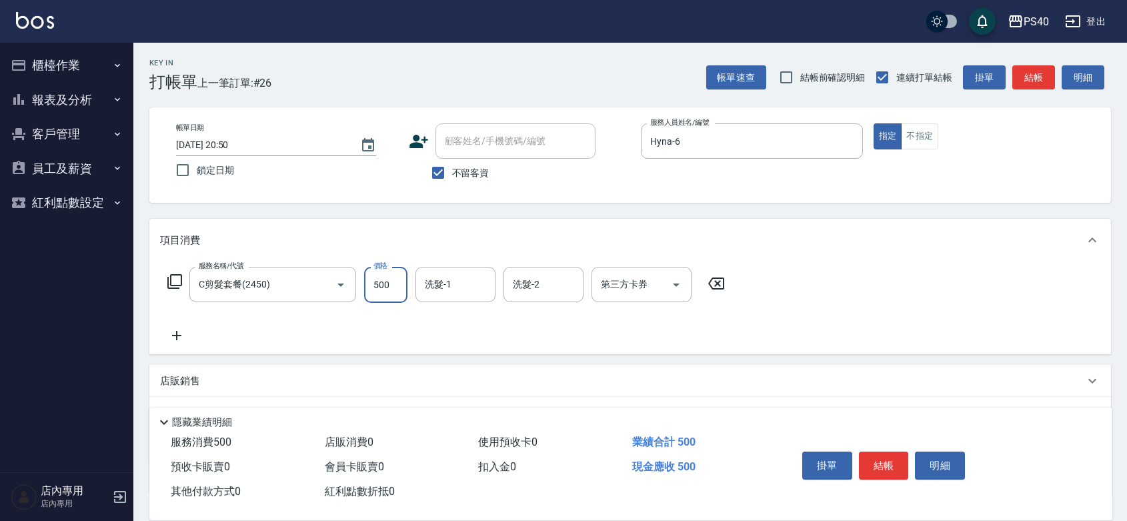
type input "500"
click at [878, 452] on button "結帳" at bounding box center [884, 466] width 50 height 28
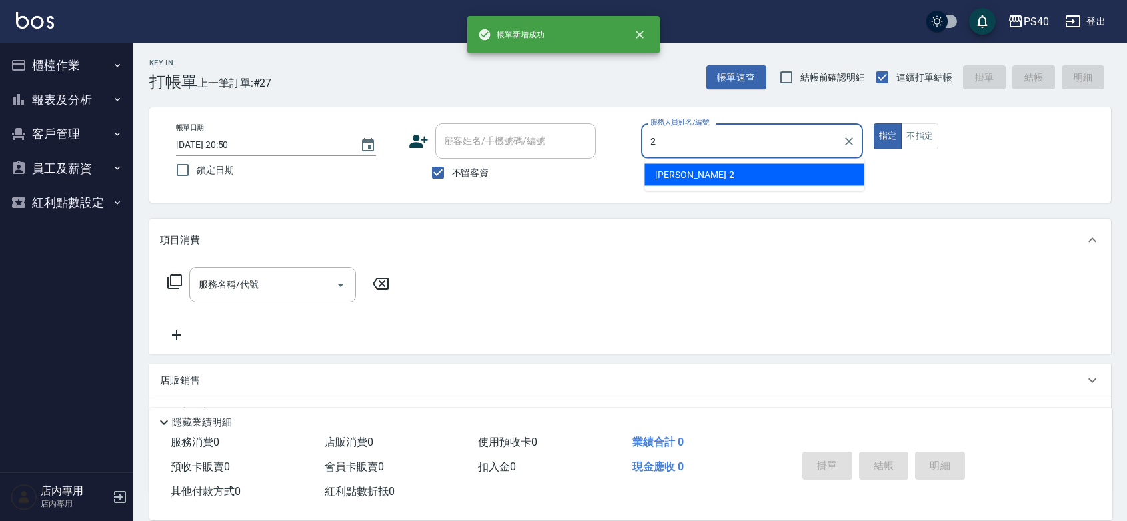
type input "[PERSON_NAME]-2"
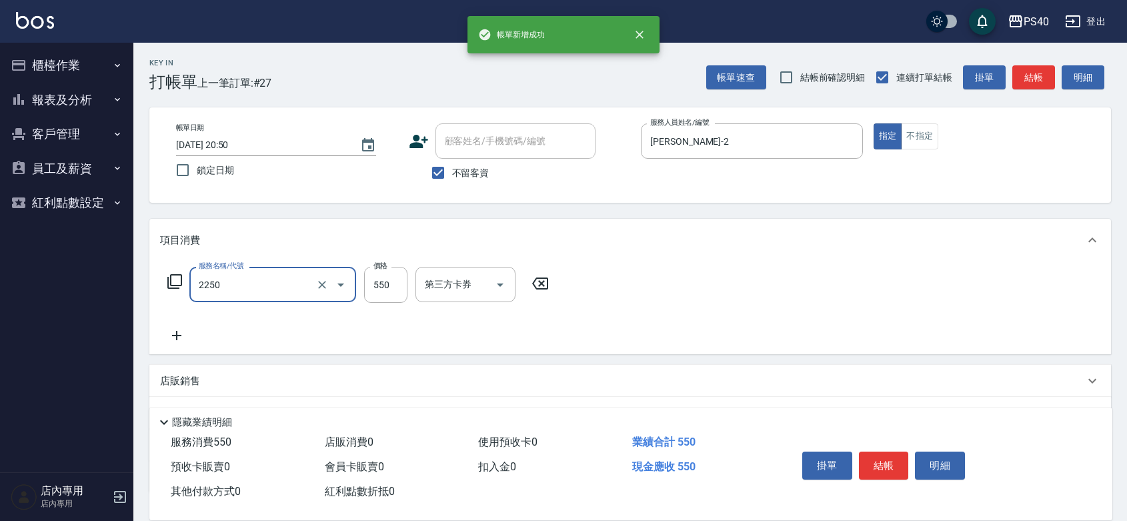
type input "B剪髮套餐(2250)"
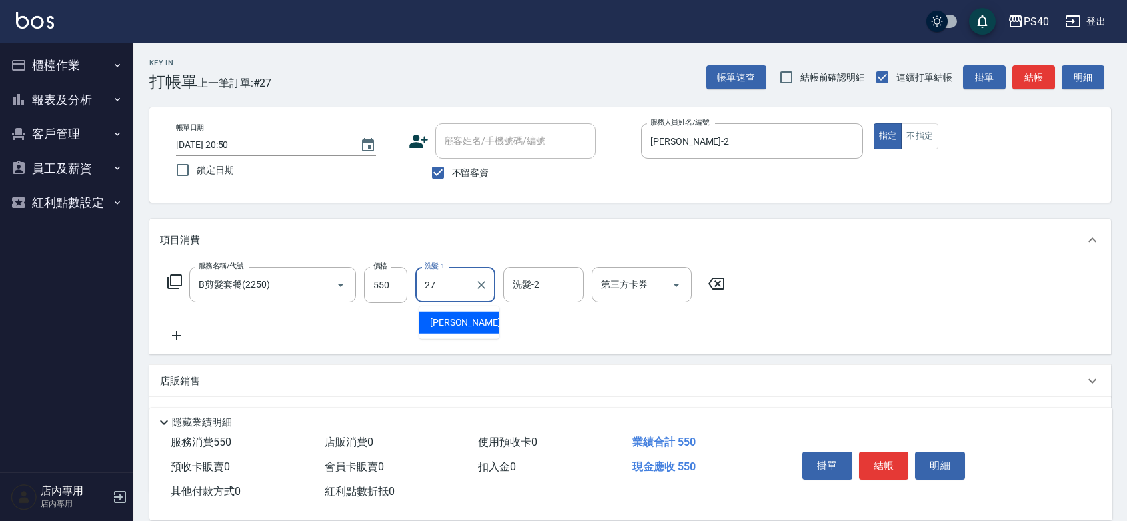
type input "[PERSON_NAME]-27"
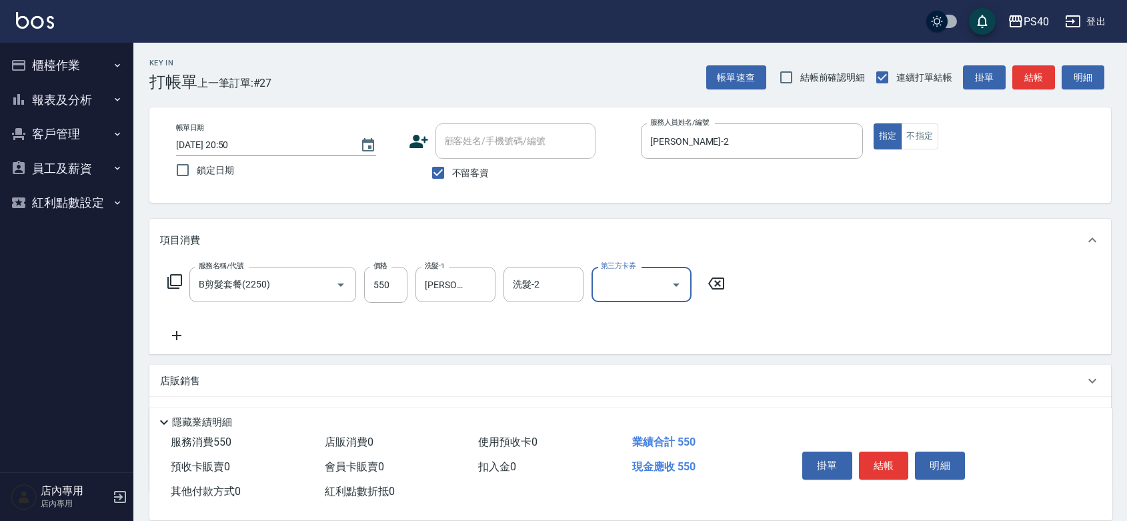
click at [878, 452] on button "結帳" at bounding box center [884, 466] width 50 height 28
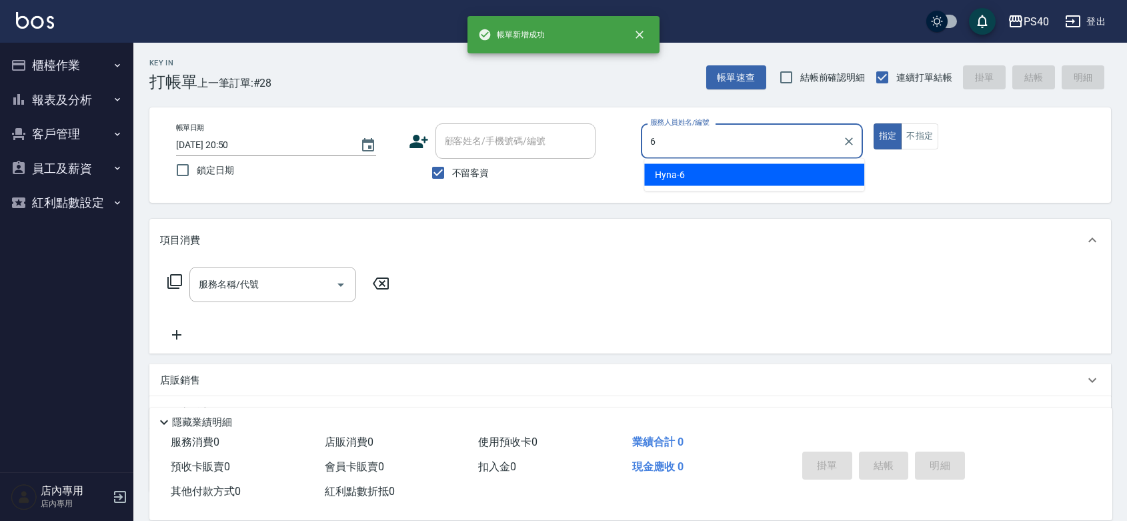
type input "Hyna-6"
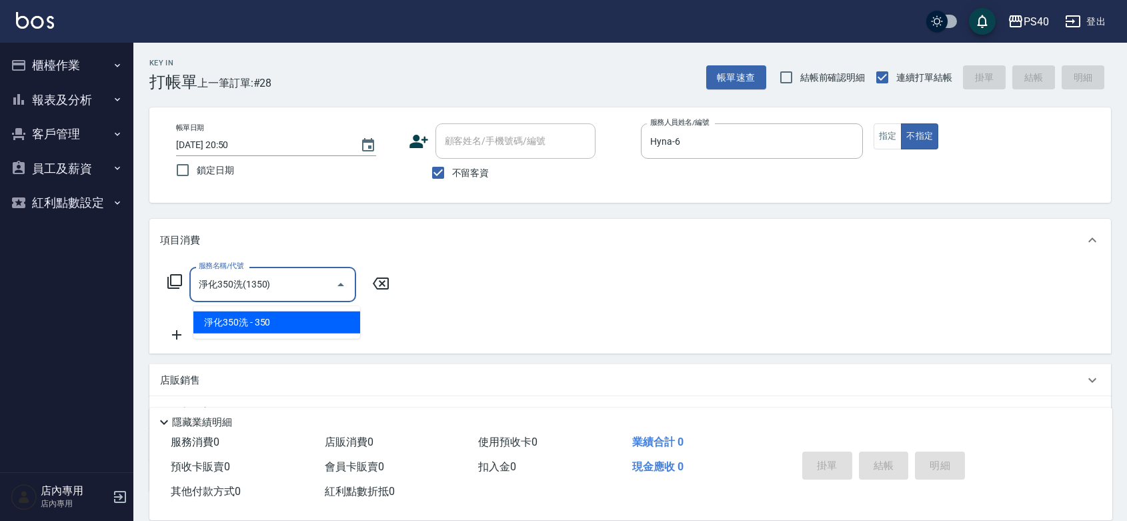
type input "淨化350洗(1350)"
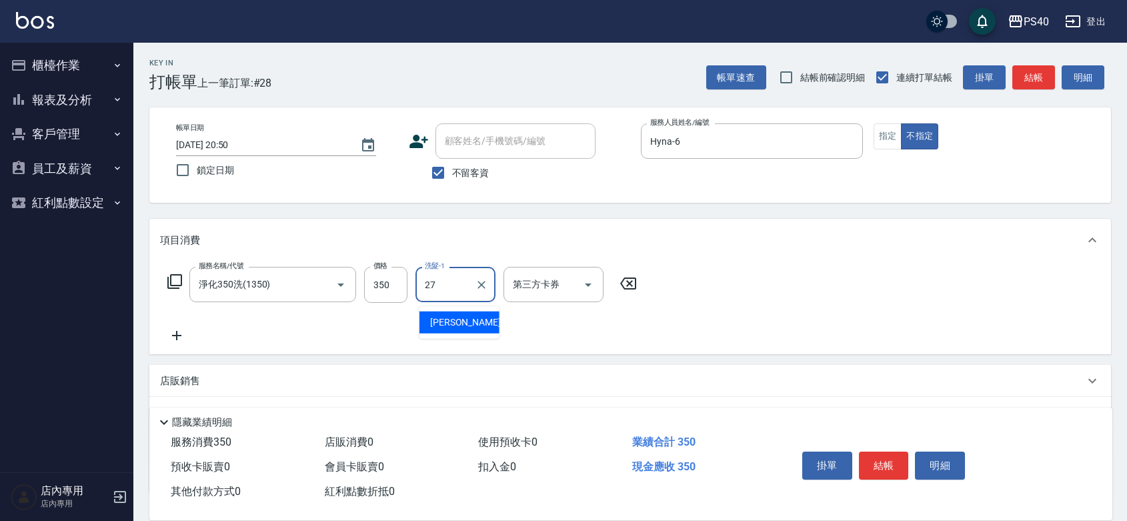
type input "[PERSON_NAME]-27"
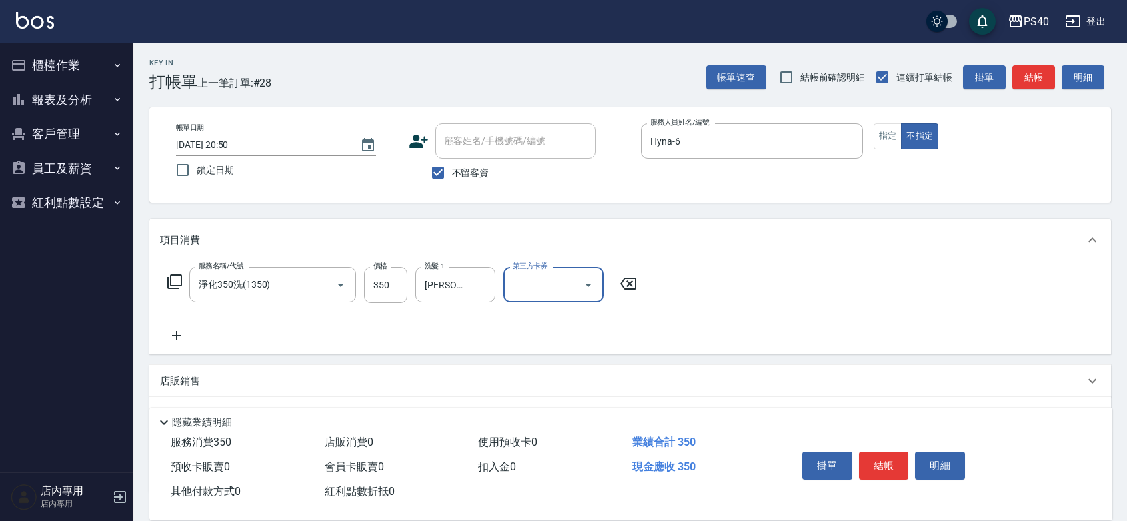
click at [878, 452] on button "結帳" at bounding box center [884, 466] width 50 height 28
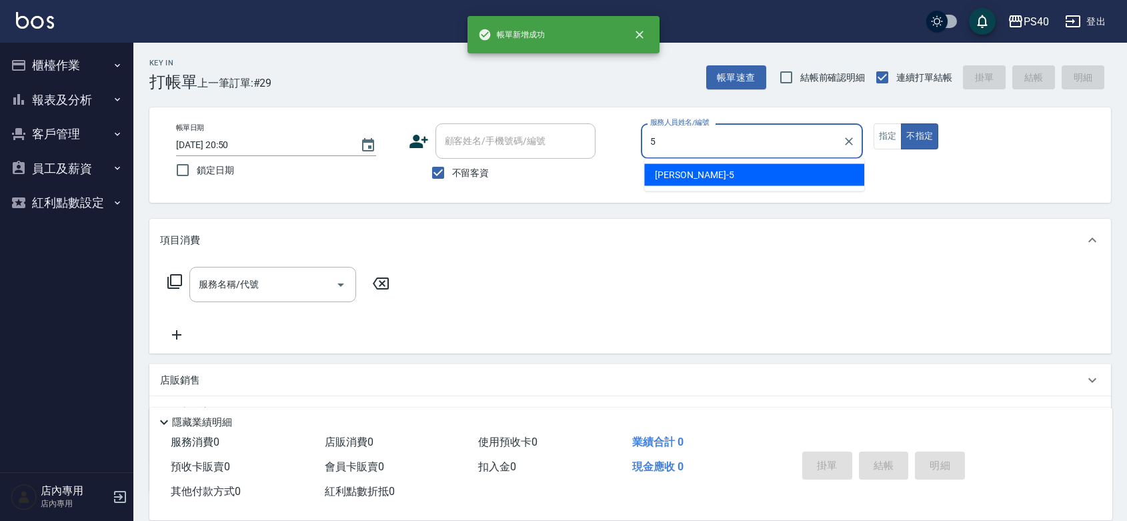
type input "[PERSON_NAME]-5"
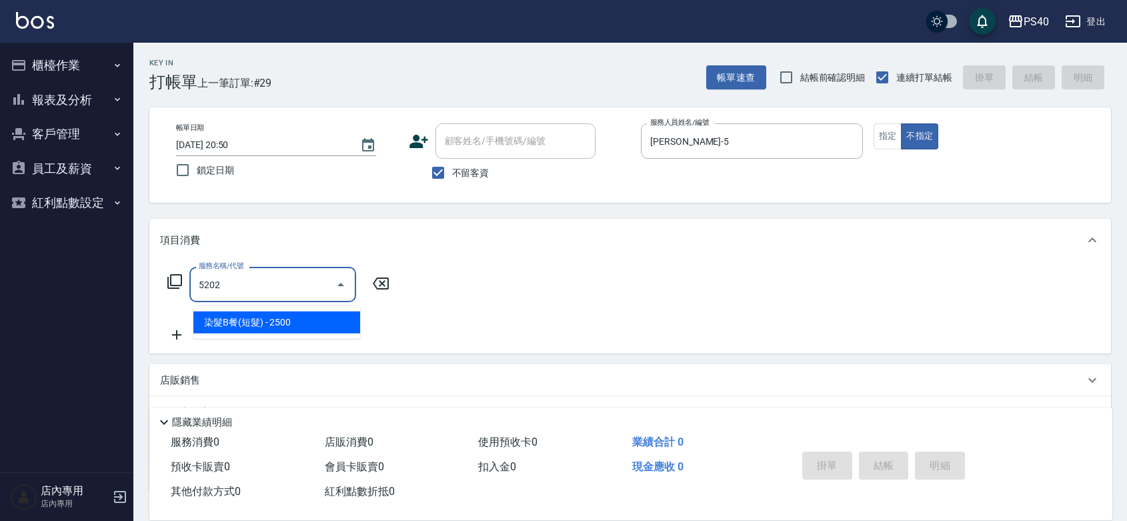
type input "染髮B餐(短髮)(5202)"
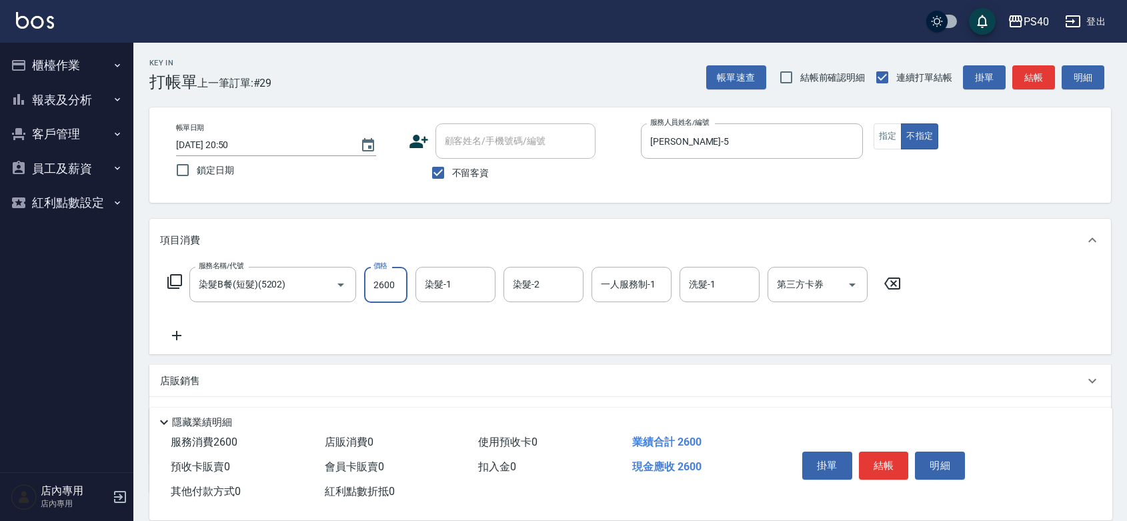
type input "2600"
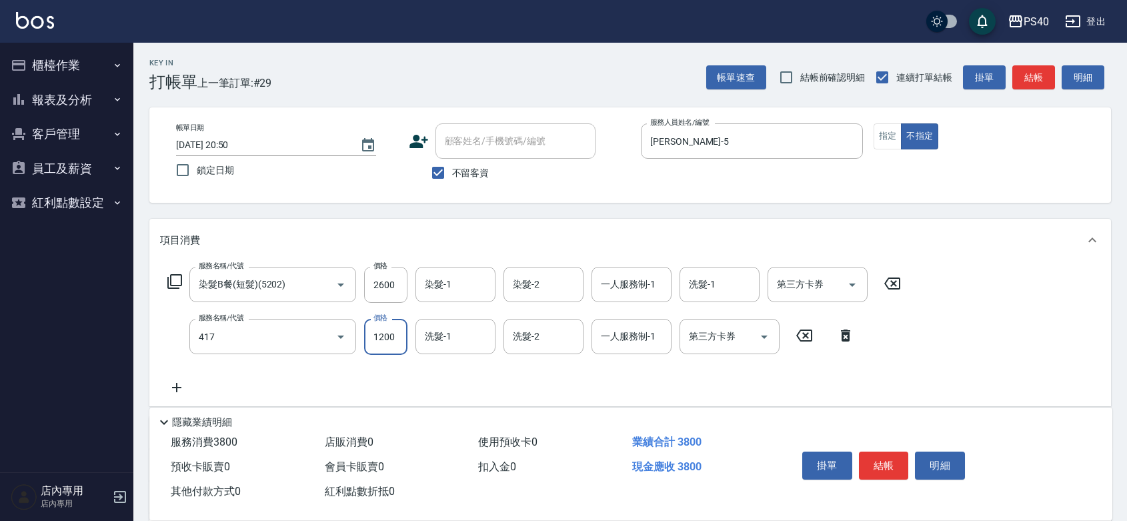
type input "哥德式(417)"
click at [878, 452] on button "結帳" at bounding box center [884, 466] width 50 height 28
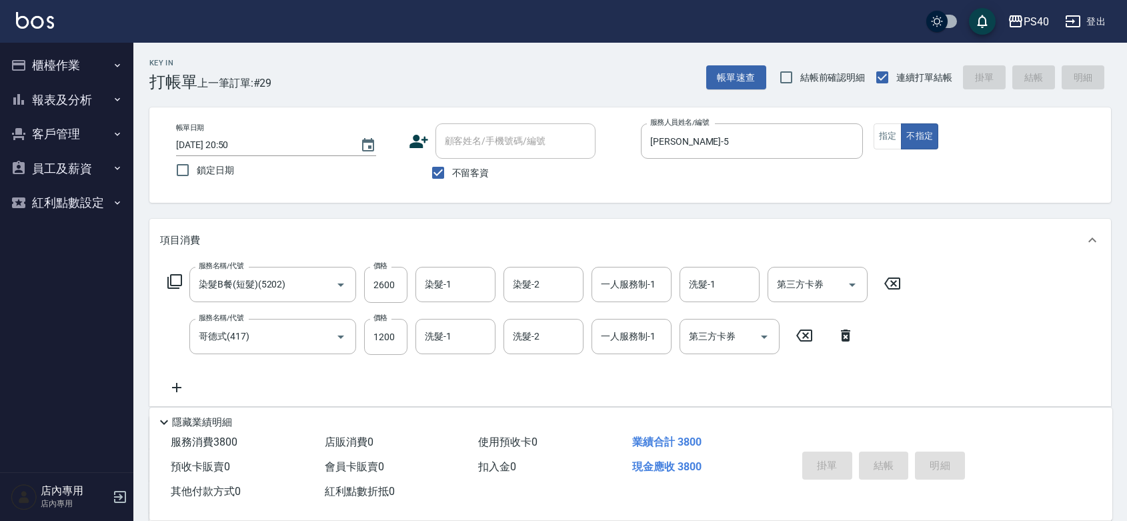
type input "[DATE] 20:51"
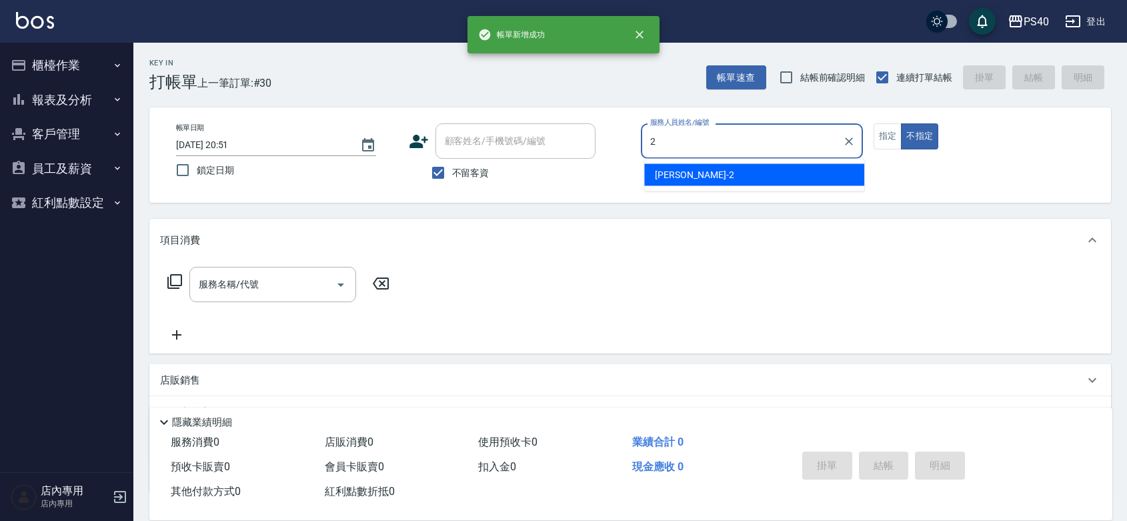
type input "[PERSON_NAME]-2"
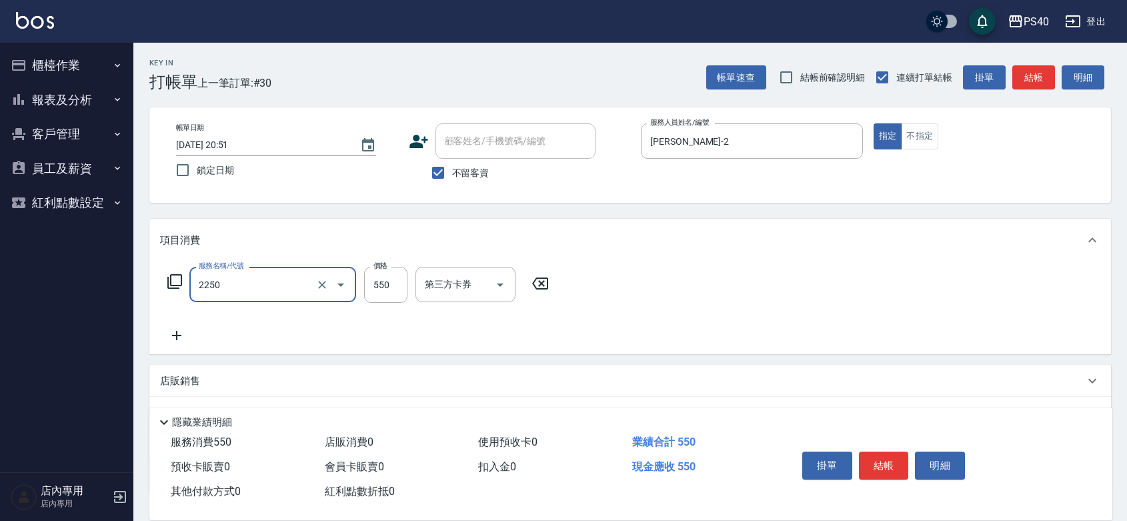
type input "B剪髮套餐(2250)"
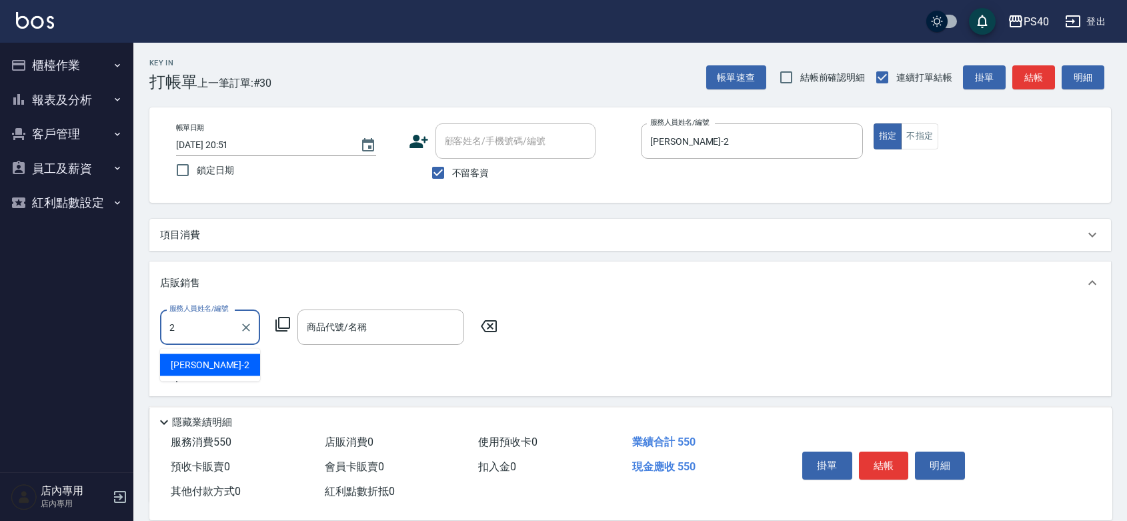
type input "[PERSON_NAME]-2"
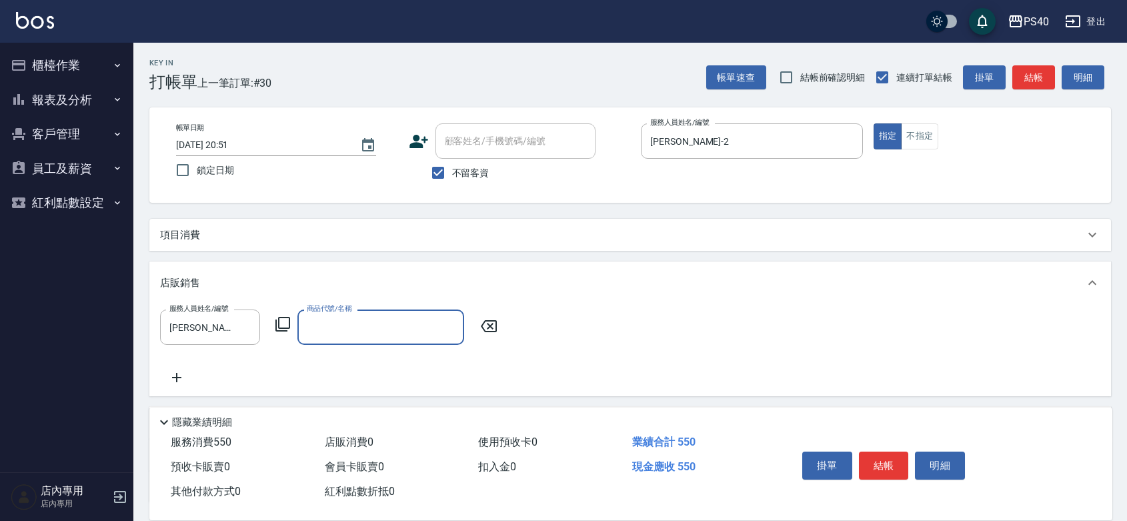
type input "z"
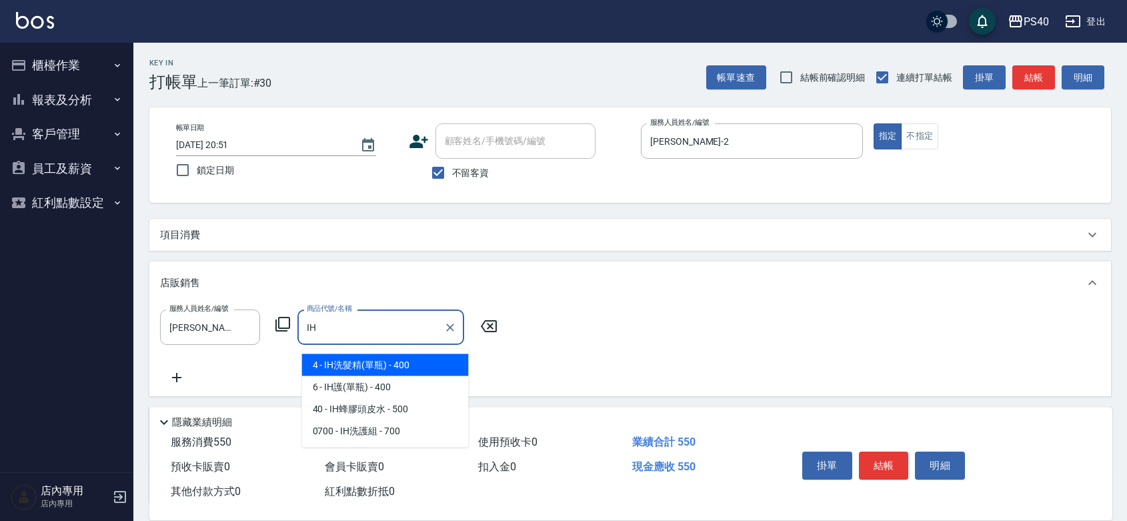
type input "IH洗髮精(單瓶)"
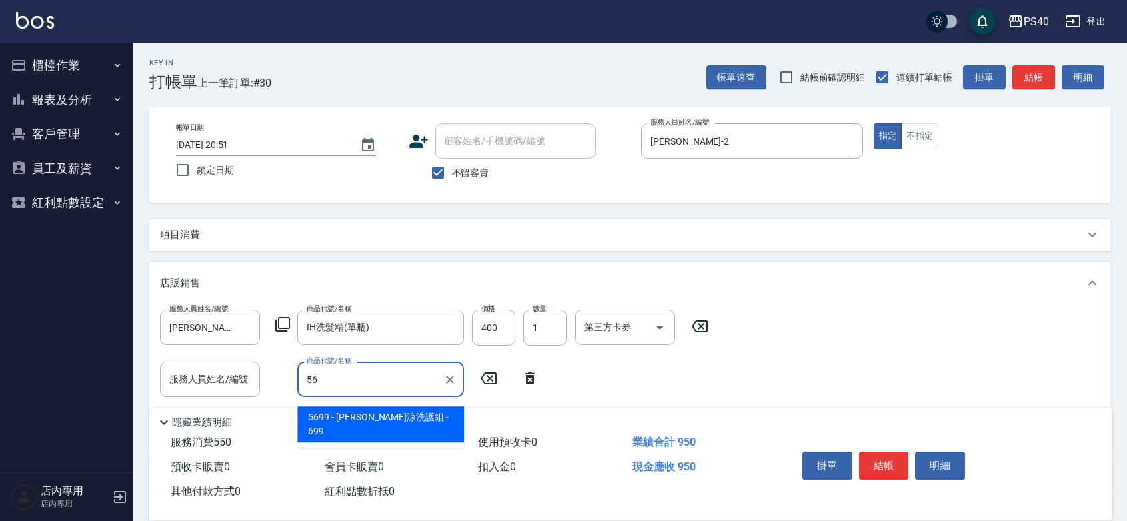
type input "水水沁涼洗護組"
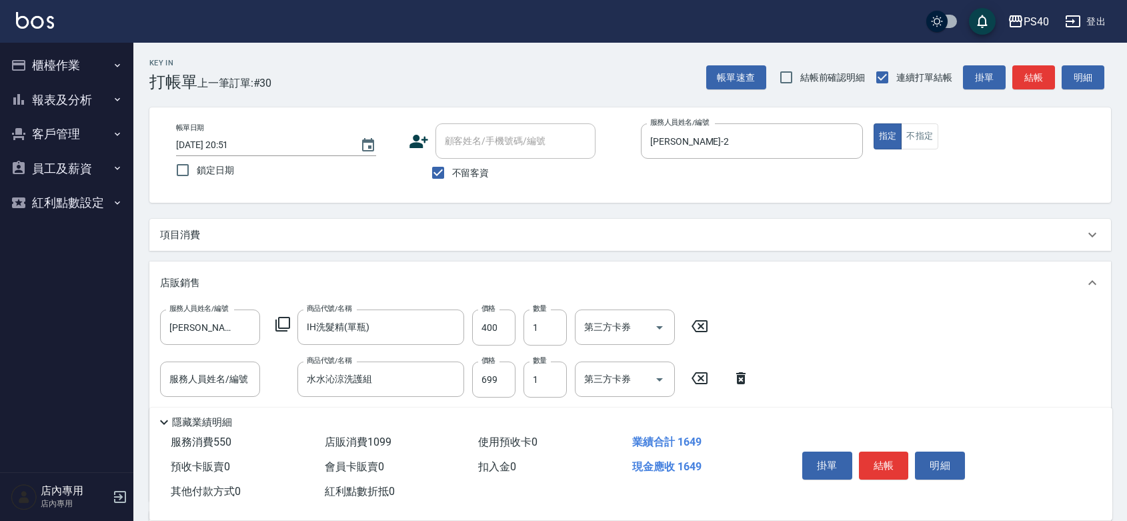
click at [878, 452] on button "結帳" at bounding box center [884, 466] width 50 height 28
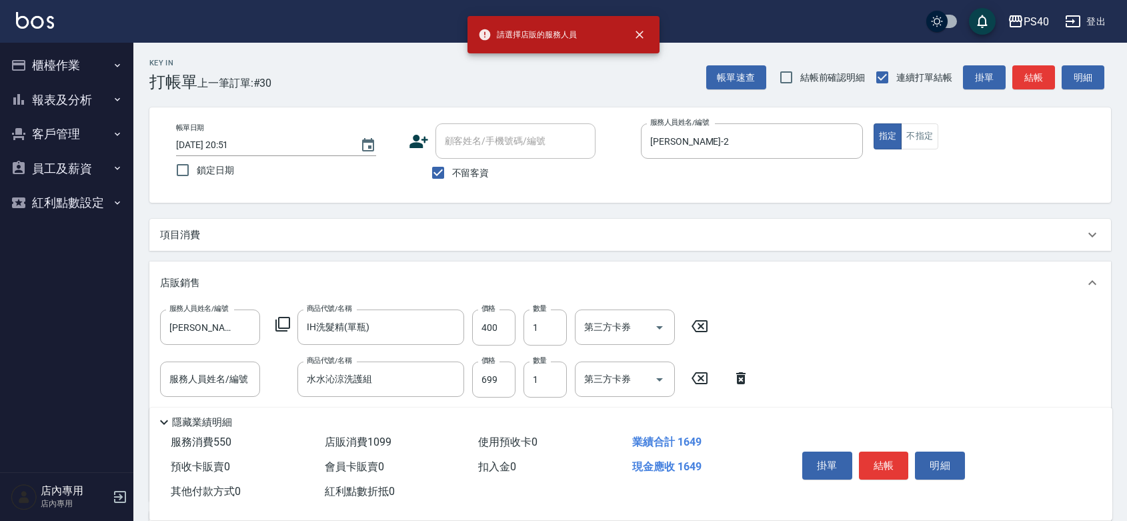
click at [859, 452] on button "結帳" at bounding box center [884, 466] width 50 height 28
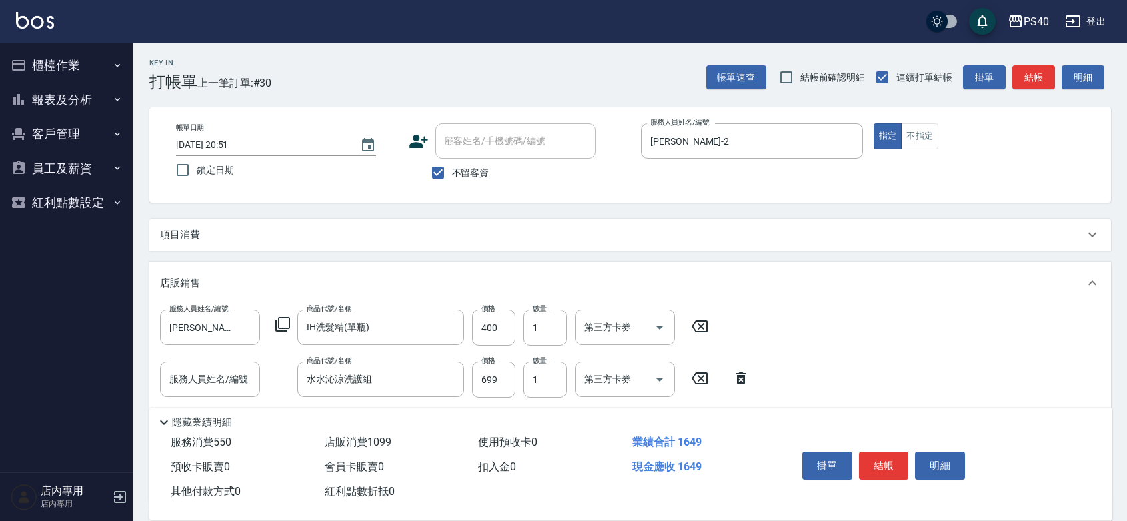
click at [878, 452] on button "結帳" at bounding box center [884, 466] width 50 height 28
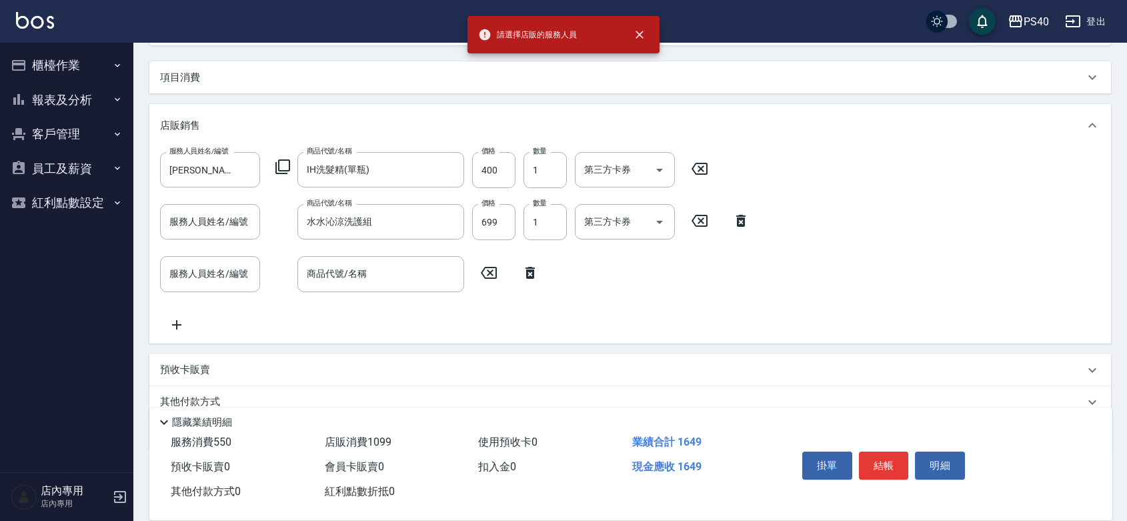
scroll to position [194, 0]
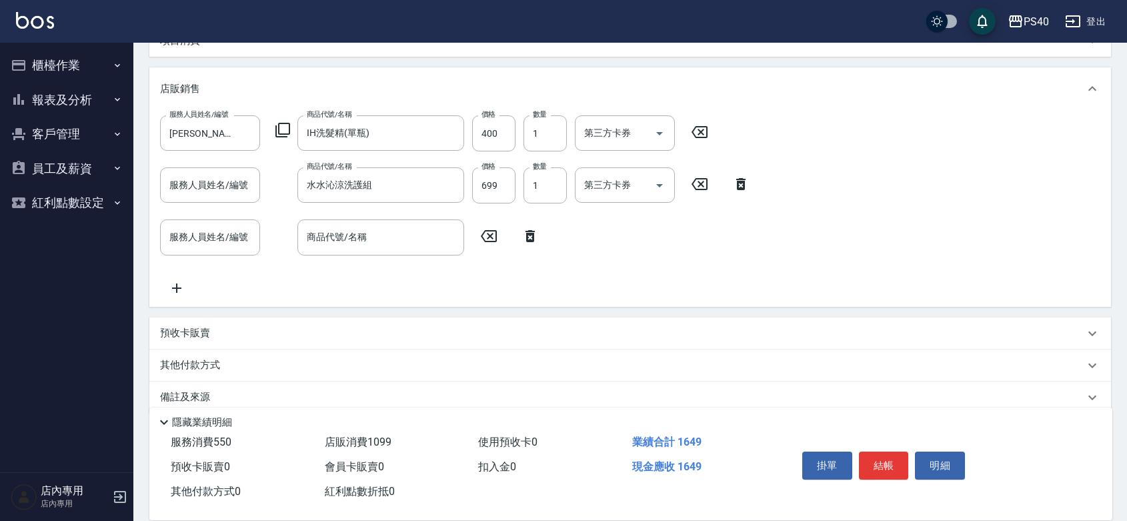
click at [495, 241] on icon at bounding box center [488, 236] width 33 height 16
click at [496, 241] on icon at bounding box center [488, 236] width 33 height 16
click at [538, 244] on icon at bounding box center [530, 236] width 33 height 16
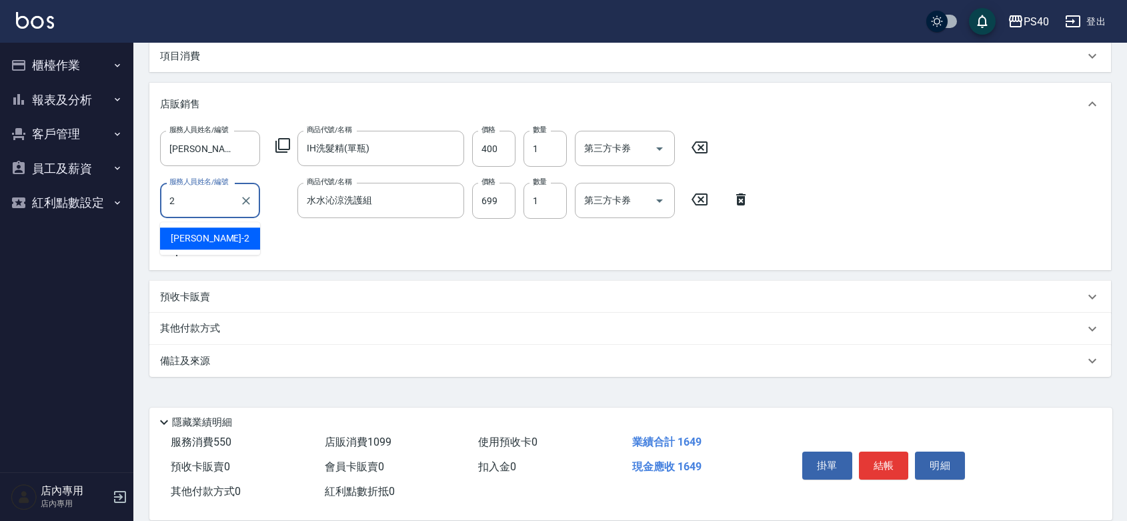
type input "[PERSON_NAME]-2"
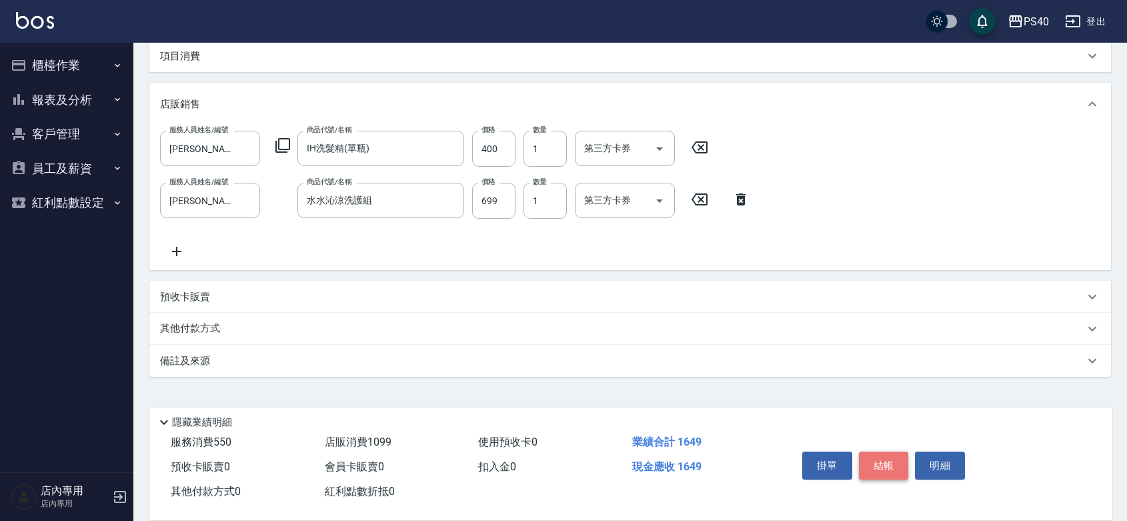
click at [895, 452] on button "結帳" at bounding box center [884, 466] width 50 height 28
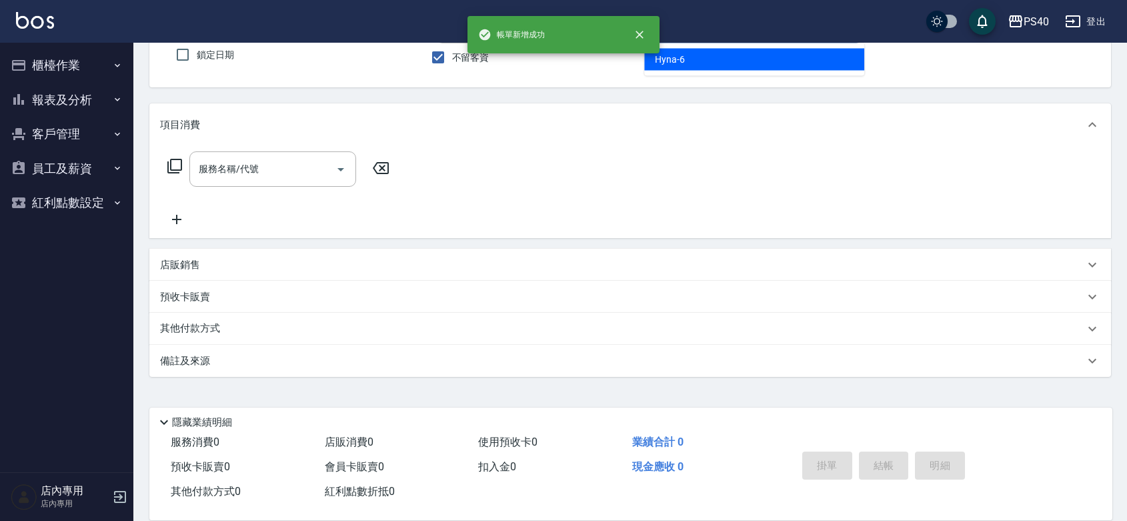
type input "Hyna-6"
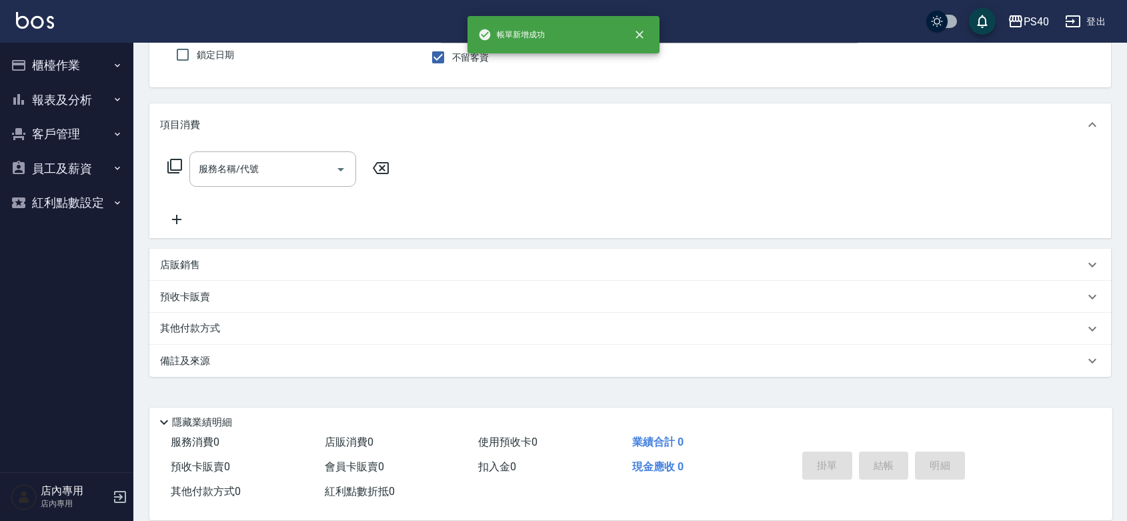
scroll to position [122, 0]
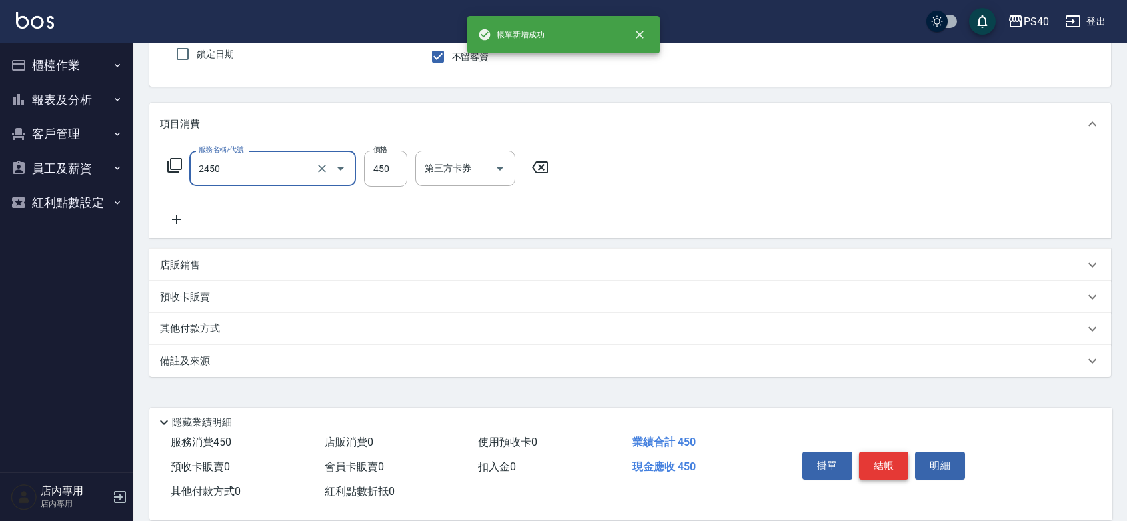
type input "C剪髮套餐(2450)"
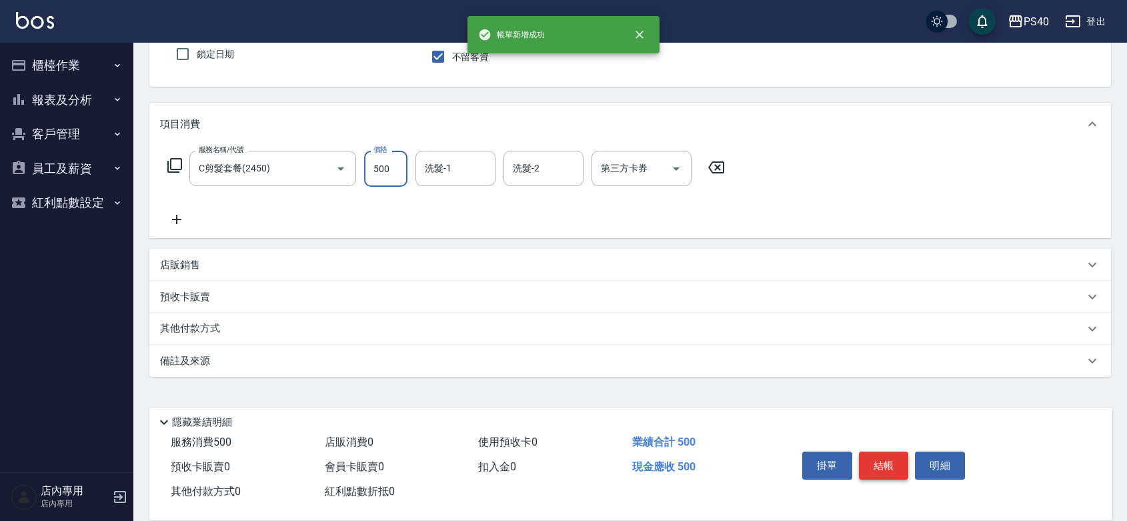
type input "500"
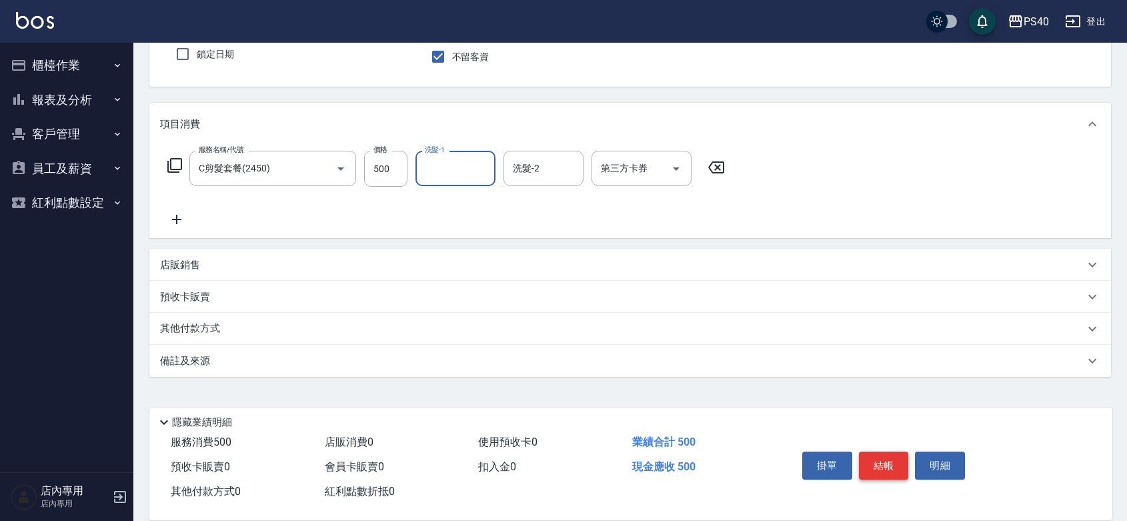
click at [895, 452] on button "結帳" at bounding box center [884, 466] width 50 height 28
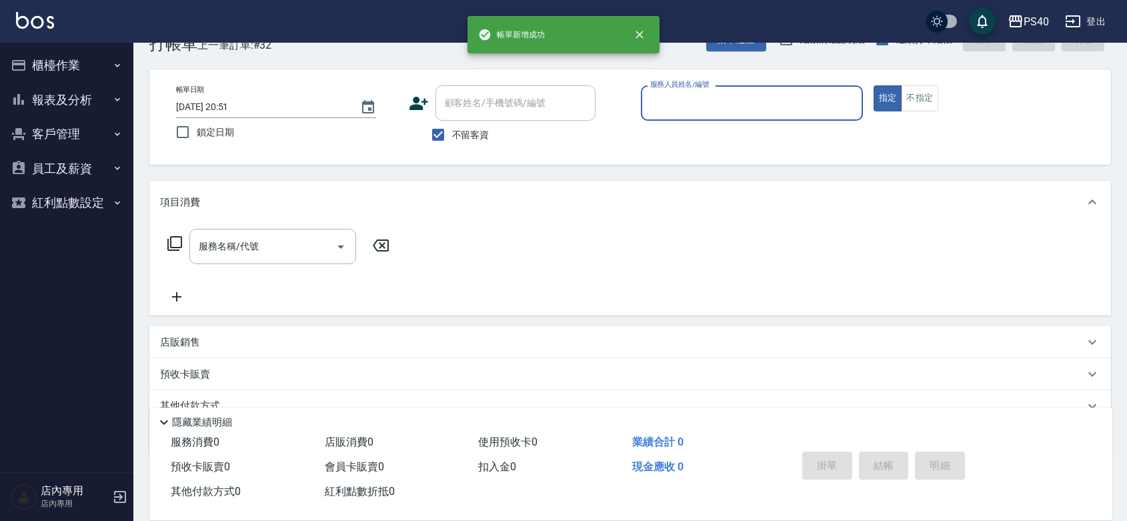
scroll to position [0, 0]
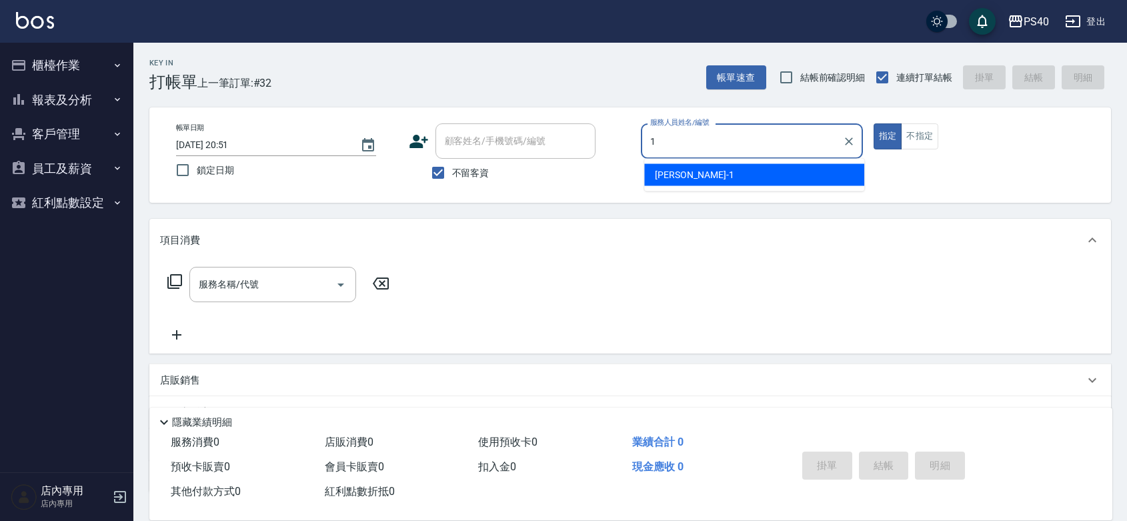
type input "[PERSON_NAME]-1"
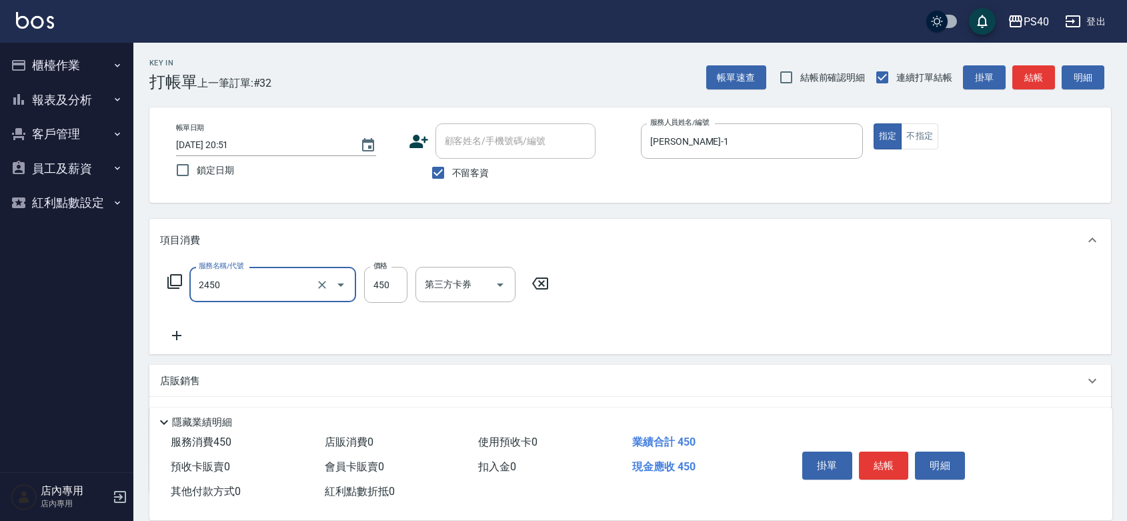
type input "C剪髮套餐(2450)"
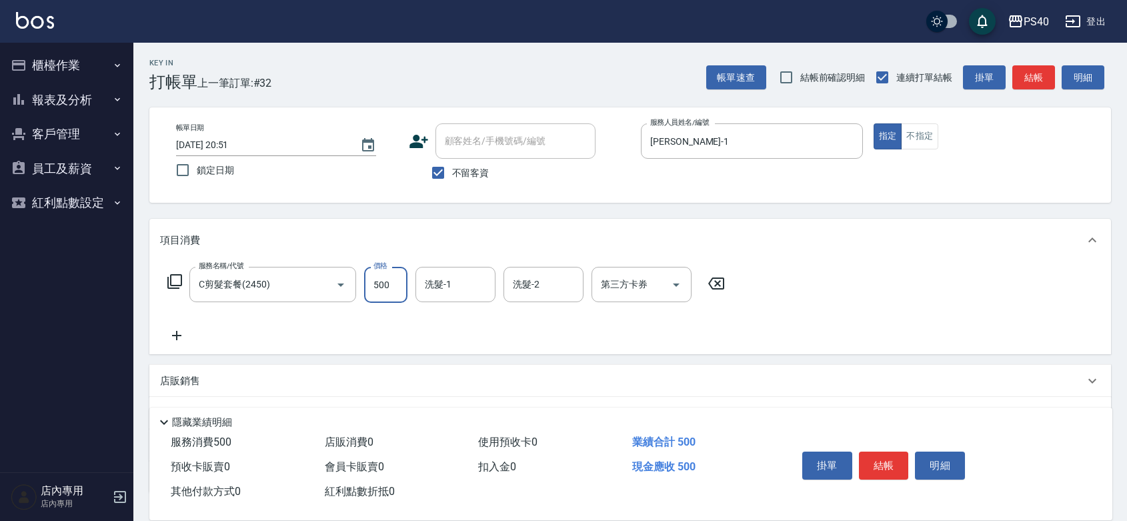
type input "500"
click at [896, 452] on button "結帳" at bounding box center [884, 466] width 50 height 28
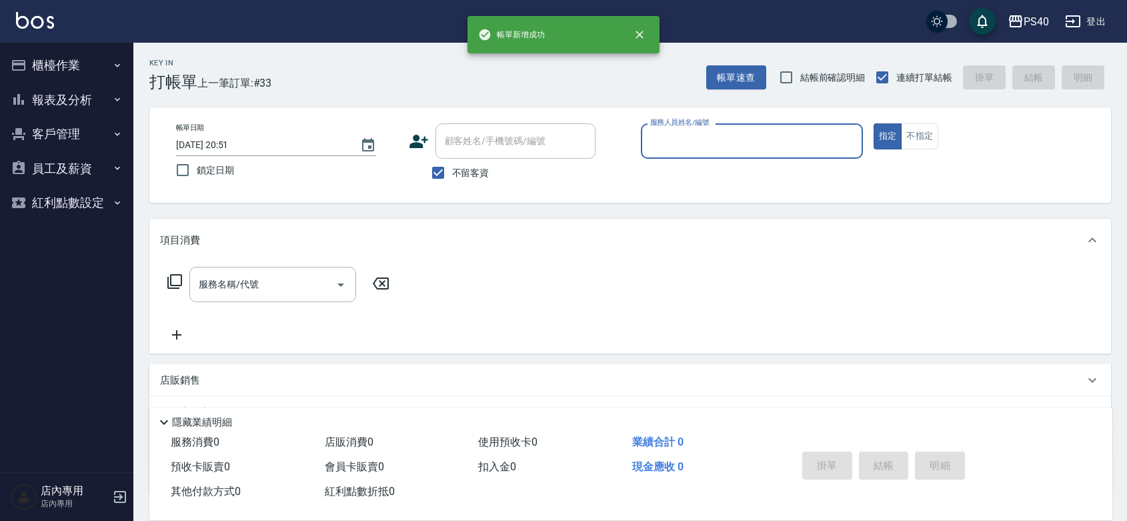
click at [59, 85] on button "報表及分析" at bounding box center [66, 100] width 123 height 35
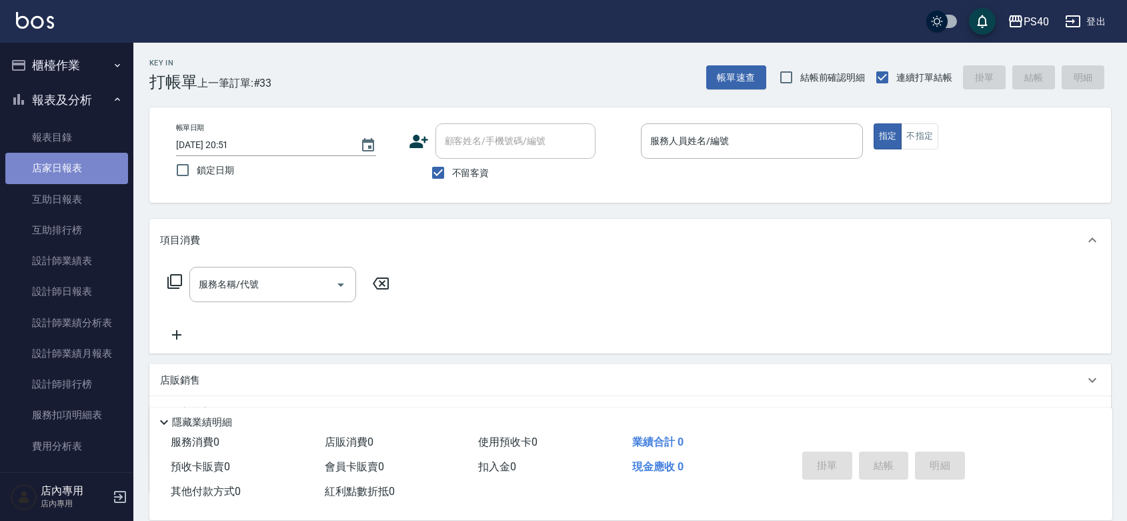
click at [72, 172] on link "店家日報表" at bounding box center [66, 168] width 123 height 31
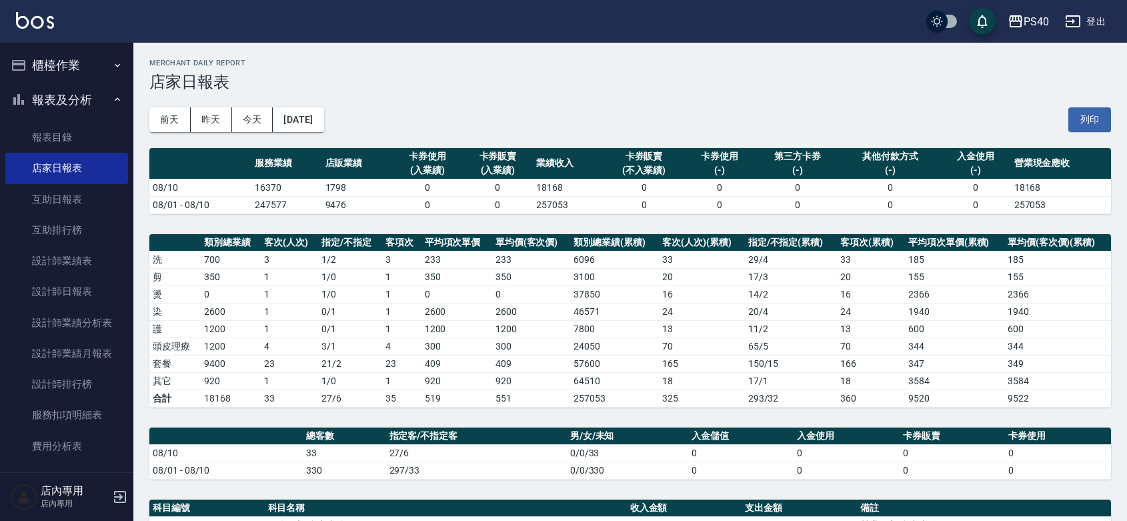
scroll to position [312, 0]
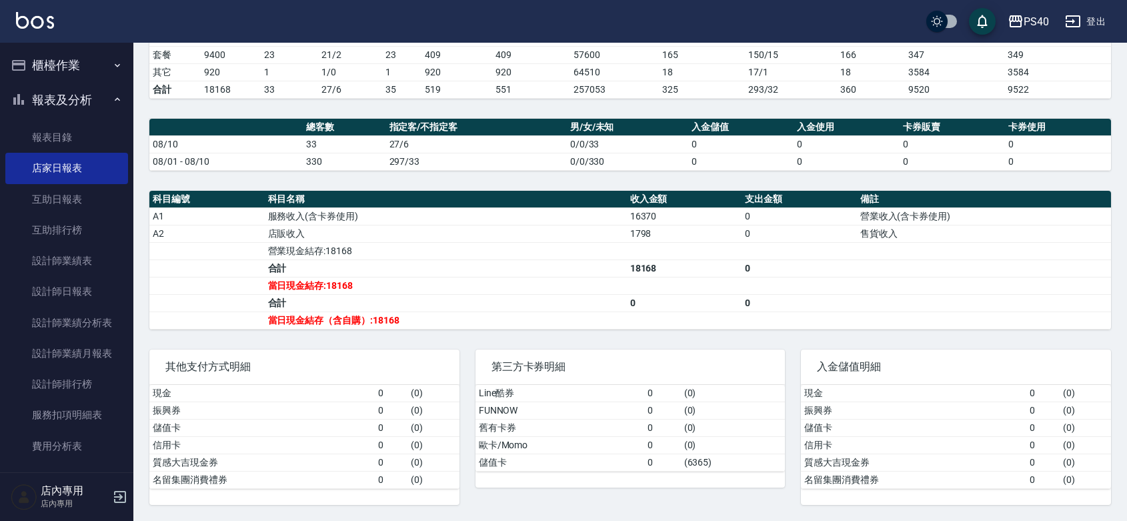
click at [674, 255] on td "a dense table" at bounding box center [684, 250] width 115 height 17
click at [50, 305] on link "設計師日報表" at bounding box center [66, 291] width 123 height 31
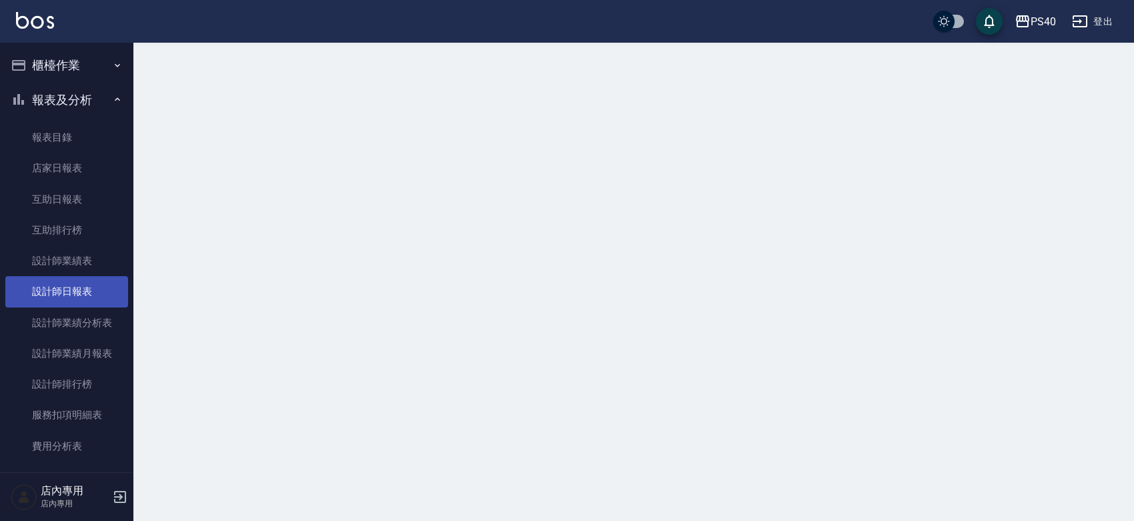
click at [50, 294] on link "設計師日報表" at bounding box center [66, 291] width 123 height 31
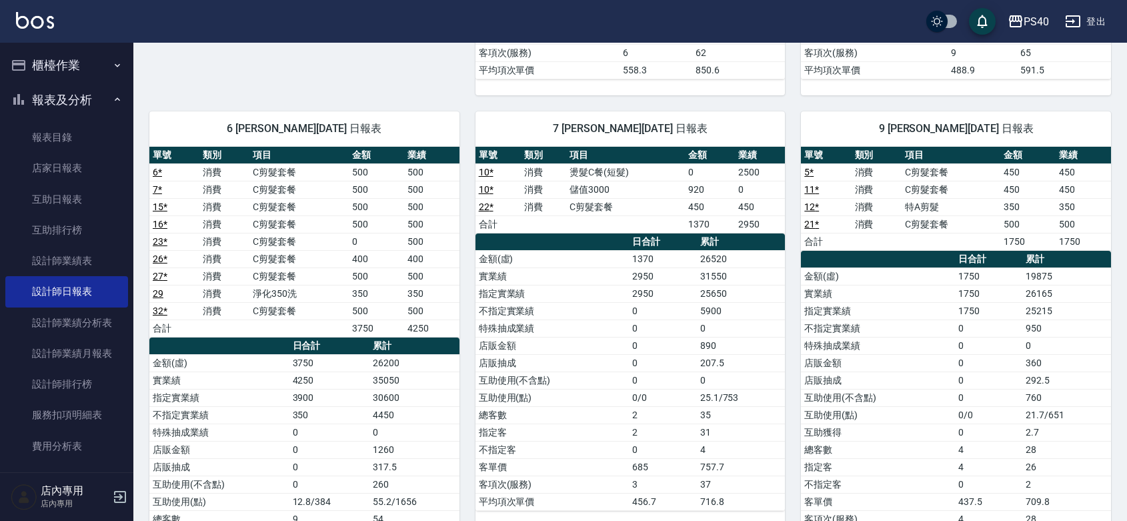
scroll to position [512, 0]
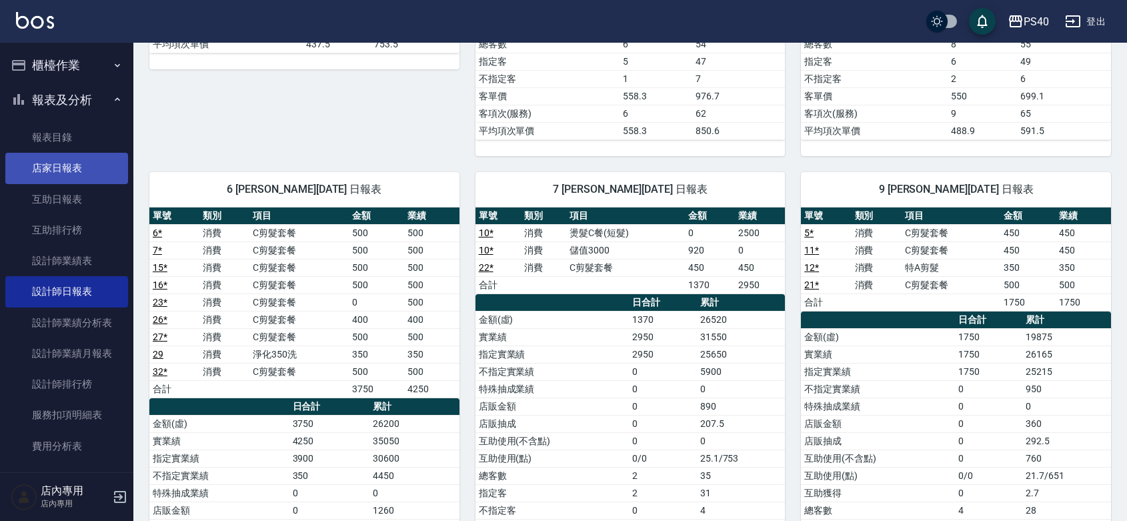
click at [78, 175] on link "店家日報表" at bounding box center [66, 168] width 123 height 31
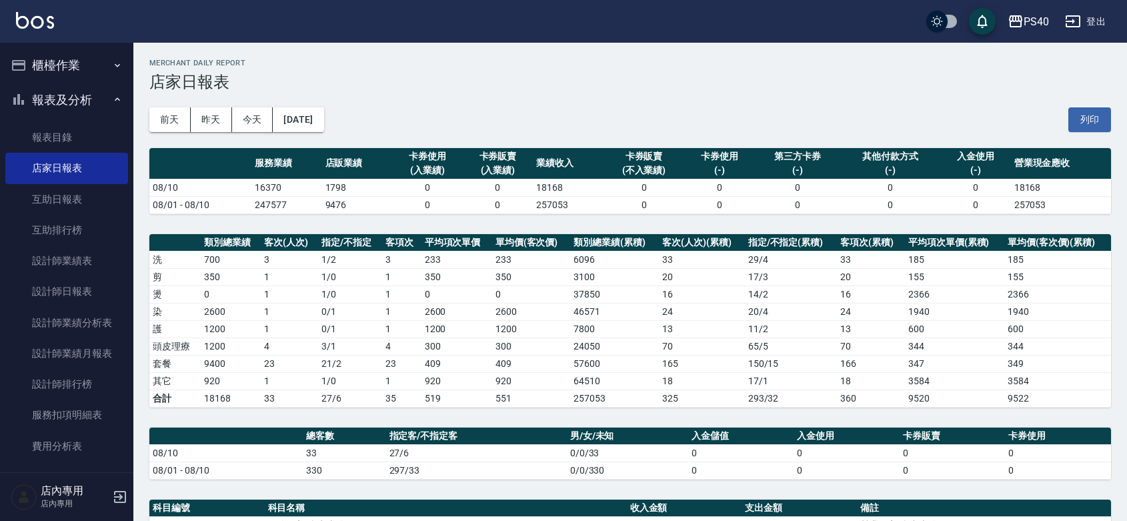
click at [0, 2] on div "PS40 登出" at bounding box center [563, 21] width 1127 height 43
click at [67, 202] on link "互助日報表" at bounding box center [66, 199] width 123 height 31
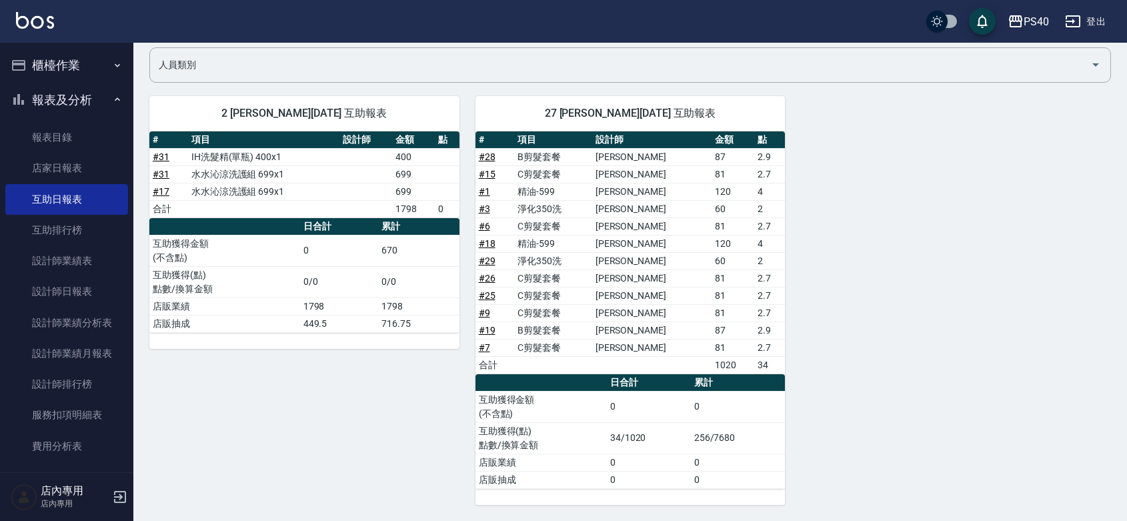
scroll to position [103, 0]
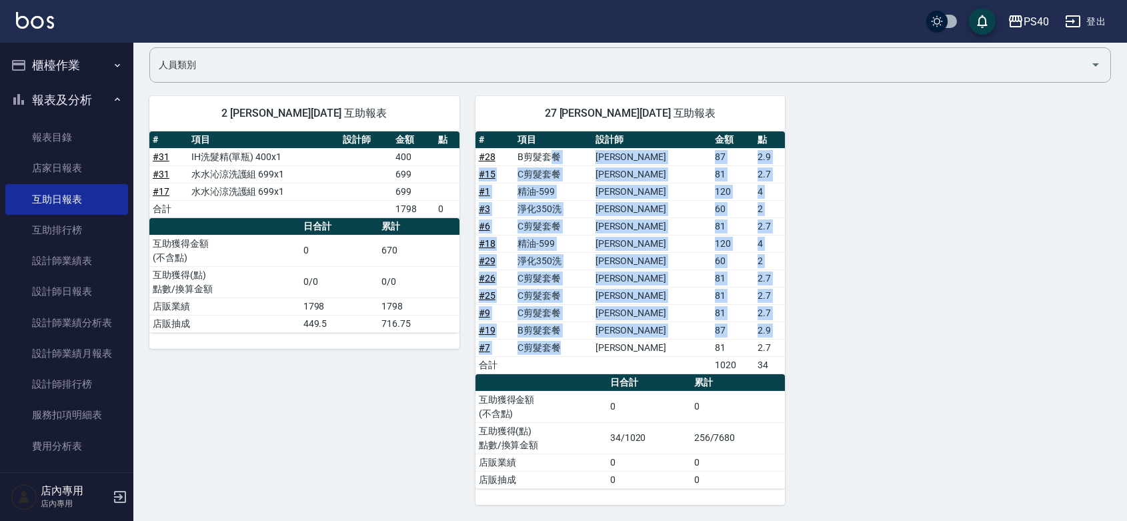
drag, startPoint x: 564, startPoint y: 157, endPoint x: 601, endPoint y: 351, distance: 197.6
click at [601, 351] on tbody "# 28 B剪髮套餐 [PERSON_NAME] 87 2.9 # 15 C剪髮套餐 [PERSON_NAME] 81 2.7 # 1 精油-599 [PER…" at bounding box center [631, 260] width 310 height 225
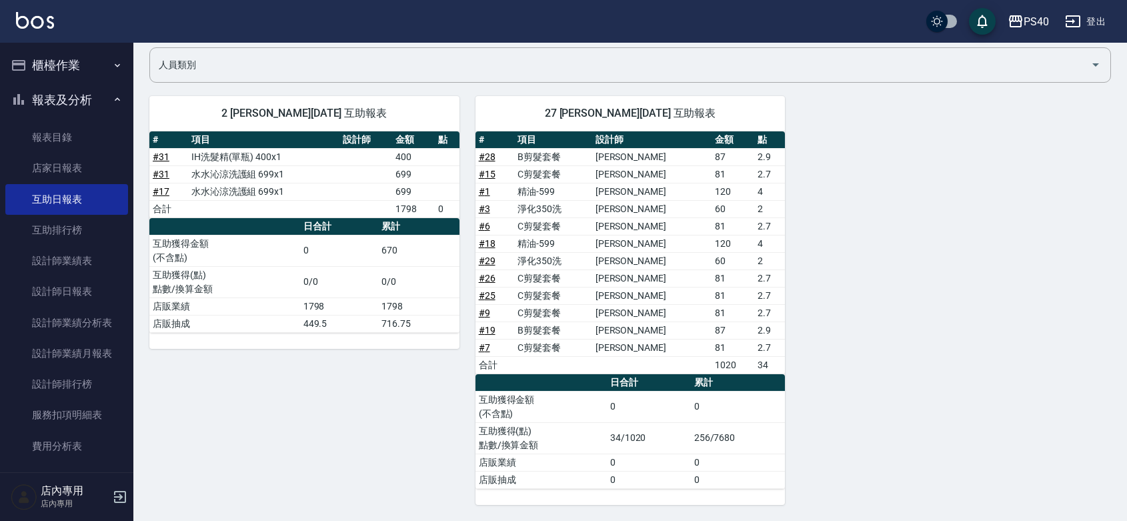
click at [912, 341] on div "2 [PERSON_NAME][DATE] 互助報表 # 項目 設計師 金額 點 # 31 IH洗髮精(單瓶) 400x1 400 # 31 水水沁涼洗護組 …" at bounding box center [622, 292] width 978 height 425
drag, startPoint x: 629, startPoint y: 187, endPoint x: 865, endPoint y: 265, distance: 248.4
click at [668, 210] on tbody "# 28 B剪髮套餐 [PERSON_NAME] 87 2.9 # 15 C剪髮套餐 [PERSON_NAME] 81 2.7 # 1 精油-599 [PER…" at bounding box center [631, 260] width 310 height 225
click at [969, 292] on div "2 [PERSON_NAME][DATE] 互助報表 # 項目 設計師 金額 點 # 31 IH洗髮精(單瓶) 400x1 400 # 31 水水沁涼洗護組 …" at bounding box center [622, 292] width 978 height 425
drag, startPoint x: 906, startPoint y: 145, endPoint x: 900, endPoint y: 265, distance: 120.2
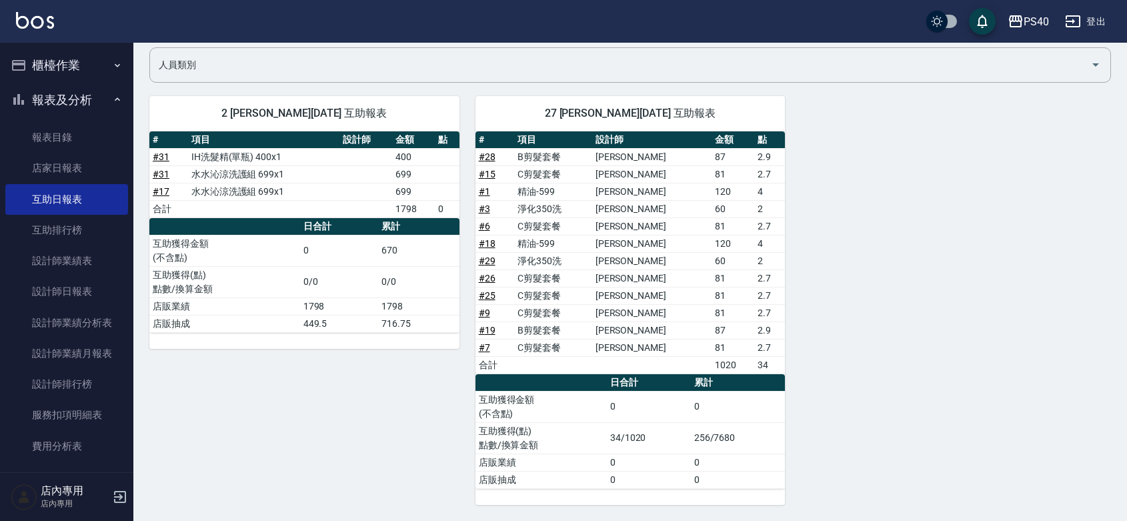
click at [901, 265] on div "2 [PERSON_NAME][DATE] 互助報表 # 項目 設計師 金額 點 # 31 IH洗髮精(單瓶) 400x1 400 # 31 水水沁涼洗護組 …" at bounding box center [622, 292] width 978 height 425
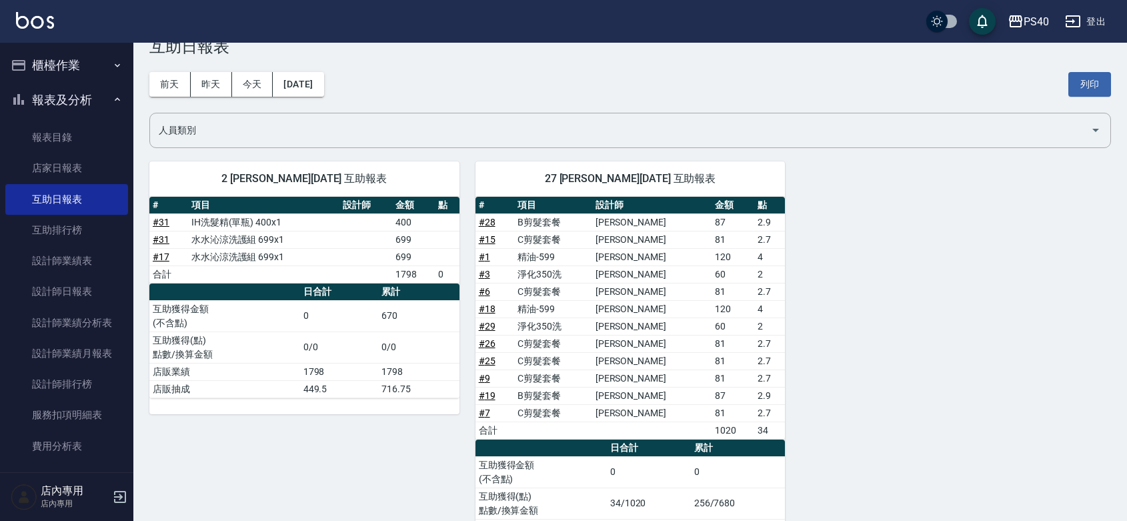
scroll to position [0, 0]
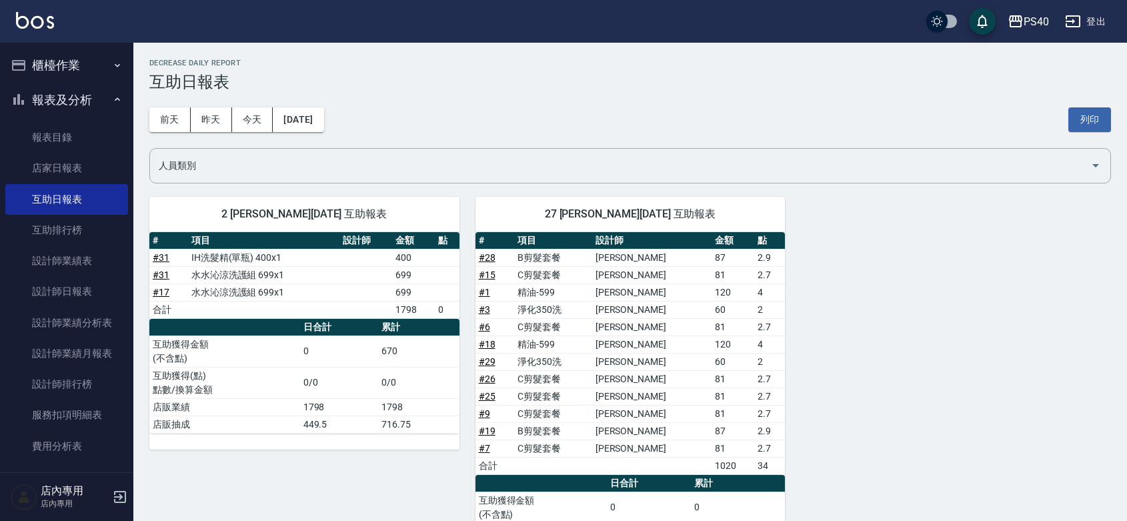
drag, startPoint x: 852, startPoint y: 215, endPoint x: 778, endPoint y: 231, distance: 75.6
click at [778, 231] on div "2 [PERSON_NAME][DATE] 互助報表 # 項目 設計師 金額 點 # 31 IH洗髮精(單瓶) 400x1 400 # 31 水水沁涼洗護組 …" at bounding box center [622, 393] width 978 height 425
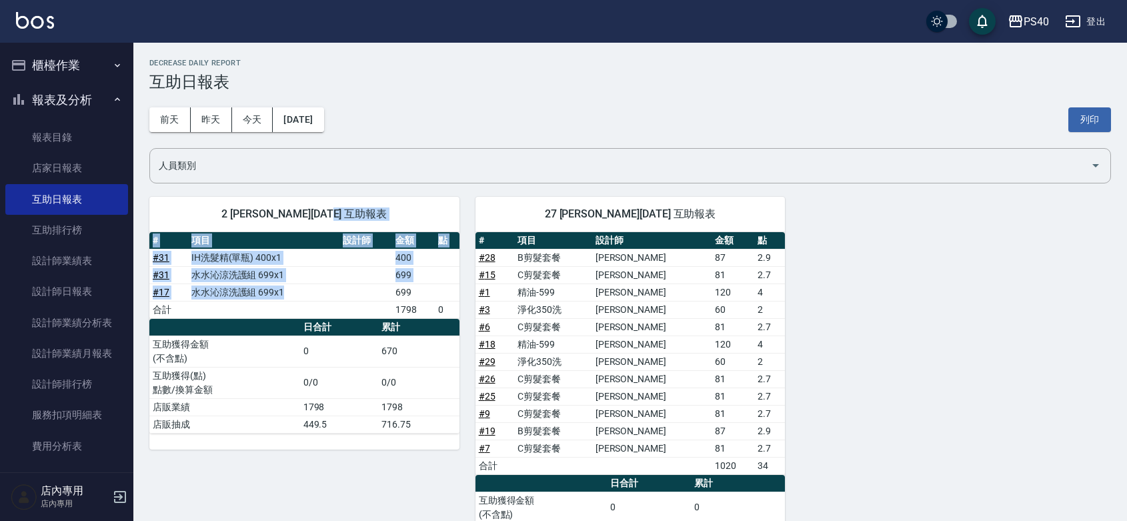
drag, startPoint x: 355, startPoint y: 247, endPoint x: 565, endPoint y: 331, distance: 226.5
click at [390, 310] on div "2 [PERSON_NAME][DATE] 互助報表 # 項目 設計師 金額 點 # 31 IH洗髮精(單瓶) 400x1 400 # 31 水水沁涼洗護組 …" at bounding box center [304, 323] width 310 height 253
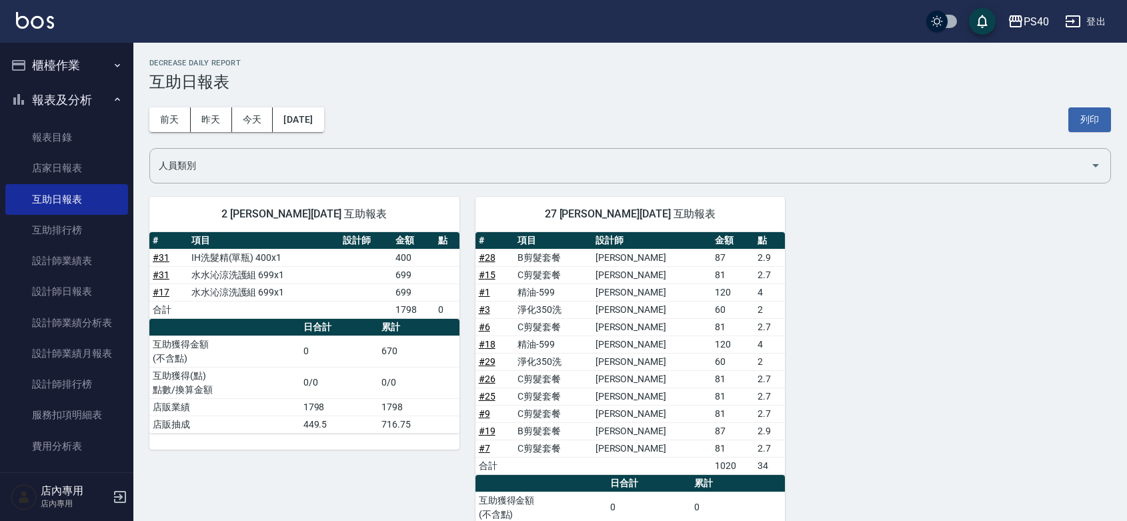
click at [918, 333] on div "2 [PERSON_NAME][DATE] 互助報表 # 項目 設計師 金額 點 # 31 IH洗髮精(單瓶) 400x1 400 # 31 水水沁涼洗護組 …" at bounding box center [622, 393] width 978 height 425
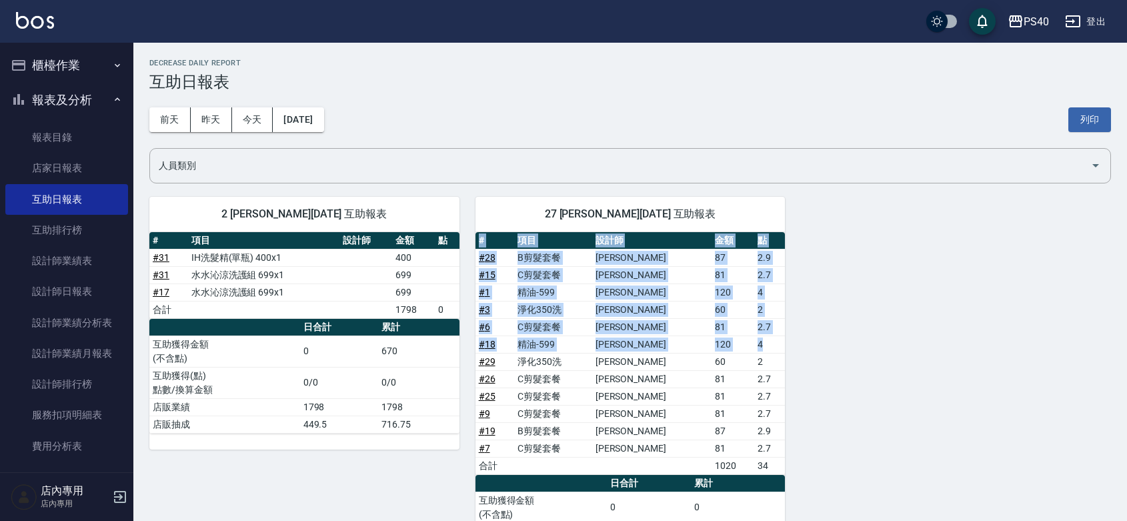
drag, startPoint x: 869, startPoint y: 315, endPoint x: 774, endPoint y: 351, distance: 101.6
click at [774, 351] on div "2 [PERSON_NAME][DATE] 互助報表 # 項目 設計師 金額 點 # 31 IH洗髮精(單瓶) 400x1 400 # 31 水水沁涼洗護組 …" at bounding box center [622, 393] width 978 height 425
click at [870, 331] on div "2 [PERSON_NAME][DATE] 互助報表 # 項目 設計師 金額 點 # 31 IH洗髮精(單瓶) 400x1 400 # 31 水水沁涼洗護組 …" at bounding box center [622, 393] width 978 height 425
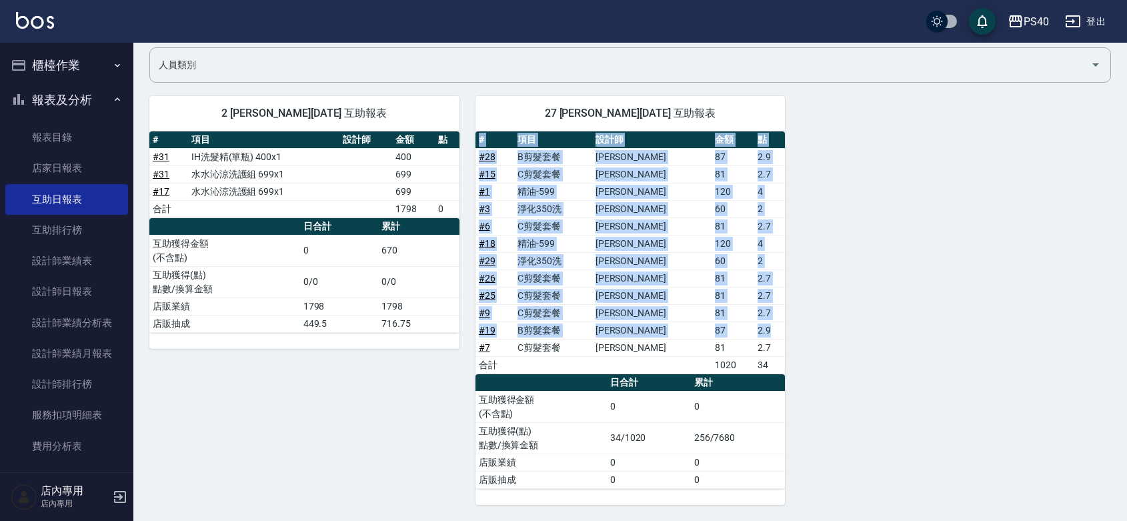
drag, startPoint x: 842, startPoint y: 135, endPoint x: 794, endPoint y: 323, distance: 194.8
click at [794, 323] on div "2 [PERSON_NAME][DATE] 互助報表 # 項目 設計師 金額 點 # 31 IH洗髮精(單瓶) 400x1 400 # 31 水水沁涼洗護組 …" at bounding box center [622, 292] width 978 height 425
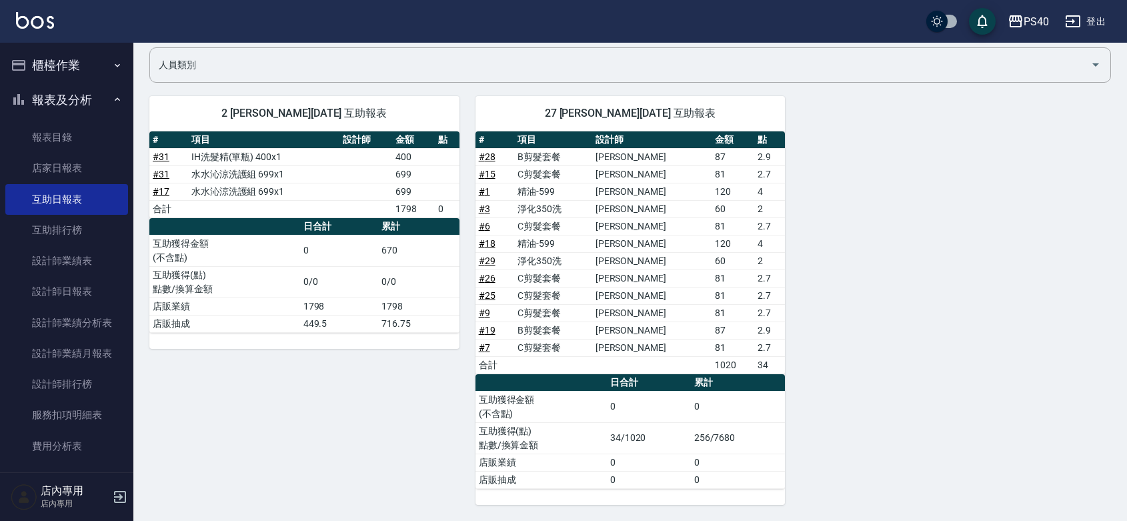
click at [855, 303] on div "2 [PERSON_NAME][DATE] 互助報表 # 項目 設計師 金額 點 # 31 IH洗髮精(單瓶) 400x1 400 # 31 水水沁涼洗護組 …" at bounding box center [622, 292] width 978 height 425
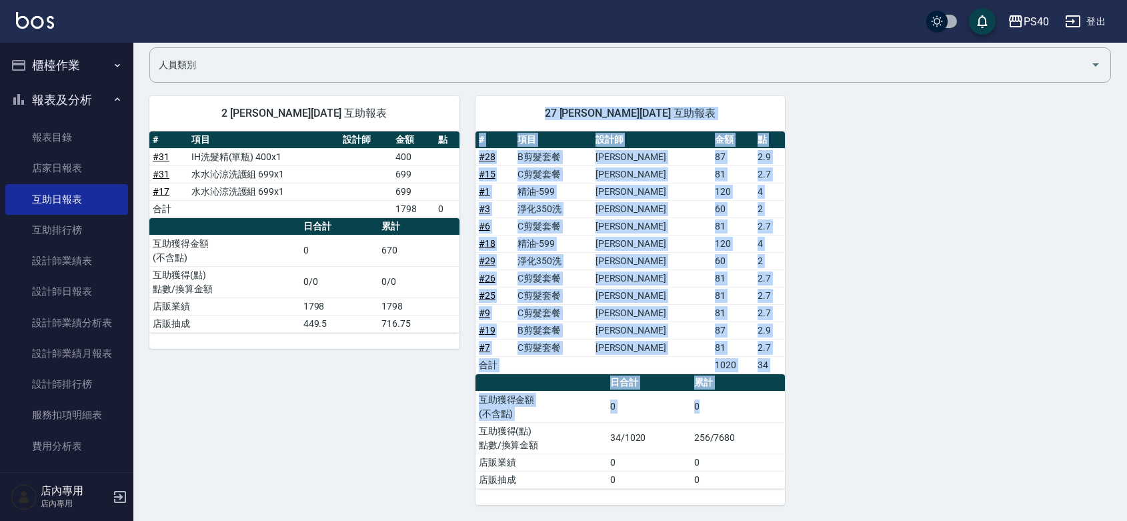
drag, startPoint x: 468, startPoint y: 90, endPoint x: 760, endPoint y: 397, distance: 424.6
click at [755, 399] on div "27 [PERSON_NAME][DATE] 互助報表 # 項目 設計師 金額 點 # 28 B剪髮套餐 [PERSON_NAME] 87 2.9 # 15 …" at bounding box center [623, 292] width 326 height 425
click at [941, 348] on div "2 [PERSON_NAME][DATE] 互助報表 # 項目 設計師 金額 點 # 31 IH洗髮精(單瓶) 400x1 400 # 31 水水沁涼洗護組 …" at bounding box center [622, 292] width 978 height 425
drag, startPoint x: 470, startPoint y: 89, endPoint x: 891, endPoint y: 457, distance: 559.1
click at [891, 457] on div "2 [PERSON_NAME][DATE] 互助報表 # 項目 設計師 金額 點 # 31 IH洗髮精(單瓶) 400x1 400 # 31 水水沁涼洗護組 …" at bounding box center [622, 292] width 978 height 425
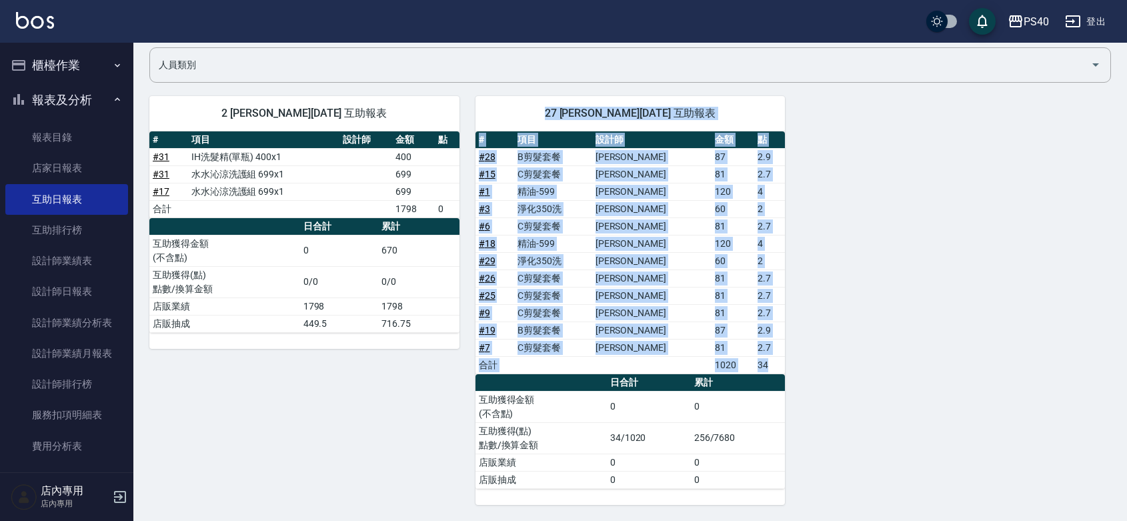
click at [902, 448] on div "2 [PERSON_NAME][DATE] 互助報表 # 項目 設計師 金額 點 # 31 IH洗髮精(單瓶) 400x1 400 # 31 水水沁涼洗護組 …" at bounding box center [622, 292] width 978 height 425
click at [495, 91] on div "27 [PERSON_NAME][DATE] 互助報表 # 項目 設計師 金額 點 # 28 B剪髮套餐 [PERSON_NAME] 87 2.9 # 15 …" at bounding box center [623, 292] width 326 height 425
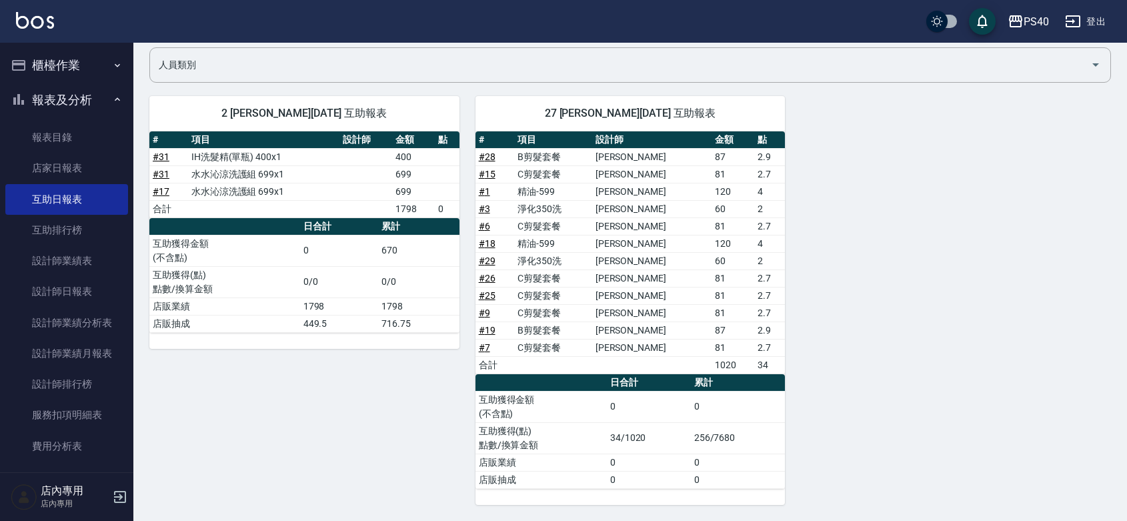
click at [478, 96] on div "27 [PERSON_NAME][DATE] 互助報表" at bounding box center [631, 113] width 310 height 35
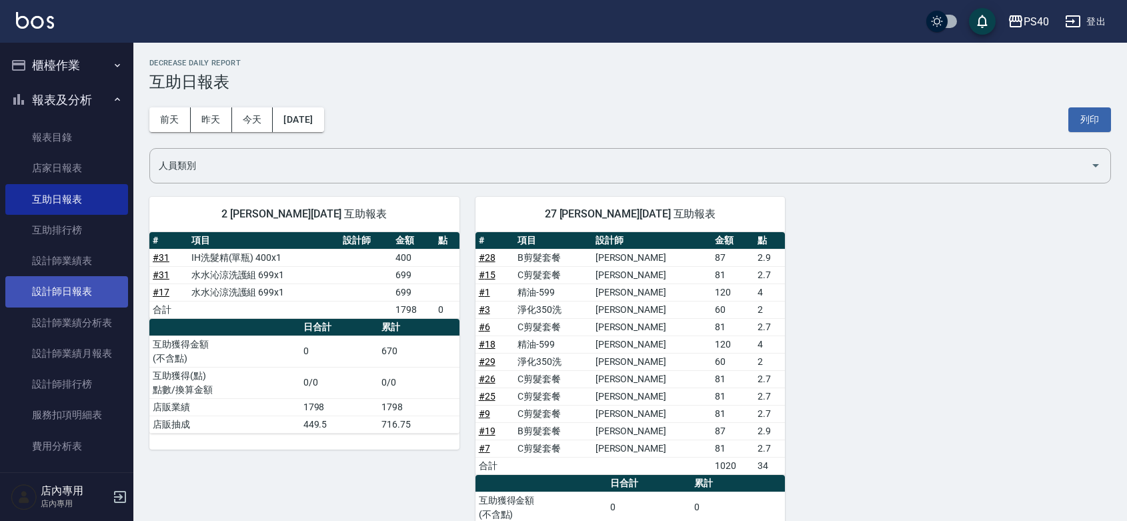
click at [49, 305] on link "設計師日報表" at bounding box center [66, 291] width 123 height 31
